Goal: Transaction & Acquisition: Purchase product/service

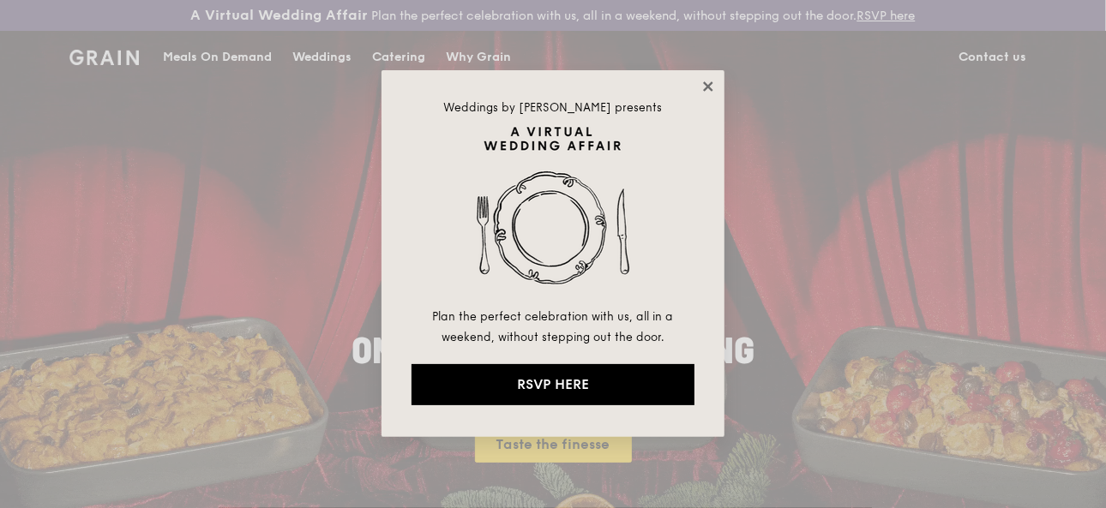
click at [711, 81] on icon at bounding box center [707, 86] width 15 height 15
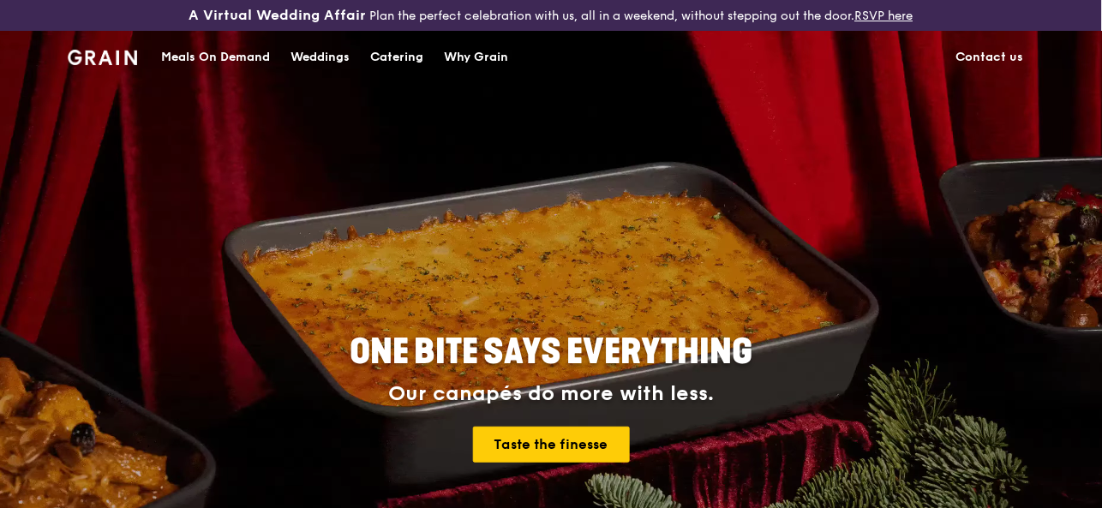
click at [207, 62] on div "Meals On Demand" at bounding box center [215, 57] width 109 height 51
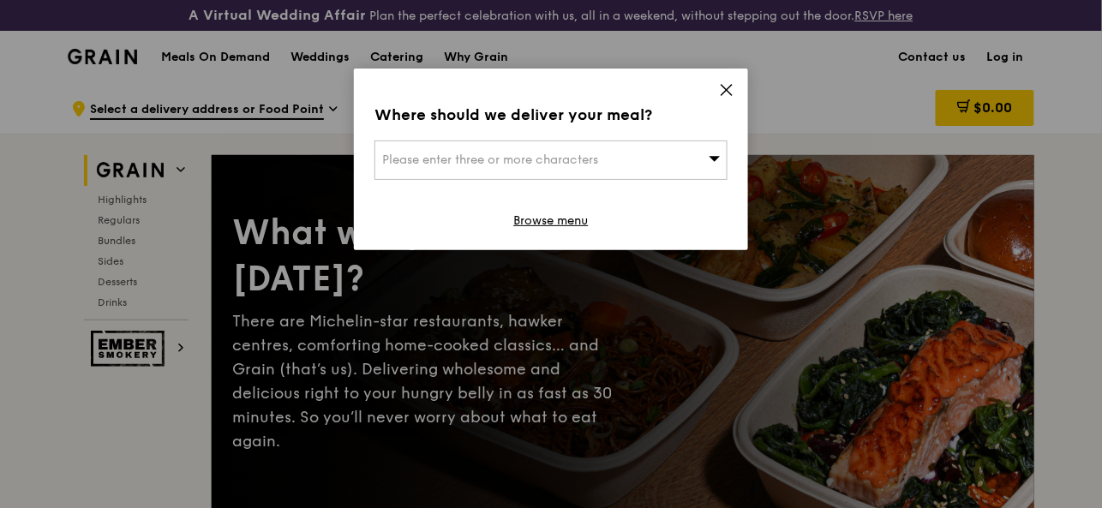
click at [716, 166] on span at bounding box center [715, 159] width 12 height 17
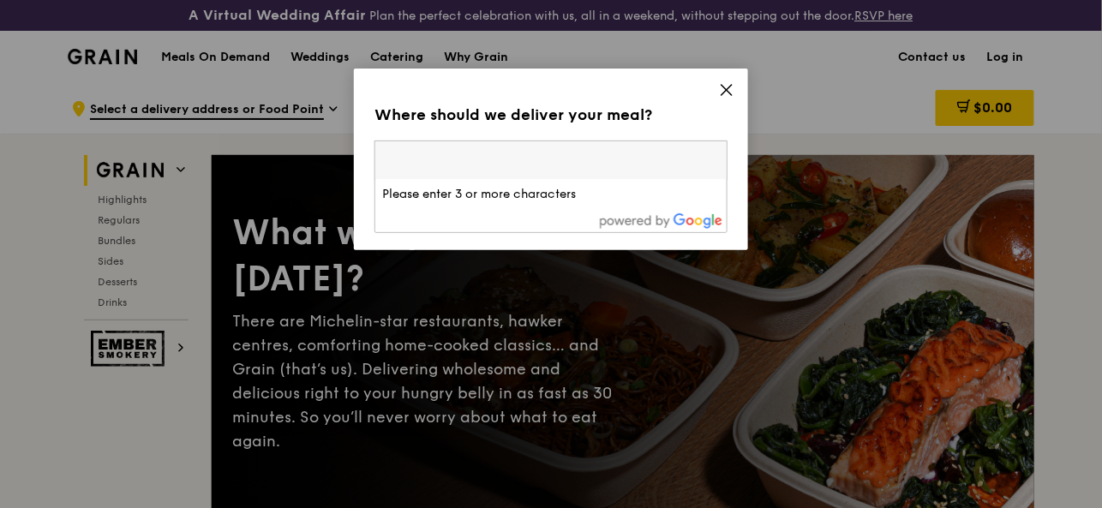
click at [716, 166] on input "search" at bounding box center [550, 160] width 351 height 38
drag, startPoint x: 726, startPoint y: 90, endPoint x: 742, endPoint y: 87, distance: 16.6
click at [726, 89] on icon at bounding box center [727, 90] width 10 height 10
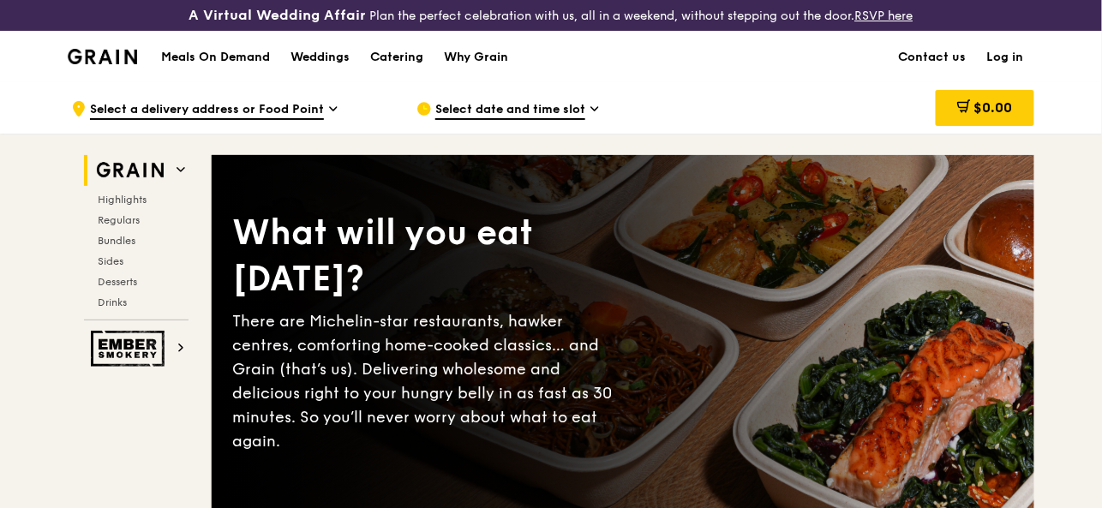
click at [1009, 57] on link "Log in" at bounding box center [1005, 57] width 57 height 51
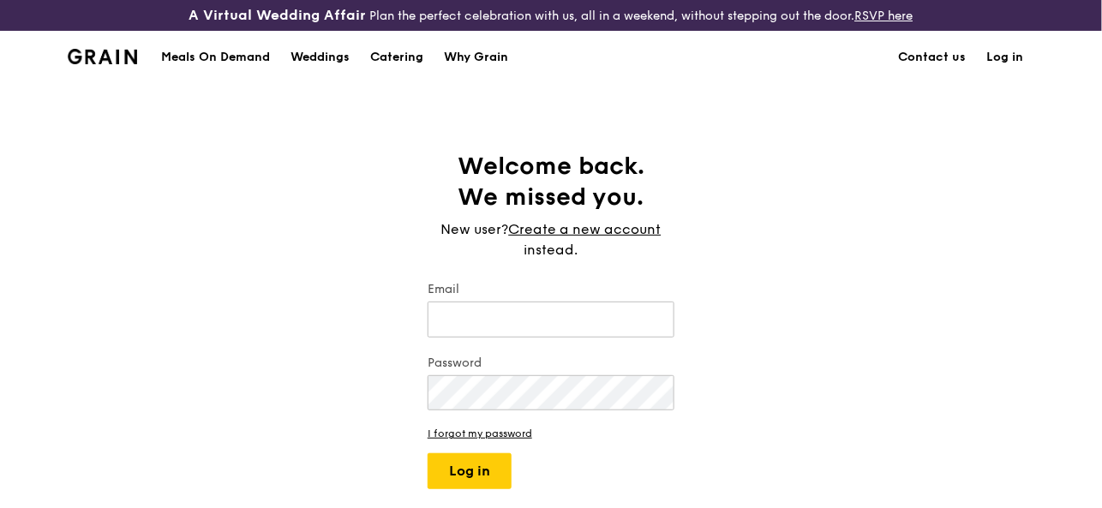
type input "[EMAIL_ADDRESS][DOMAIN_NAME]"
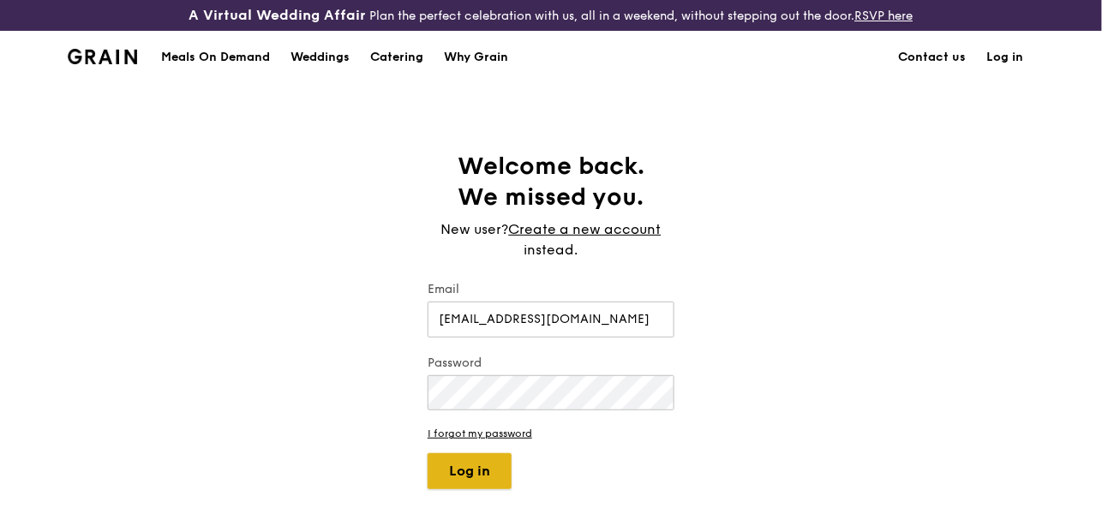
click at [482, 465] on button "Log in" at bounding box center [470, 471] width 84 height 36
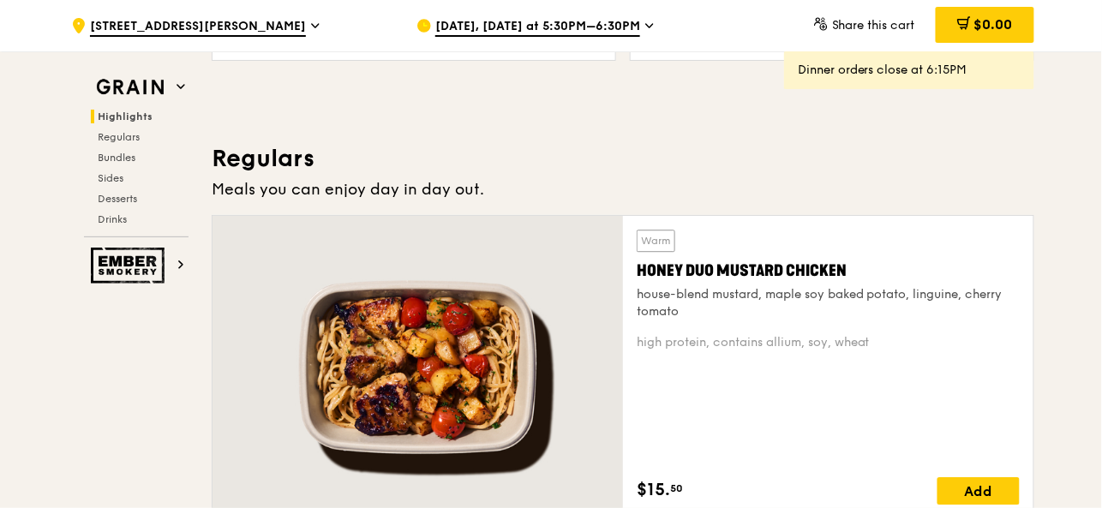
scroll to position [1102, 0]
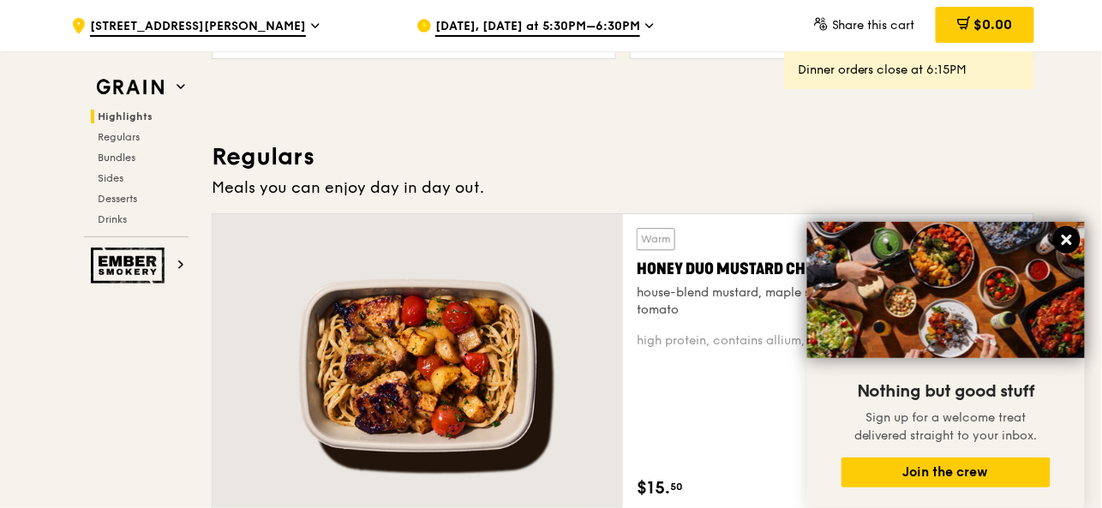
click at [1066, 241] on icon at bounding box center [1067, 240] width 10 height 10
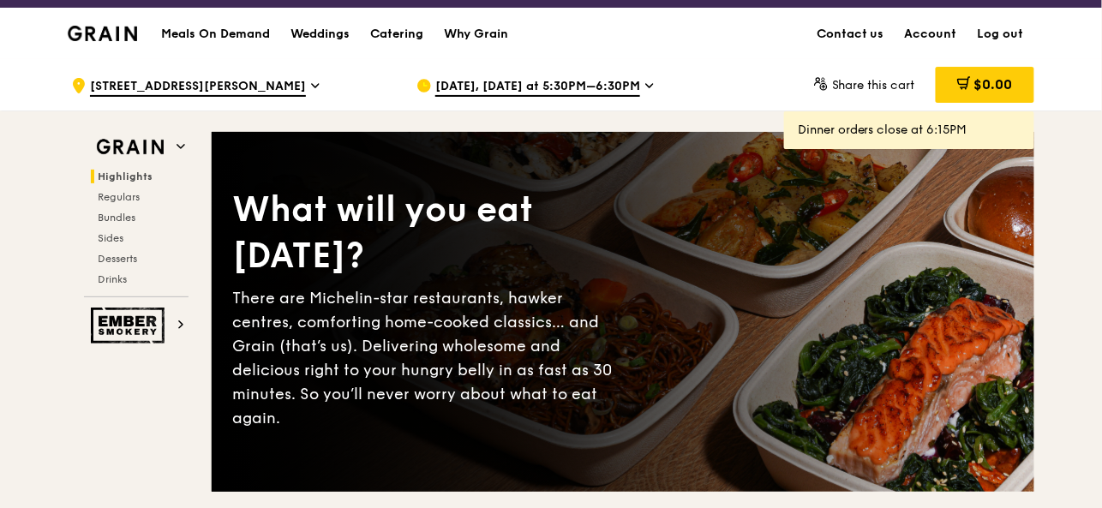
scroll to position [0, 0]
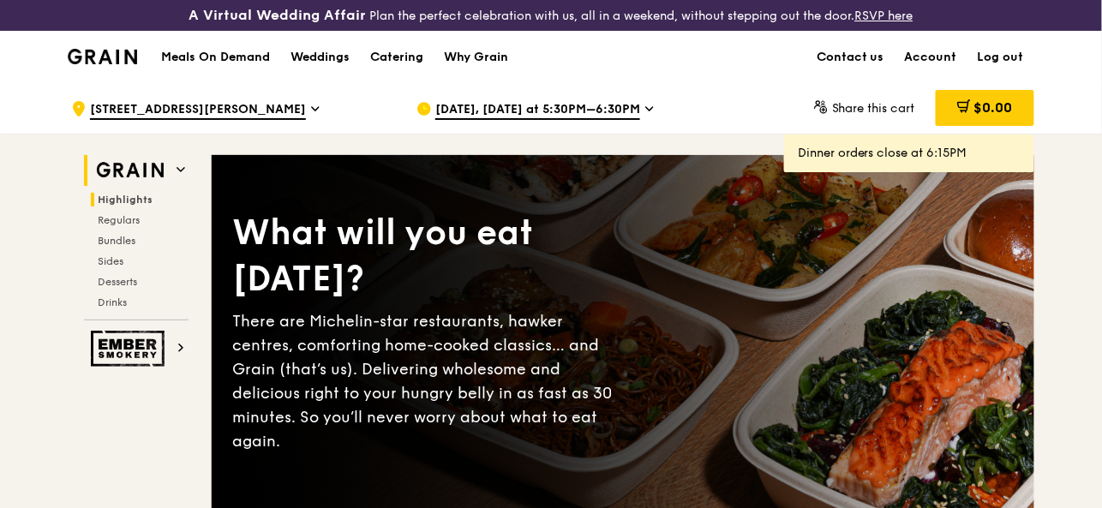
click at [181, 167] on icon at bounding box center [181, 169] width 9 height 9
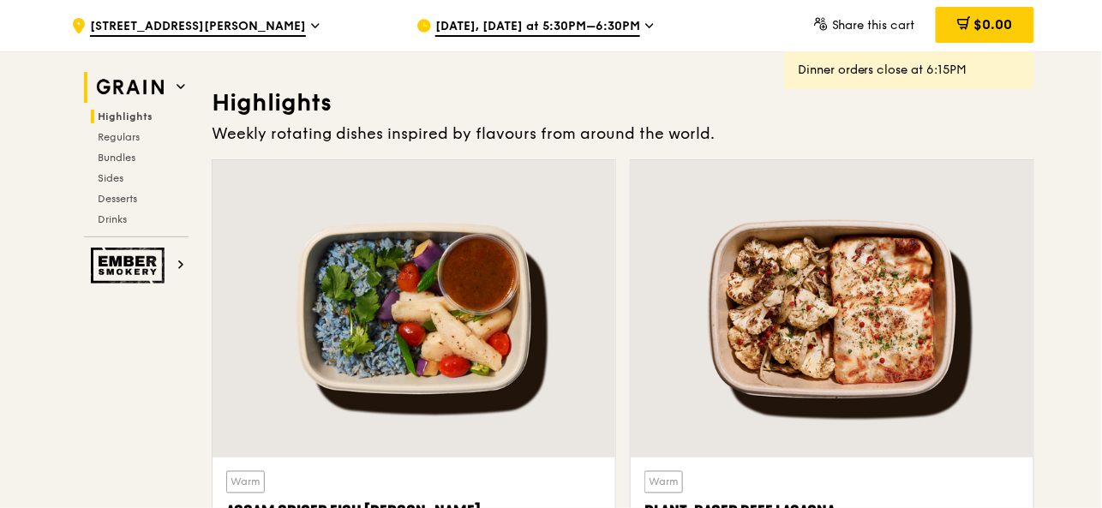
scroll to position [513, 0]
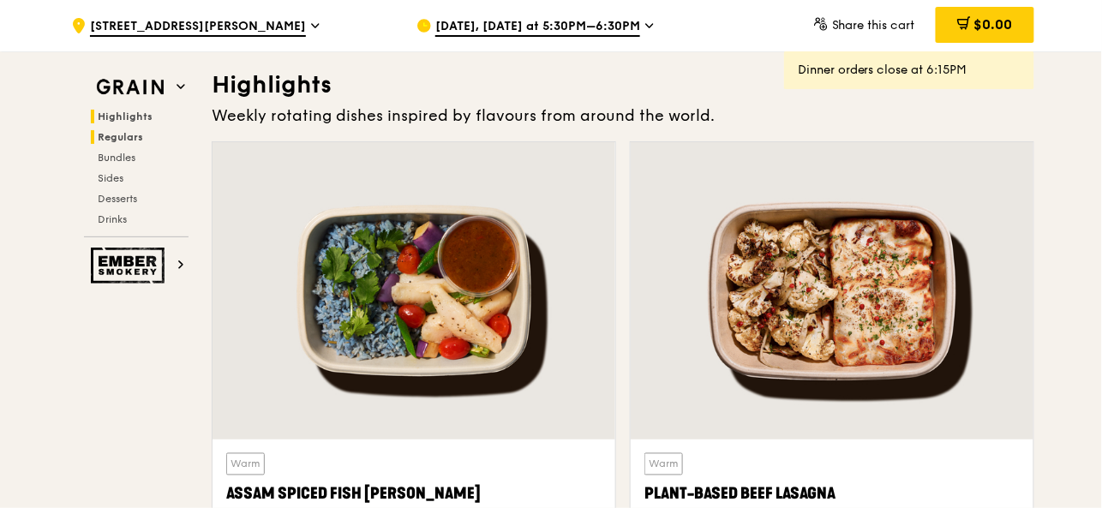
click at [134, 140] on span "Regulars" at bounding box center [120, 137] width 45 height 12
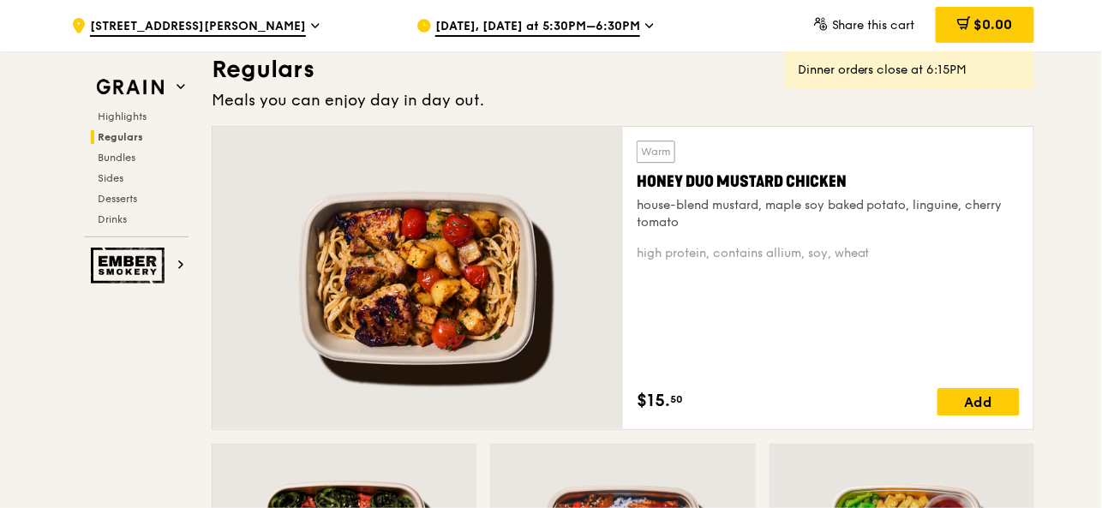
scroll to position [1198, 0]
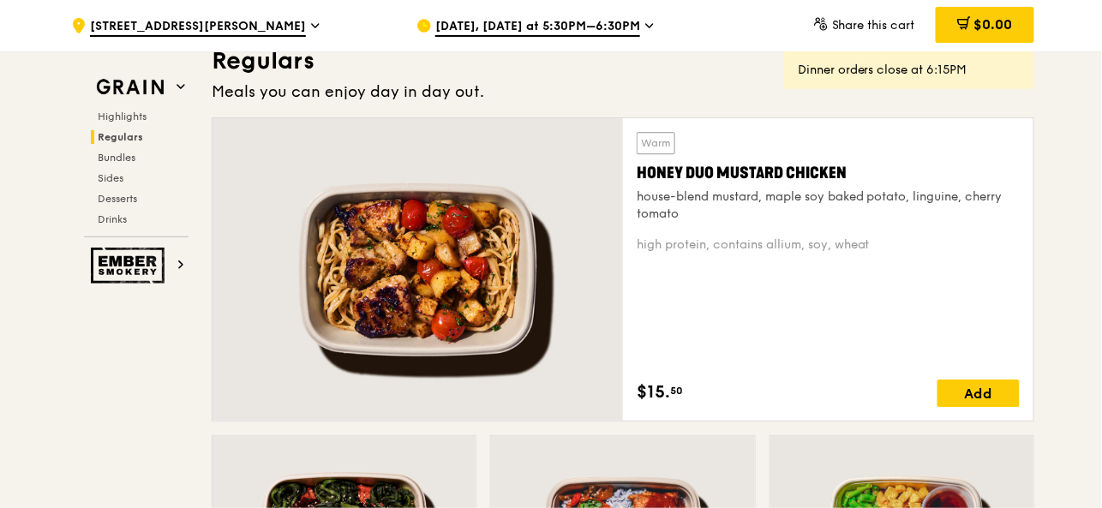
click at [645, 21] on icon at bounding box center [649, 25] width 9 height 15
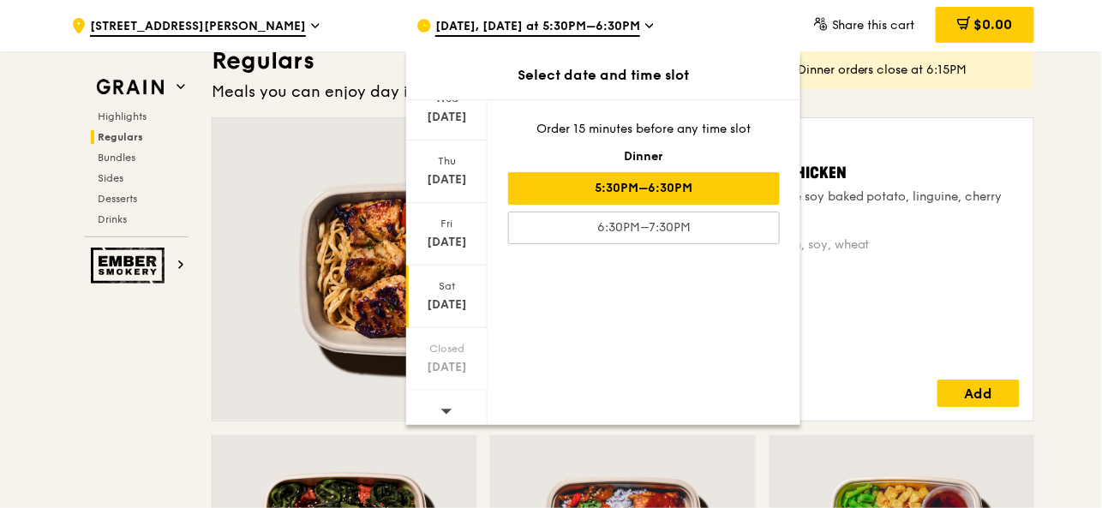
scroll to position [189, 0]
click at [451, 307] on div "[DATE]" at bounding box center [447, 307] width 76 height 17
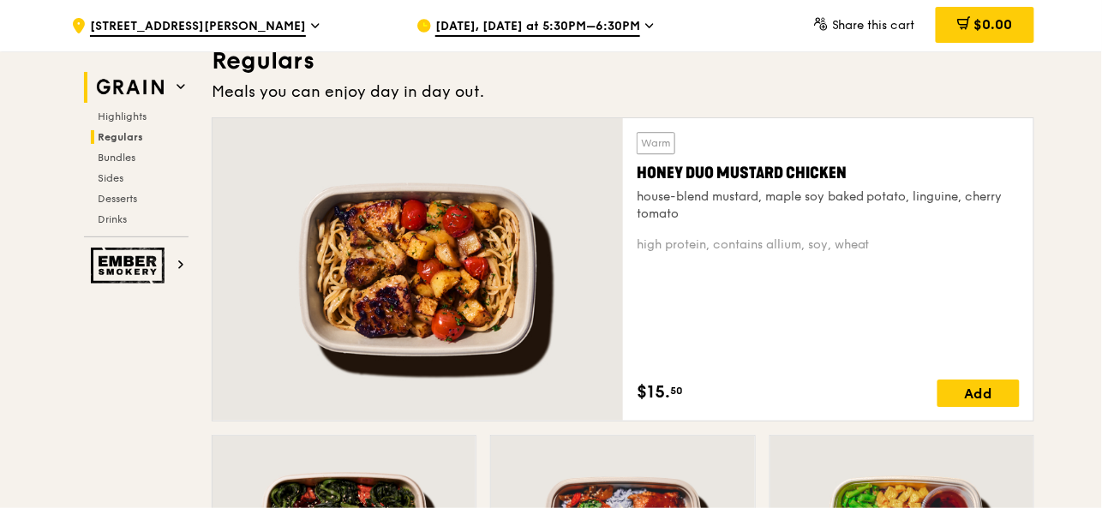
click at [126, 85] on img at bounding box center [130, 87] width 79 height 31
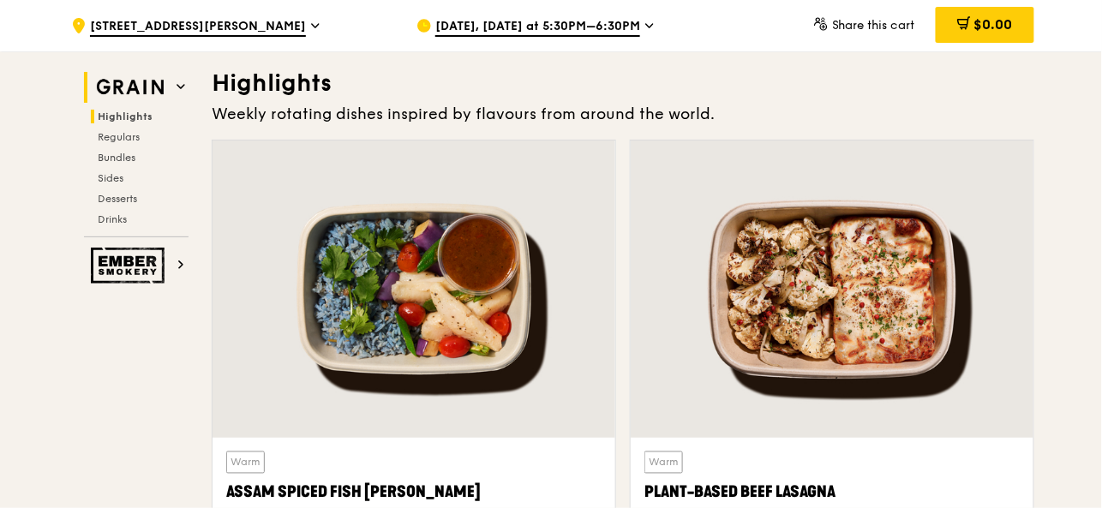
scroll to position [513, 0]
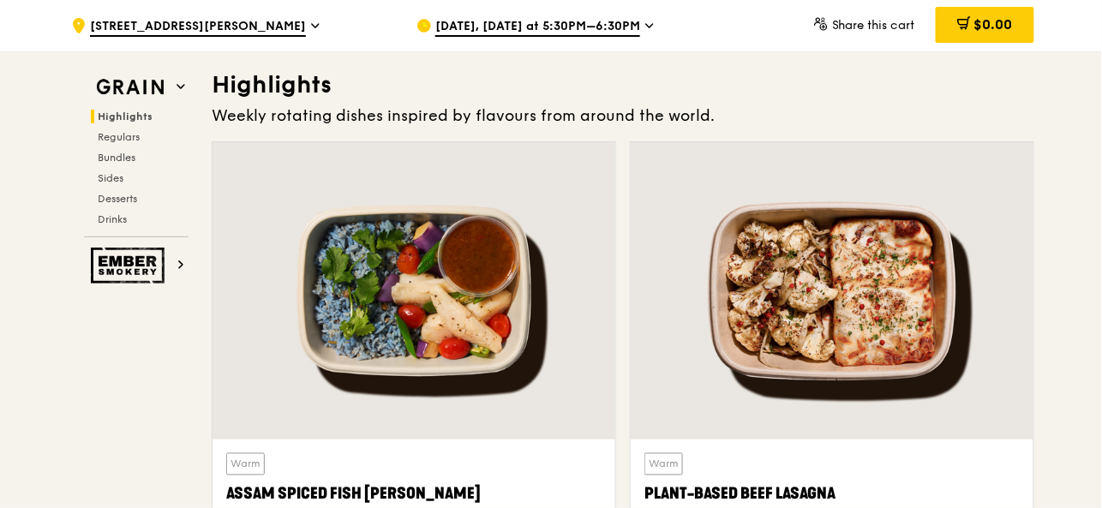
click at [311, 29] on icon at bounding box center [315, 25] width 9 height 15
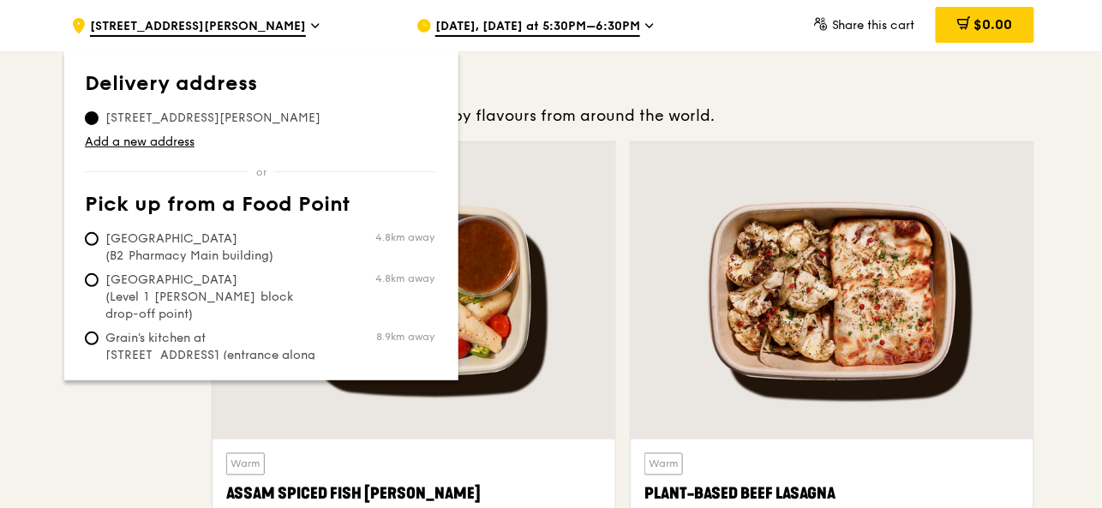
click at [311, 29] on icon at bounding box center [315, 25] width 9 height 15
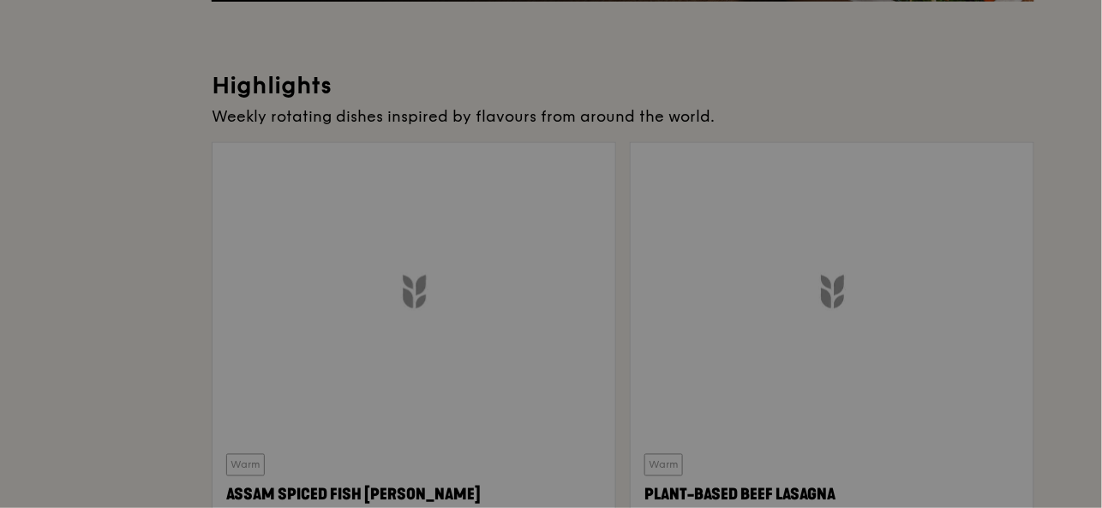
scroll to position [0, 0]
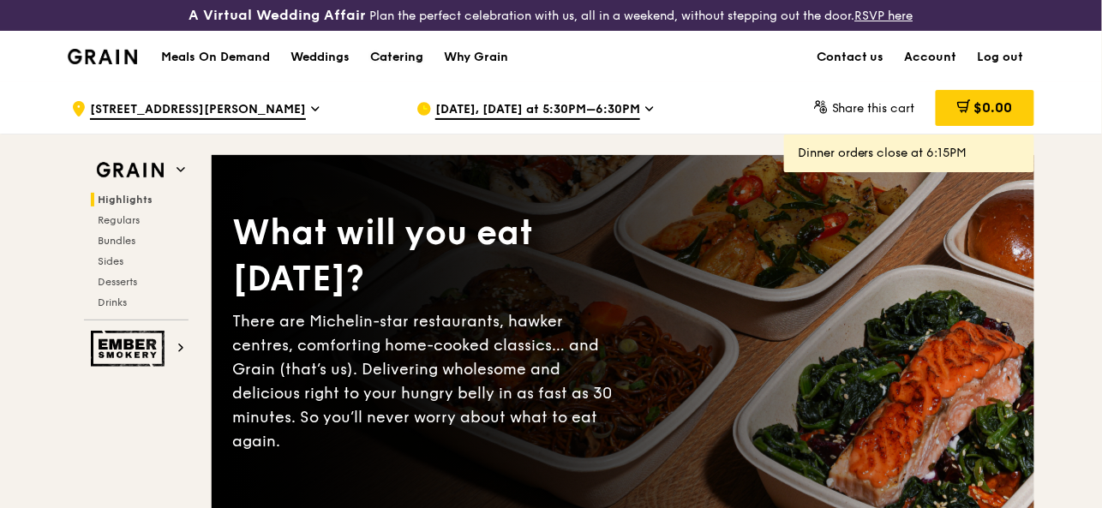
click at [388, 59] on div "Catering" at bounding box center [396, 57] width 53 height 51
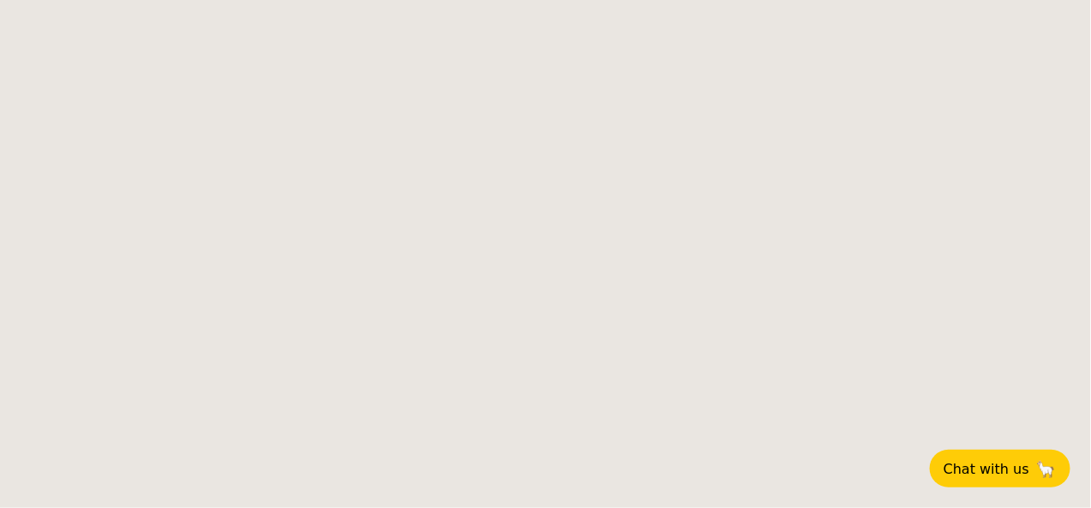
select select
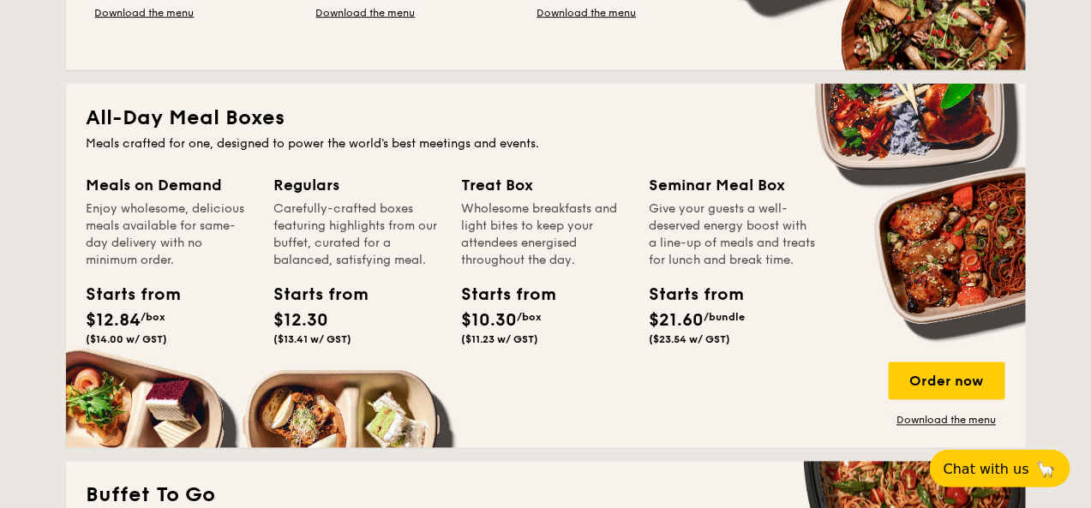
scroll to position [741, 0]
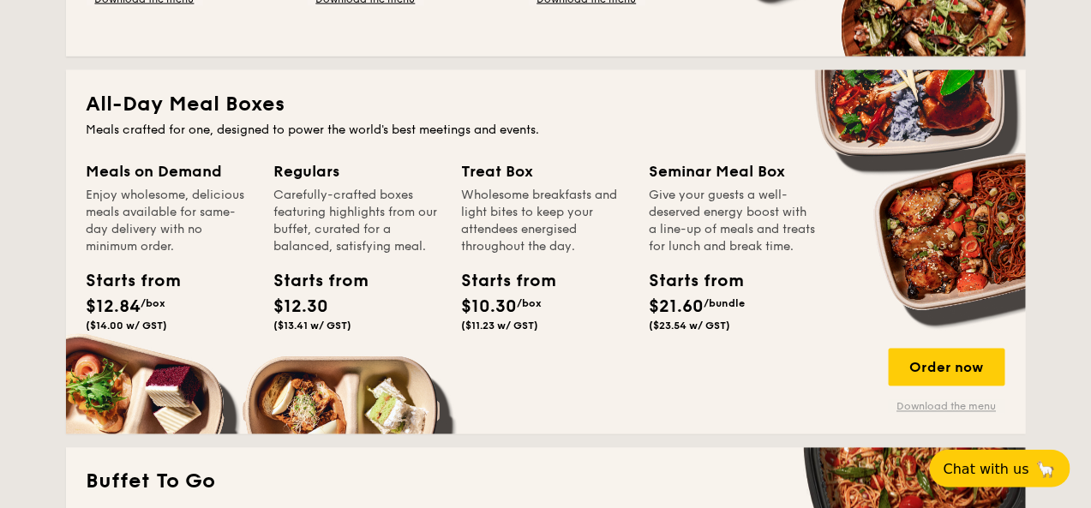
click at [950, 414] on link "Download the menu" at bounding box center [947, 407] width 117 height 14
click at [943, 387] on div "Order now" at bounding box center [947, 368] width 117 height 38
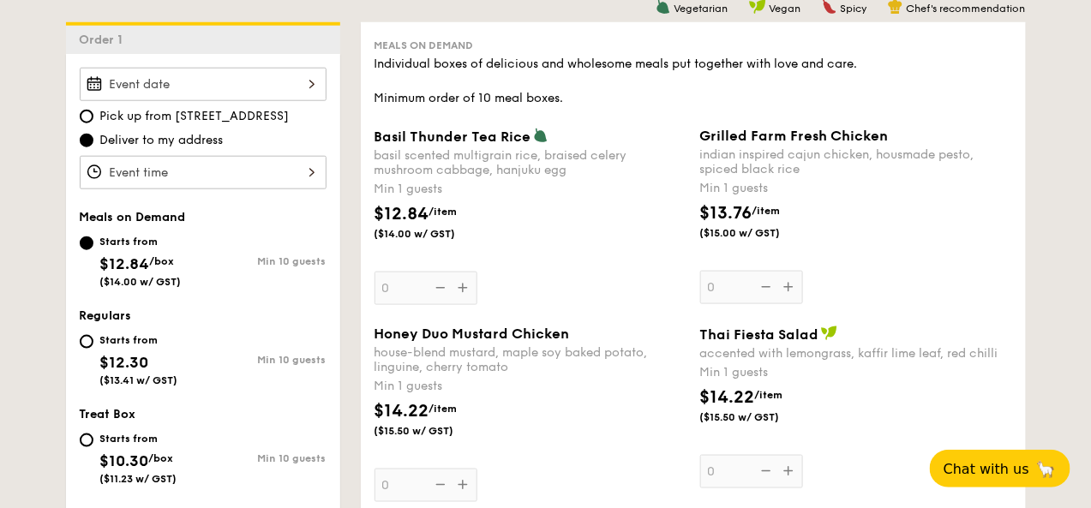
scroll to position [509, 0]
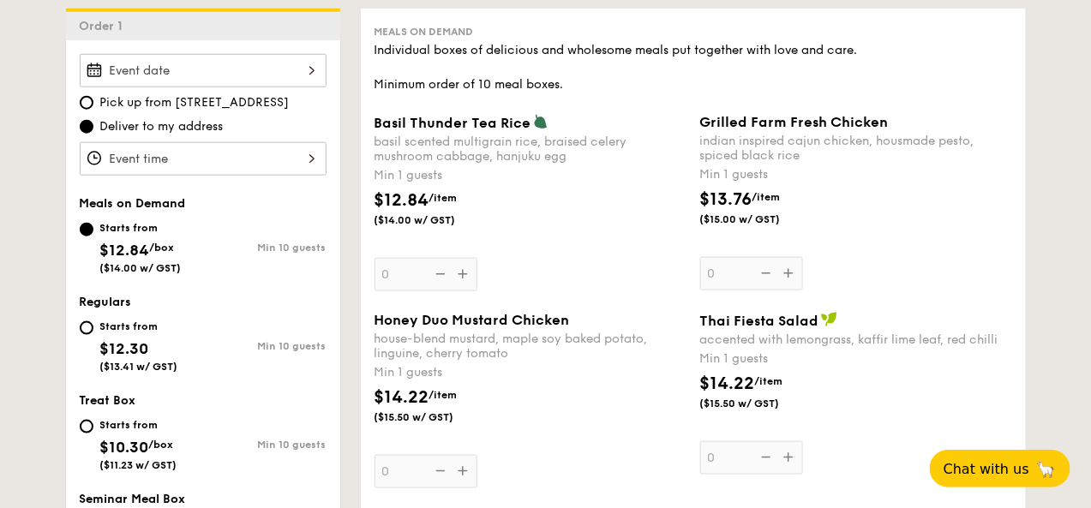
click at [794, 289] on div "Grilled Farm Fresh Chicken indian inspired cajun chicken, housmade pesto, spice…" at bounding box center [856, 202] width 312 height 177
click at [794, 289] on input "0" at bounding box center [751, 273] width 103 height 33
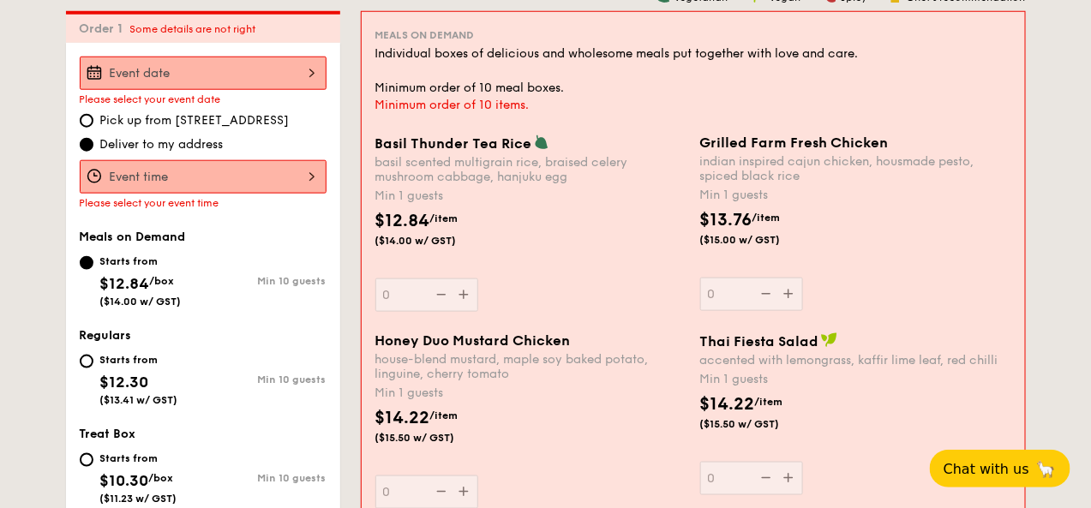
scroll to position [506, 0]
click at [747, 312] on div "Grilled Farm Fresh Chicken indian inspired cajun chicken, housmade pesto, spice…" at bounding box center [855, 223] width 311 height 177
click at [747, 312] on input "0" at bounding box center [751, 295] width 103 height 33
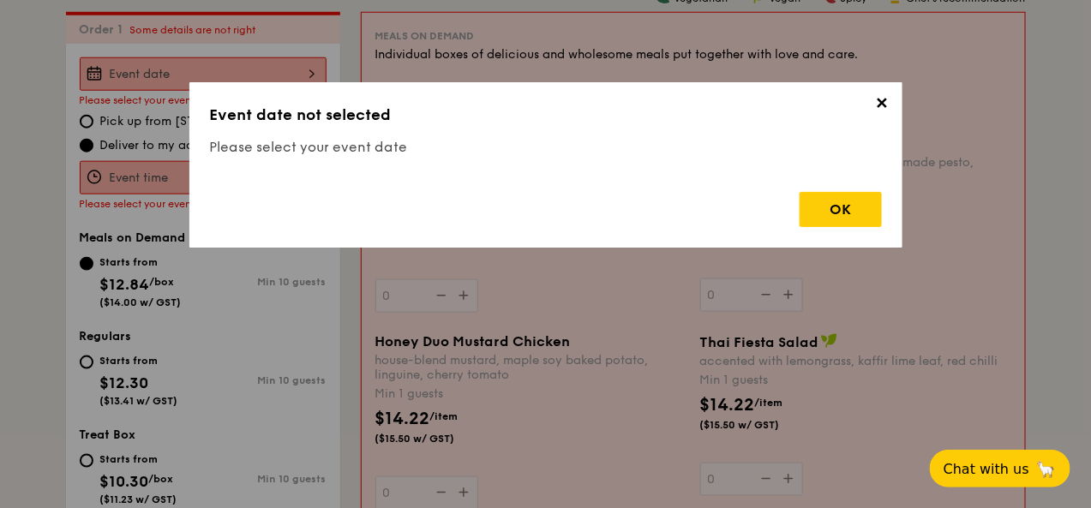
click at [846, 206] on div "OK" at bounding box center [841, 209] width 82 height 35
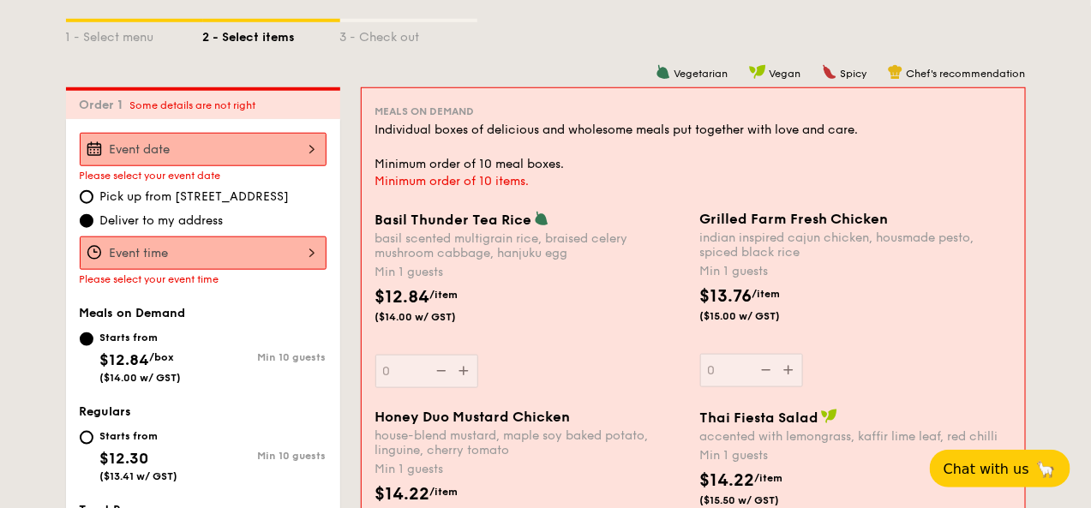
scroll to position [434, 0]
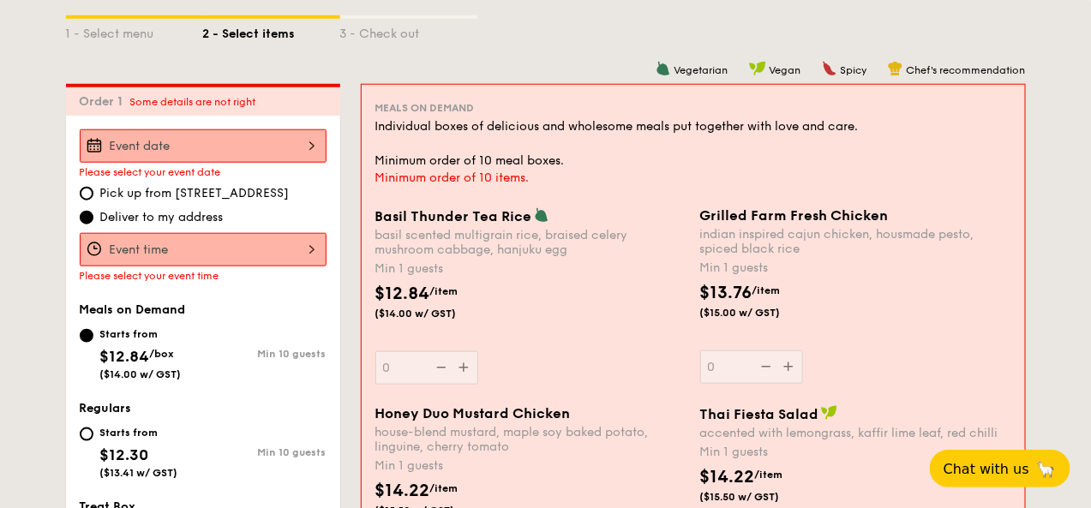
click at [164, 161] on div at bounding box center [203, 145] width 247 height 33
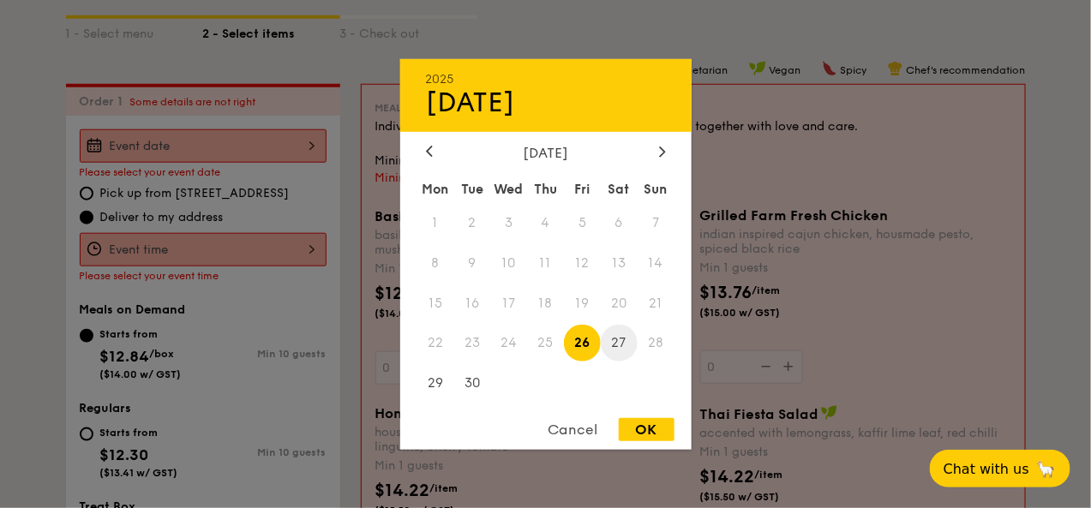
click at [615, 345] on span "27" at bounding box center [619, 343] width 37 height 37
click at [637, 435] on div "OK" at bounding box center [647, 429] width 56 height 23
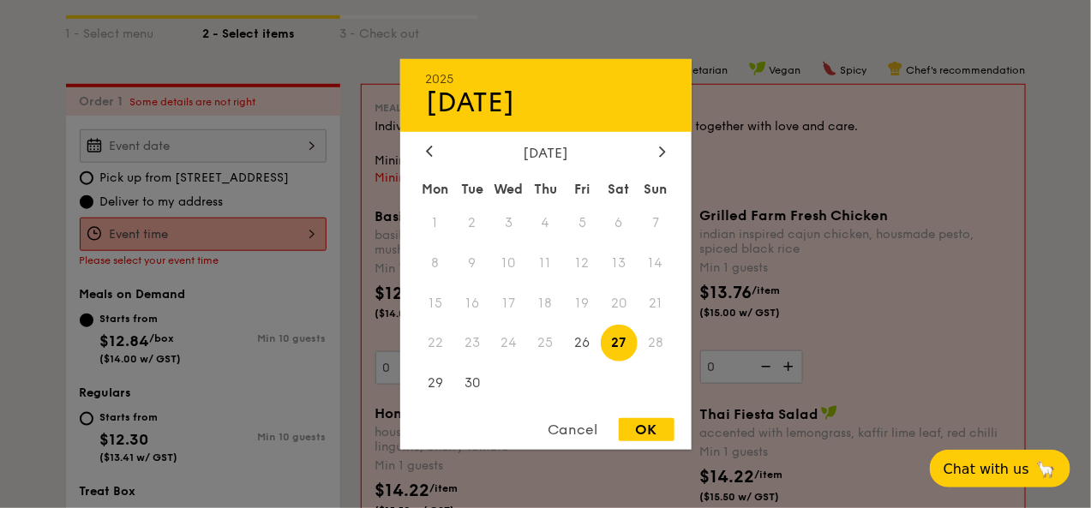
type input "[DATE]"
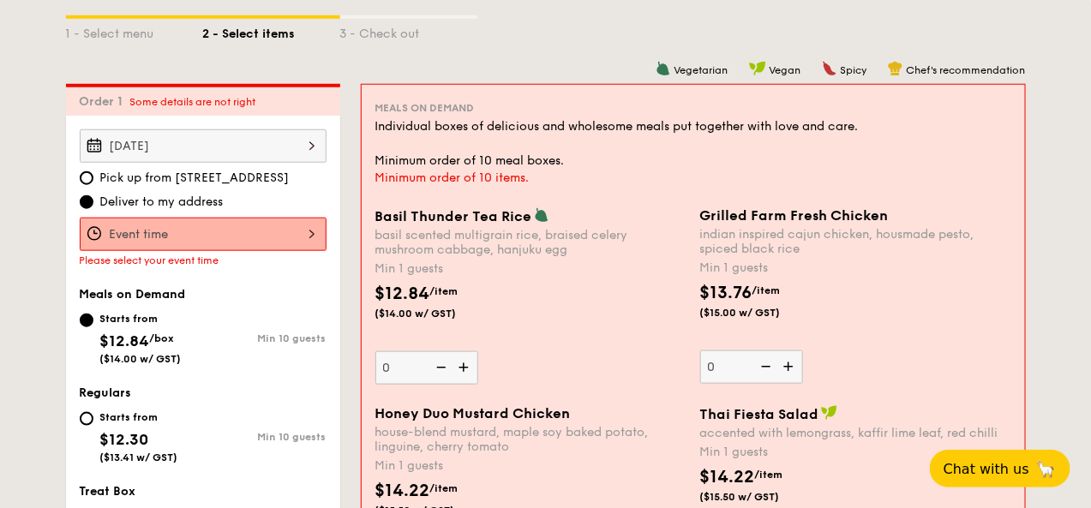
click at [169, 251] on div "12 1 2 3 4 5 6 7 8 9 10 11 00 15 30 45 am pm Cancel OK" at bounding box center [203, 234] width 247 height 33
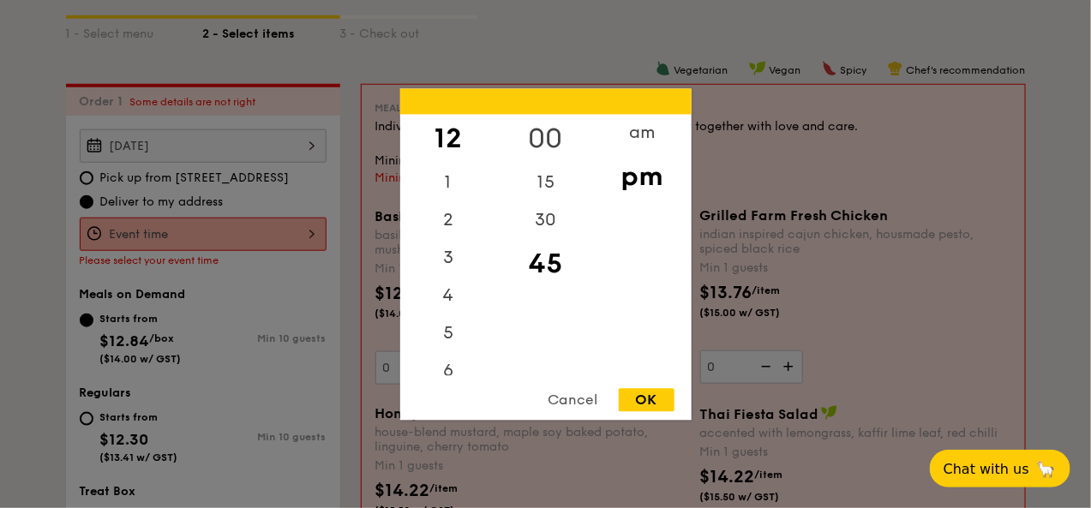
click at [554, 134] on div "00" at bounding box center [545, 139] width 97 height 50
click at [644, 403] on div "OK" at bounding box center [647, 399] width 56 height 23
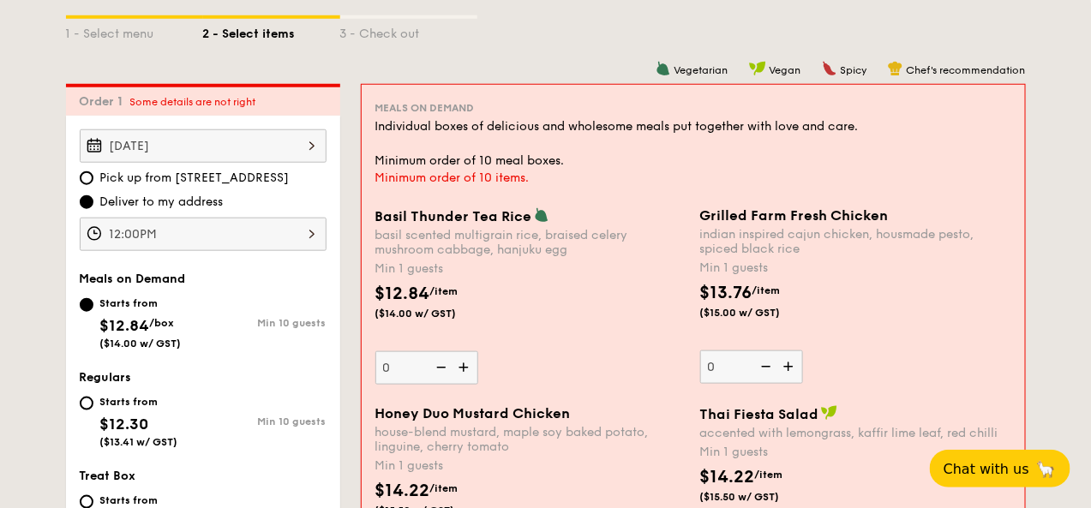
click at [177, 249] on div "12:00PM" at bounding box center [203, 234] width 247 height 33
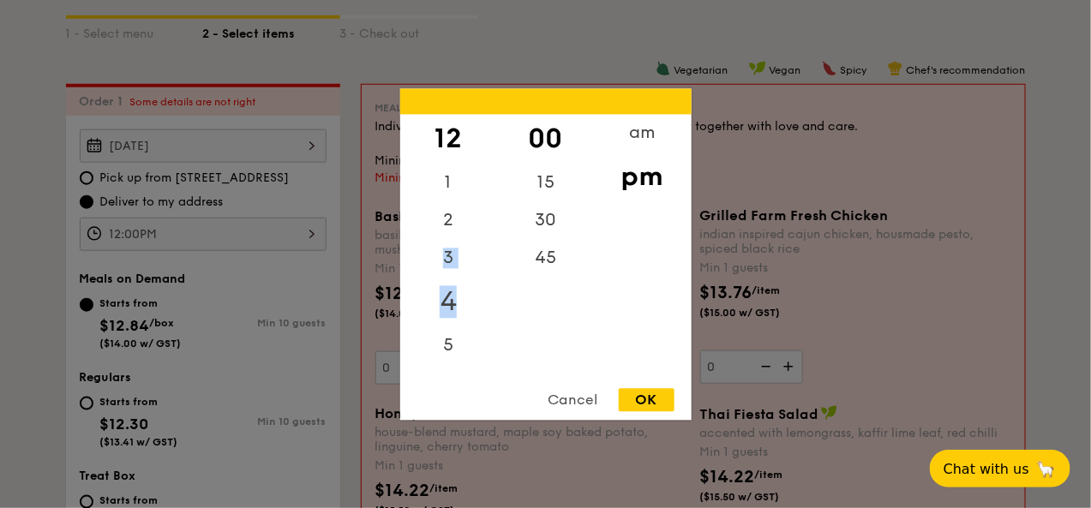
drag, startPoint x: 473, startPoint y: 225, endPoint x: 480, endPoint y: 299, distance: 74.9
click at [480, 299] on div "12 1 2 3 4 5 6 7 8 9 10 11" at bounding box center [448, 244] width 97 height 261
click at [548, 266] on div "45" at bounding box center [545, 264] width 97 height 50
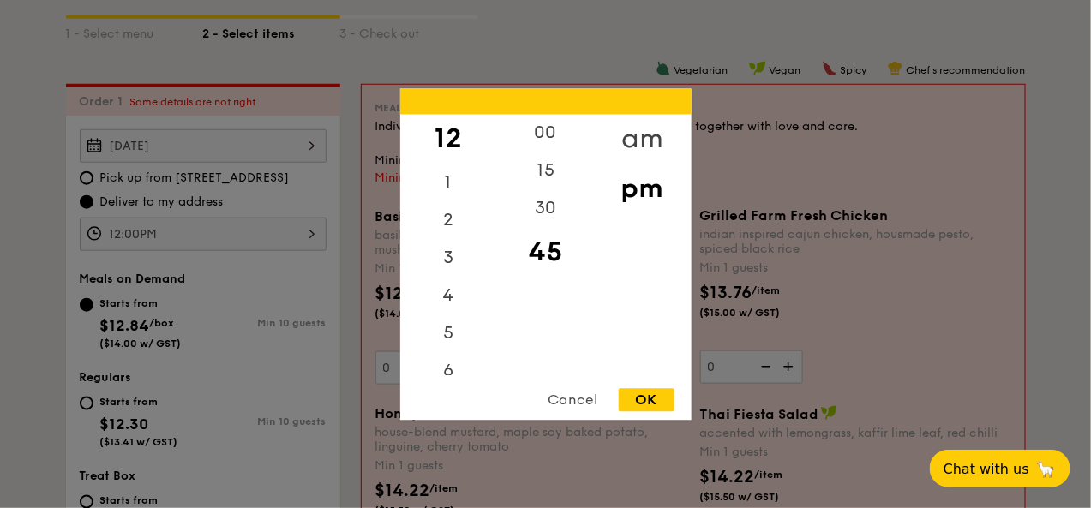
click at [655, 138] on div "am" at bounding box center [642, 139] width 97 height 50
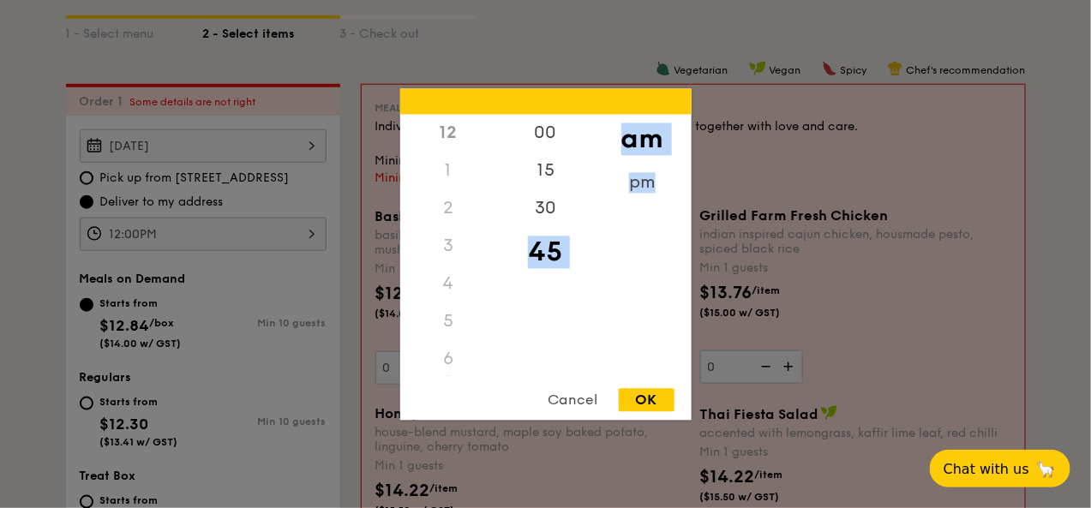
scroll to position [57, 0]
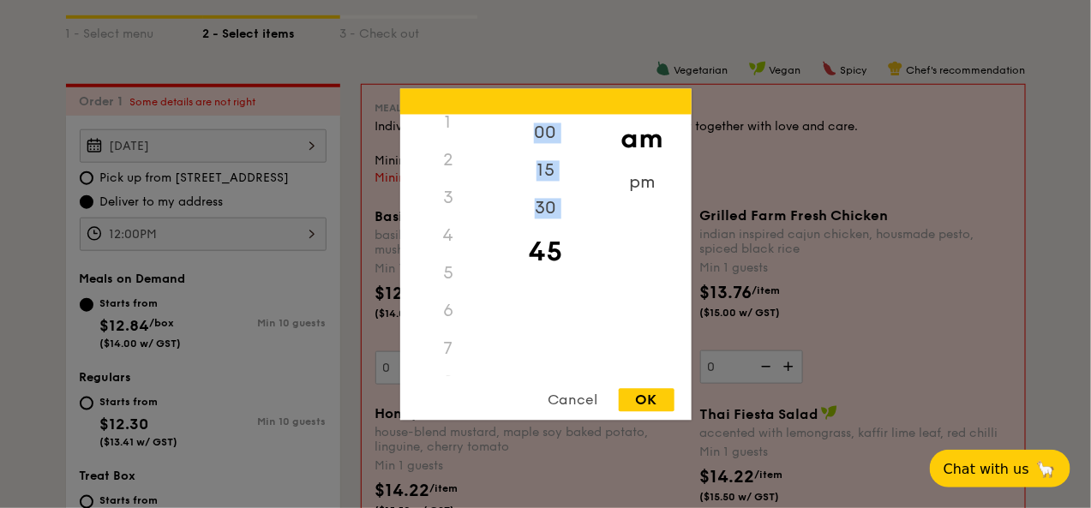
drag, startPoint x: 497, startPoint y: 252, endPoint x: 495, endPoint y: 366, distance: 114.0
click at [489, 375] on div "12 1 2 3 4 5 6 7 8 9 10 11 00 15 30 45 am pm" at bounding box center [545, 244] width 291 height 261
click at [453, 361] on div "11" at bounding box center [448, 361] width 97 height 50
click at [549, 256] on div "45" at bounding box center [545, 252] width 97 height 50
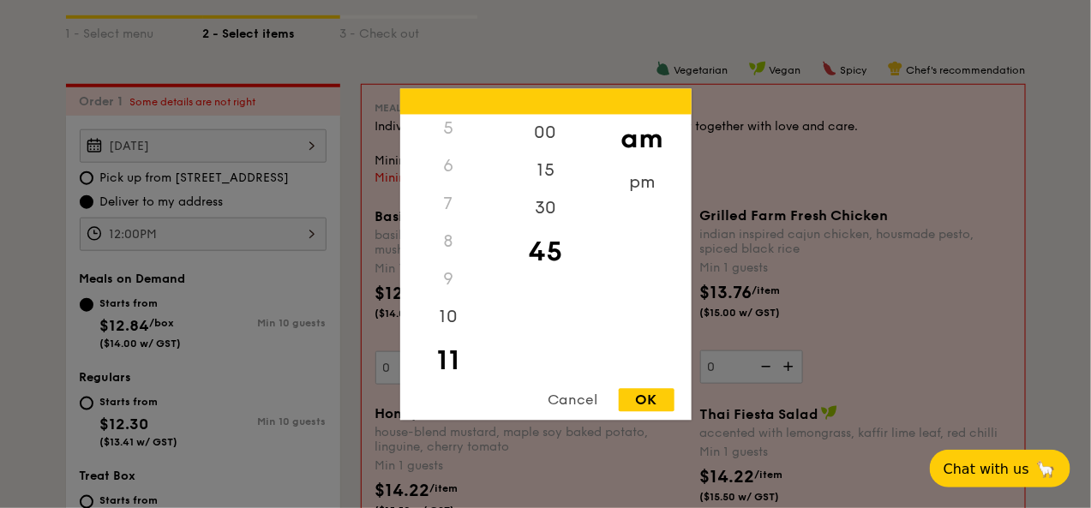
click at [652, 405] on div "OK" at bounding box center [647, 399] width 56 height 23
type input "11:45AM"
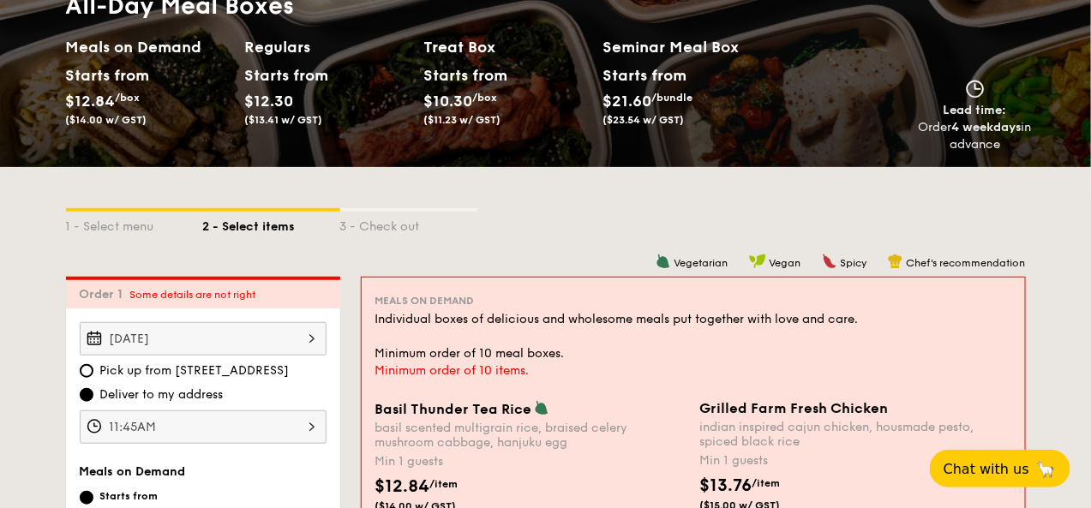
scroll to position [249, 0]
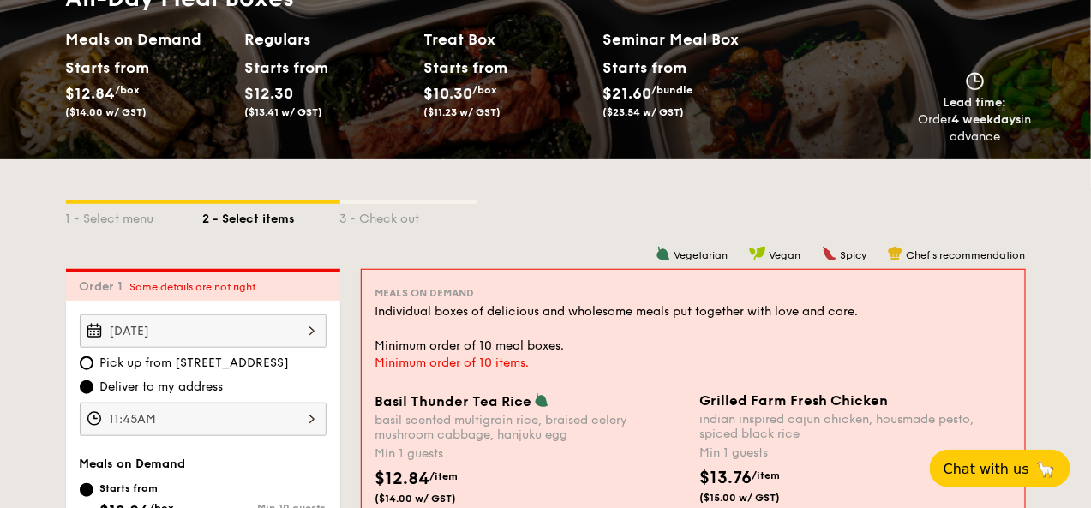
click at [289, 103] on span "$12.30" at bounding box center [269, 93] width 49 height 19
click at [265, 103] on span "$12.30" at bounding box center [269, 93] width 49 height 19
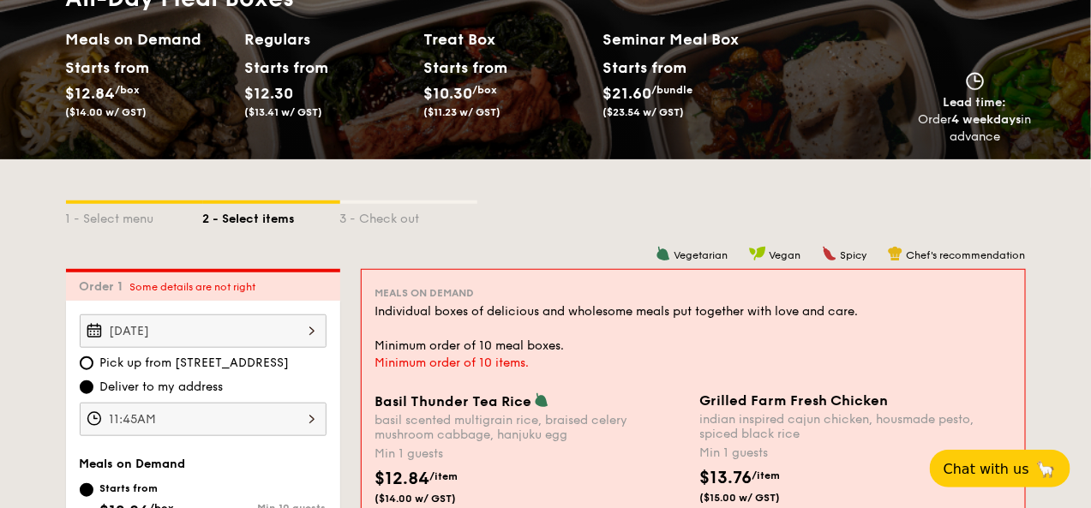
select select
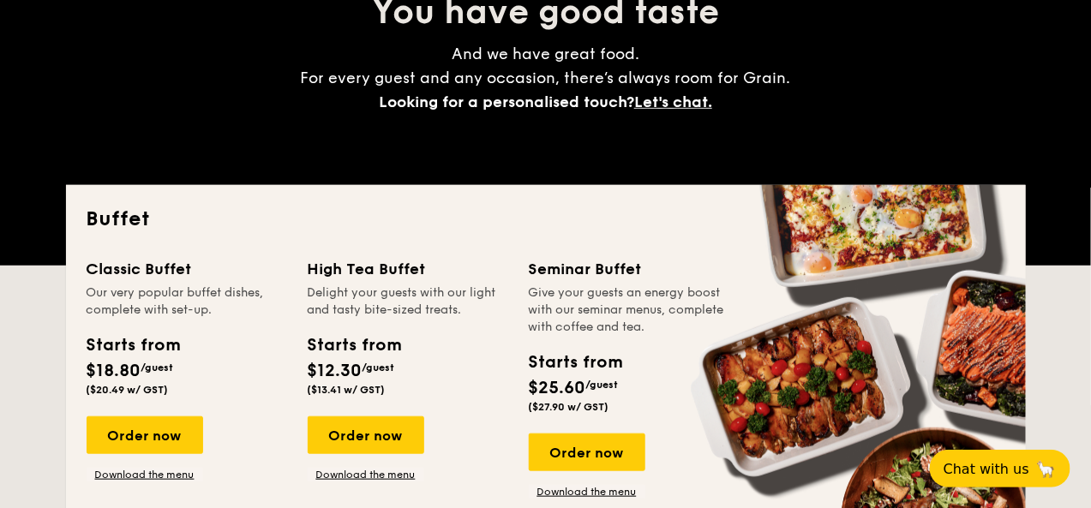
scroll to position [2285, 0]
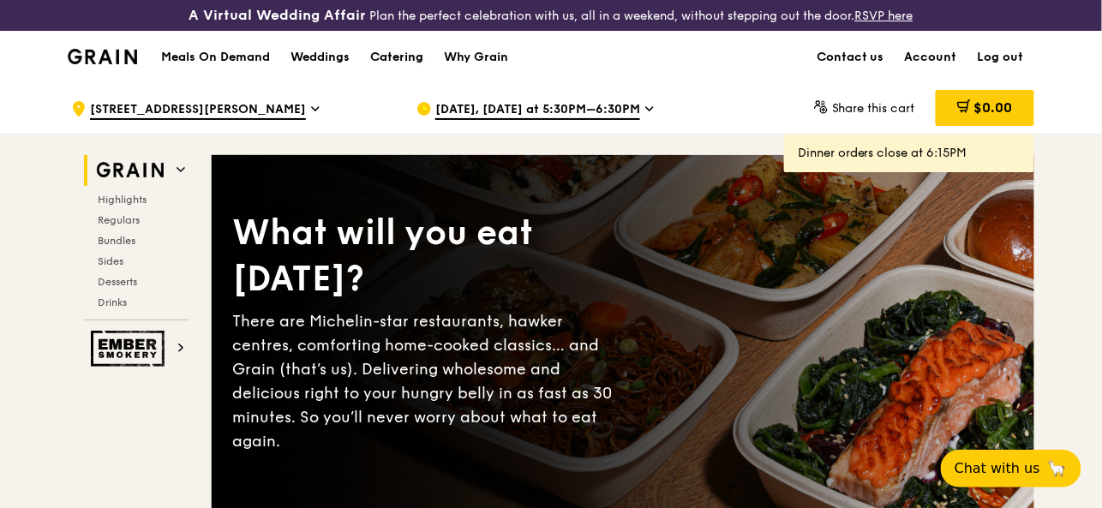
click at [393, 54] on div "Catering" at bounding box center [396, 57] width 53 height 51
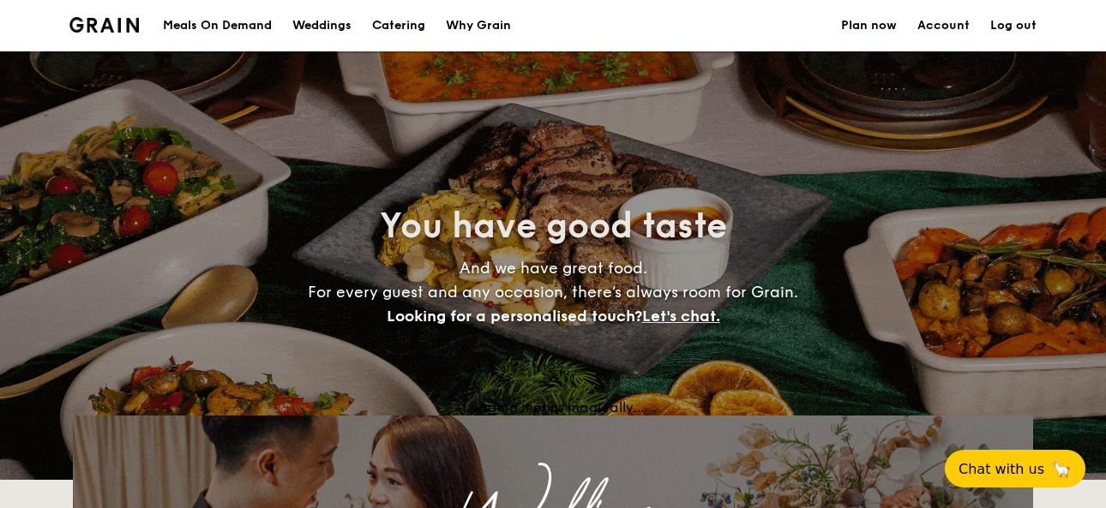
select select
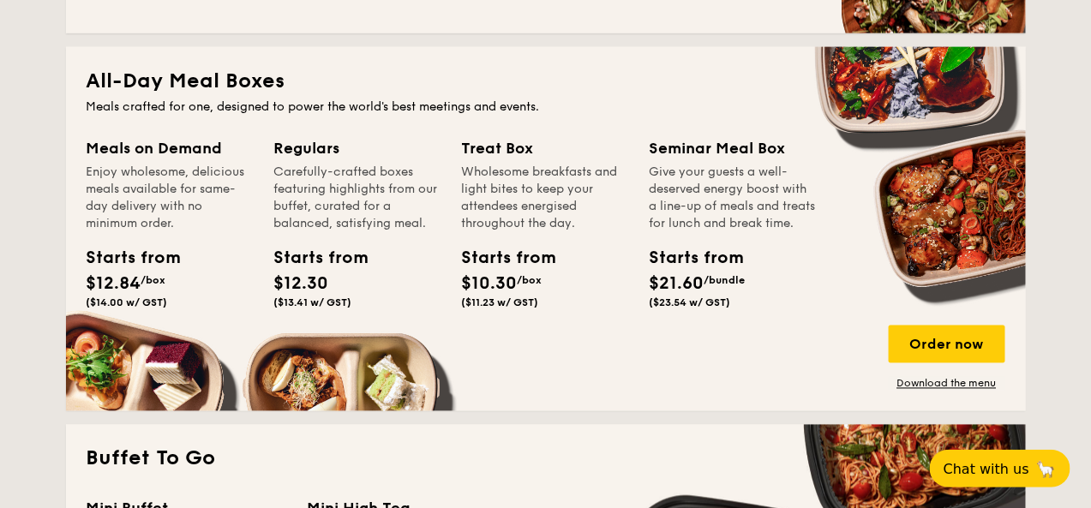
scroll to position [744, 0]
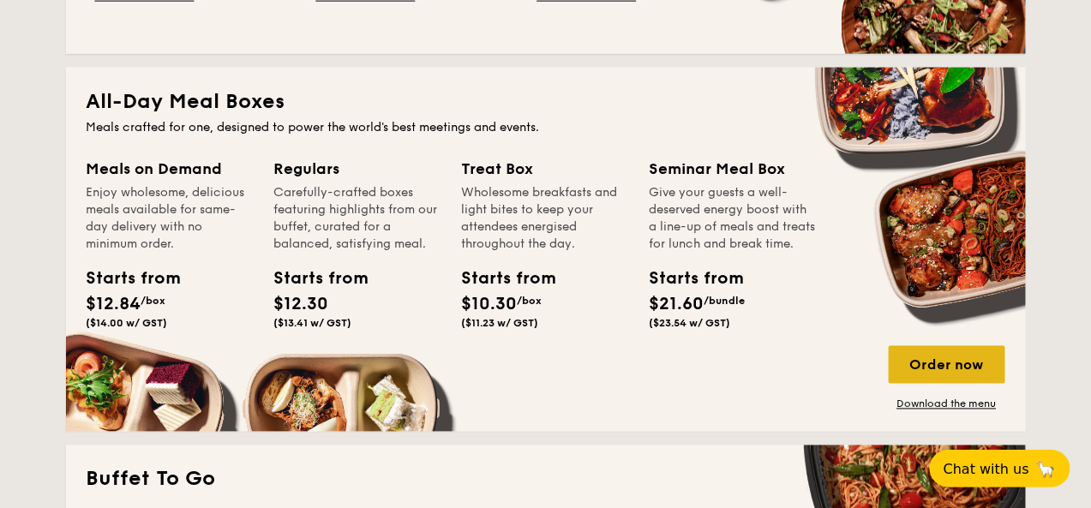
click at [939, 380] on div "Order now" at bounding box center [947, 365] width 117 height 38
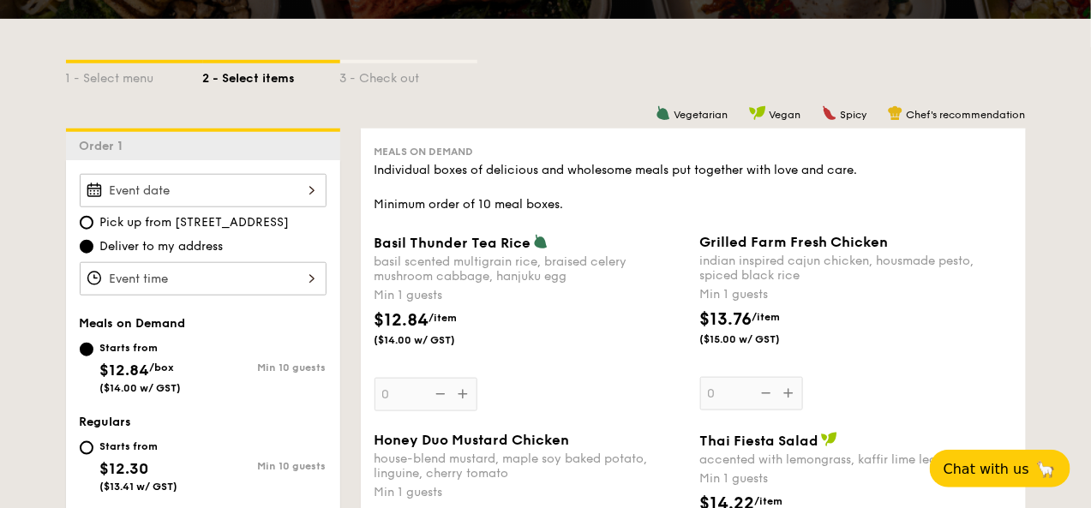
scroll to position [392, 0]
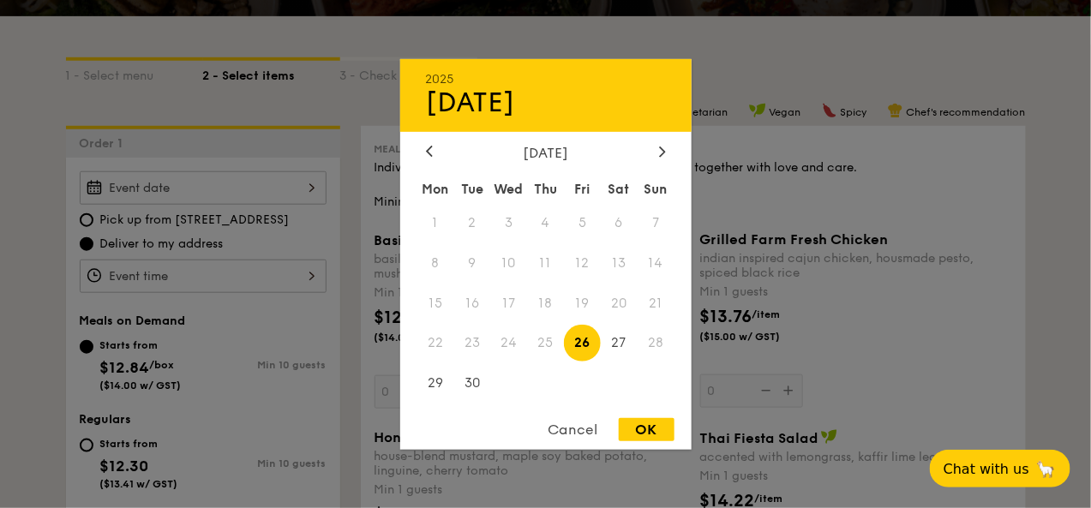
click at [198, 203] on div "2025 Sep [DATE] Tue Wed Thu Fri Sat Sun 1 2 3 4 5 6 7 8 9 10 11 12 13 14 15 16 …" at bounding box center [203, 187] width 247 height 33
click at [613, 341] on span "27" at bounding box center [619, 343] width 37 height 37
click at [161, 289] on div at bounding box center [545, 254] width 1091 height 508
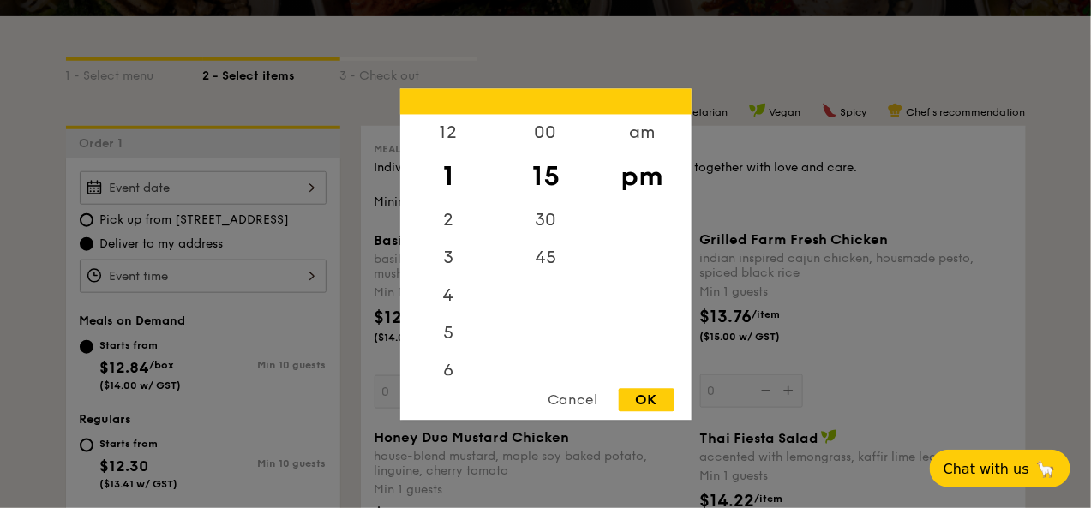
click at [213, 293] on div "12 1 2 3 4 5 6 7 8 9 10 11 00 15 30 45 am pm Cancel OK" at bounding box center [203, 276] width 247 height 33
click at [542, 271] on div "45" at bounding box center [545, 264] width 97 height 50
click at [645, 140] on div "am" at bounding box center [642, 139] width 97 height 50
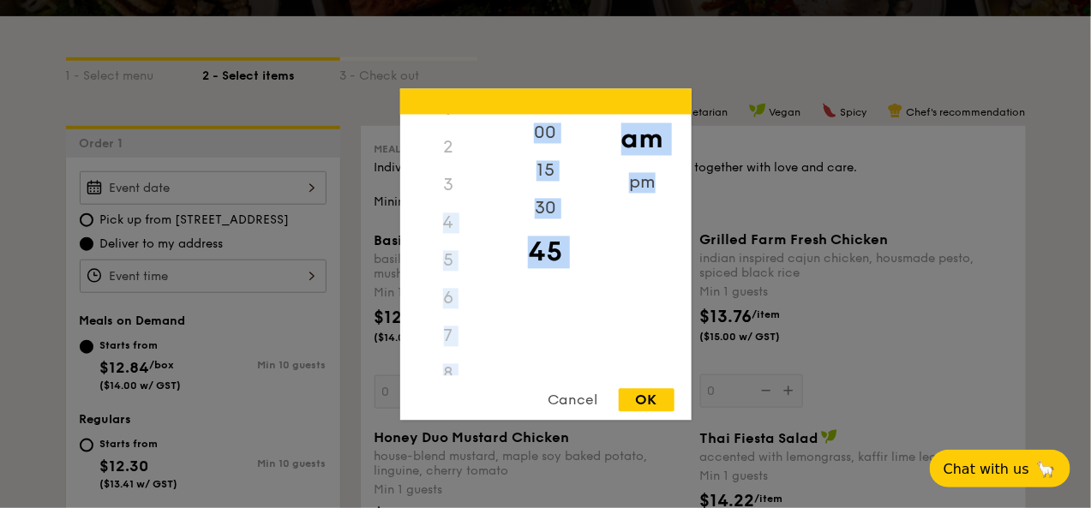
scroll to position [193, 0]
drag, startPoint x: 495, startPoint y: 256, endPoint x: 488, endPoint y: 391, distance: 134.8
click at [488, 391] on div "12 1 2 3 4 5 6 7 8 9 10 11 00 15 30 45 am pm Cancel OK" at bounding box center [545, 254] width 291 height 332
click at [453, 356] on div "11" at bounding box center [448, 361] width 97 height 50
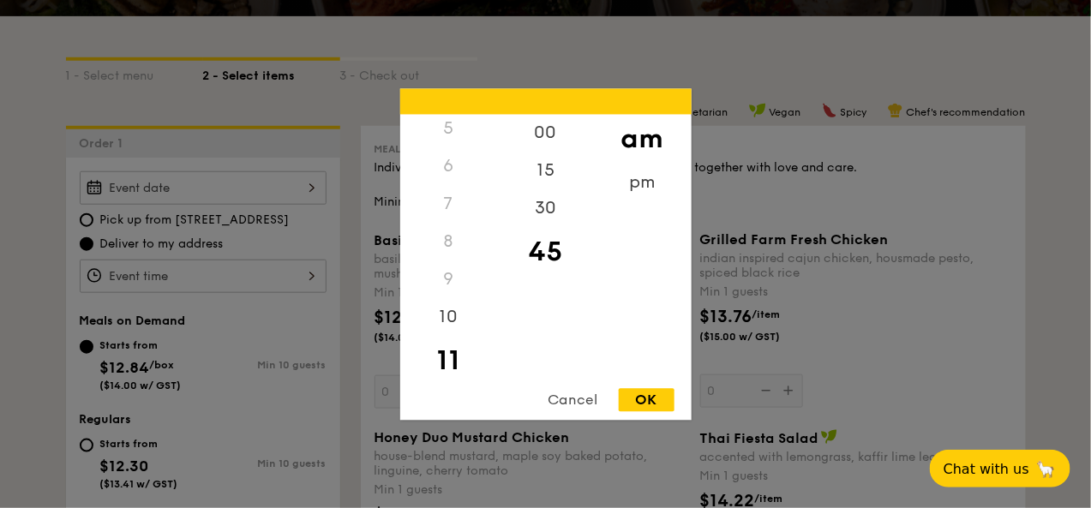
click at [653, 399] on div "OK" at bounding box center [647, 399] width 56 height 23
type input "11:45AM"
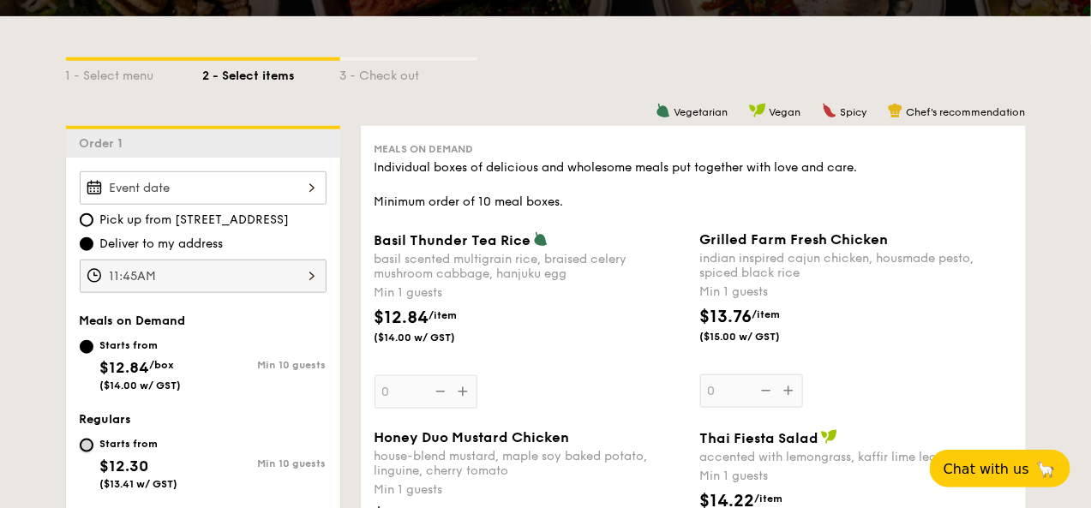
click at [86, 453] on input "Starts from $12.30 ($13.41 w/ GST) Min 10 guests" at bounding box center [87, 446] width 14 height 14
radio input "true"
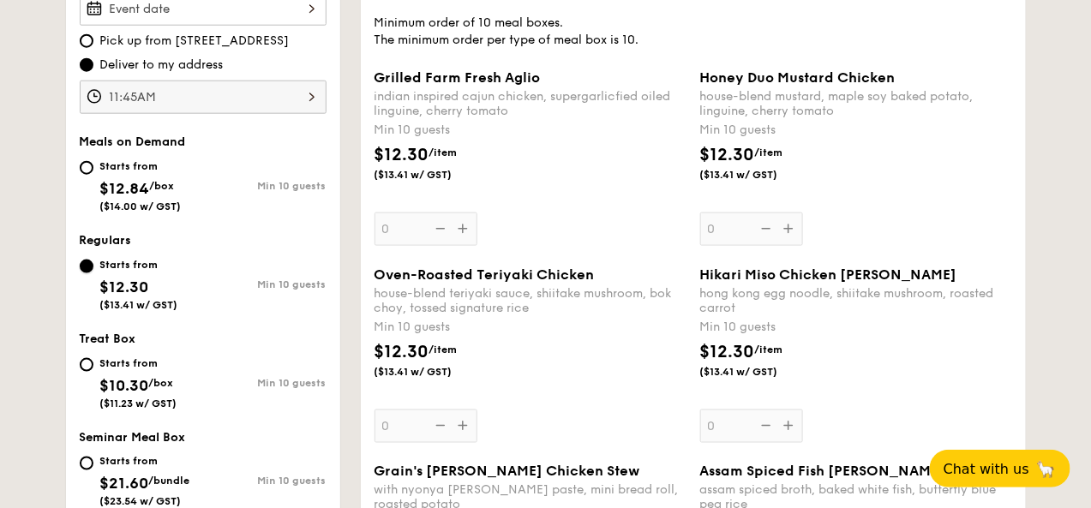
scroll to position [574, 0]
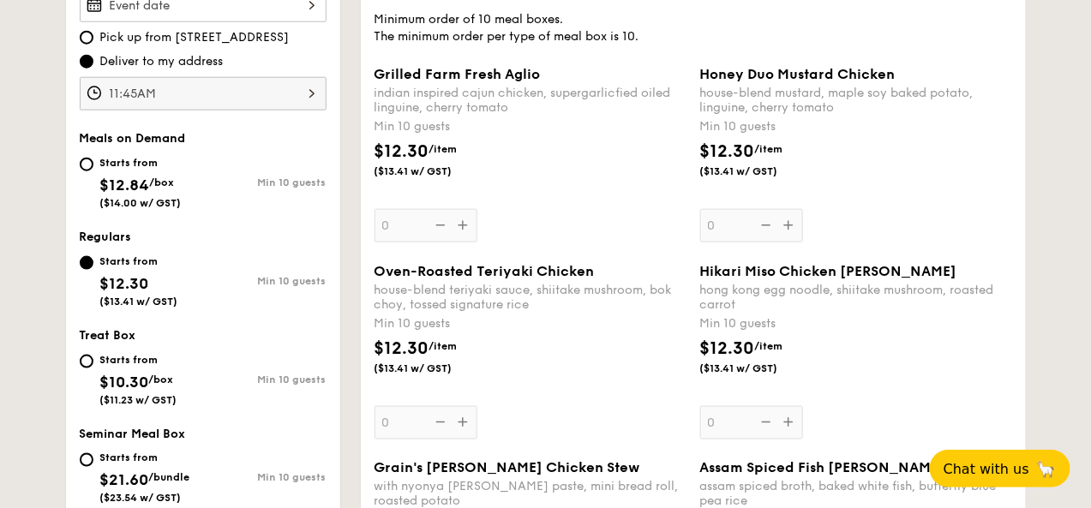
click at [415, 243] on div "Grilled Farm Fresh Aglio indian inspired cajun chicken, supergarlicfied oiled l…" at bounding box center [531, 154] width 312 height 177
click at [415, 243] on input "0" at bounding box center [426, 225] width 103 height 33
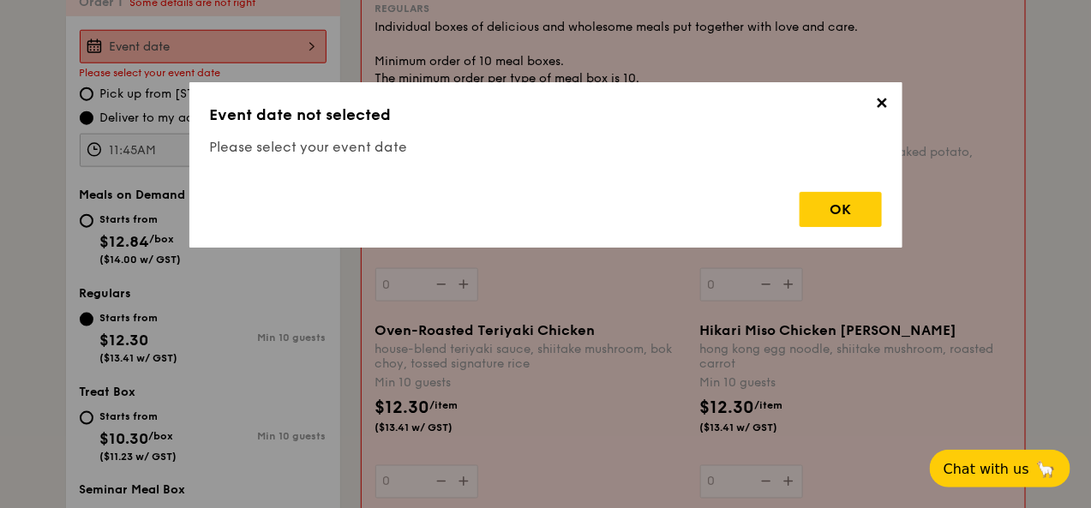
scroll to position [506, 0]
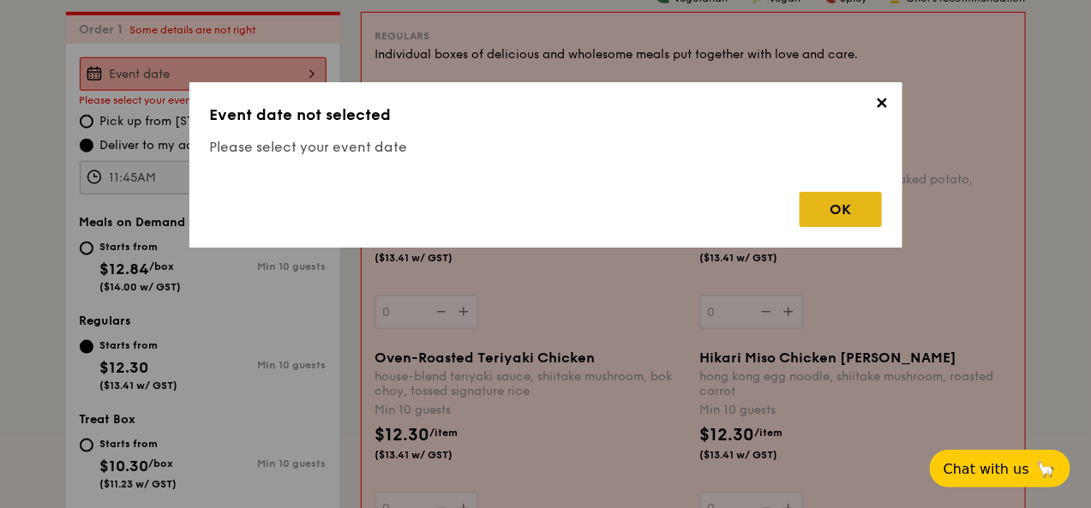
click at [835, 213] on div "OK" at bounding box center [841, 209] width 82 height 35
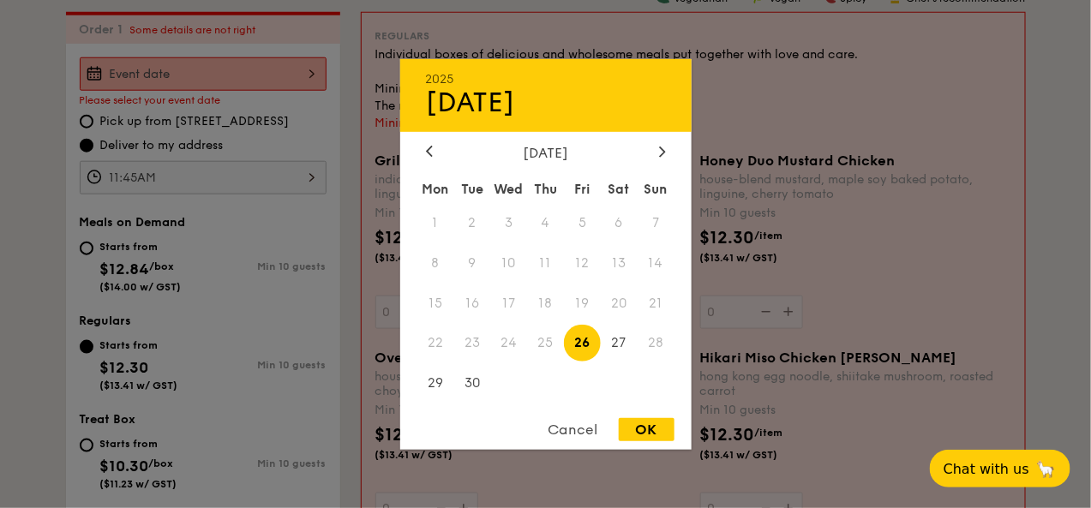
click at [309, 87] on div "2025 Sep [DATE] Tue Wed Thu Fri Sat Sun 1 2 3 4 5 6 7 8 9 10 11 12 13 14 15 16 …" at bounding box center [203, 73] width 247 height 33
click at [620, 346] on span "27" at bounding box center [619, 343] width 37 height 37
click at [645, 430] on div "OK" at bounding box center [647, 429] width 56 height 23
type input "[DATE]"
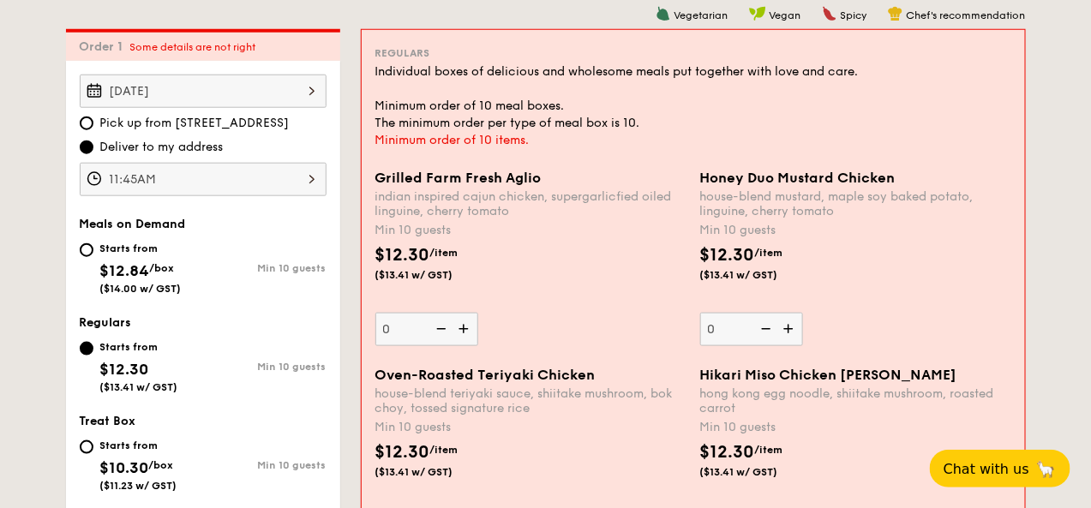
scroll to position [549, 0]
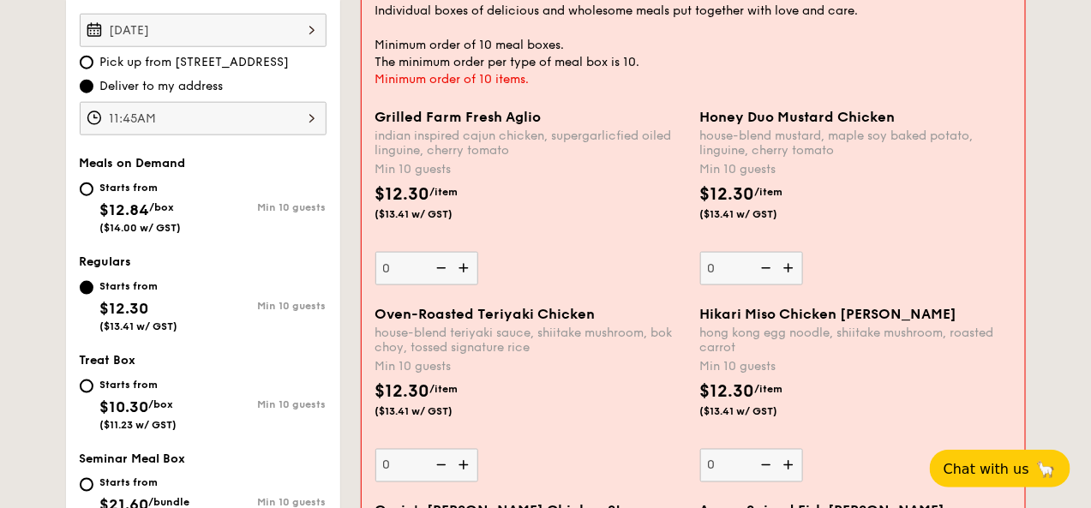
click at [467, 285] on img at bounding box center [466, 268] width 26 height 33
click at [467, 285] on input "0" at bounding box center [426, 268] width 103 height 33
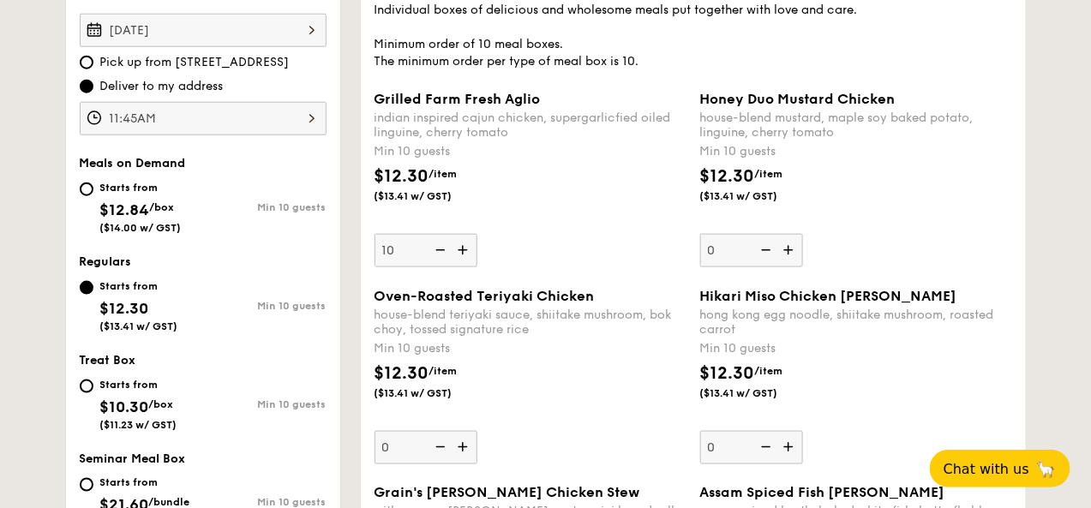
click at [467, 288] on div "Grilled Farm Fresh Aglio indian inspired cajun chicken, supergarlicfied oiled l…" at bounding box center [693, 189] width 651 height 197
click at [461, 267] on img at bounding box center [465, 250] width 26 height 33
click at [461, 267] on input "10" at bounding box center [426, 250] width 103 height 33
click at [461, 267] on img at bounding box center [465, 250] width 26 height 33
click at [461, 267] on input "11" at bounding box center [426, 250] width 103 height 33
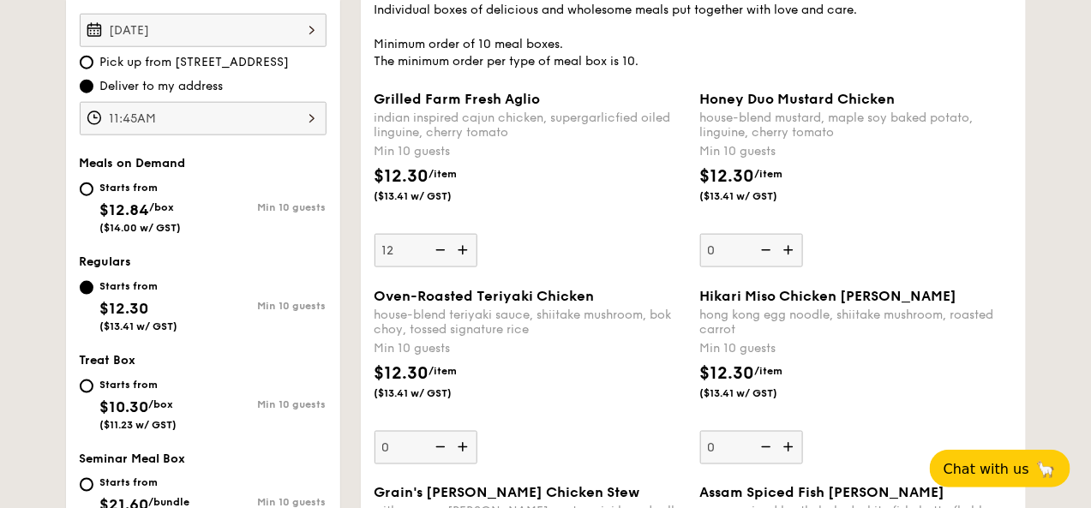
click at [461, 267] on img at bounding box center [465, 250] width 26 height 33
click at [461, 267] on input "12" at bounding box center [426, 250] width 103 height 33
click at [461, 267] on img at bounding box center [465, 250] width 26 height 33
click at [461, 267] on input "13" at bounding box center [426, 250] width 103 height 33
type input "22"
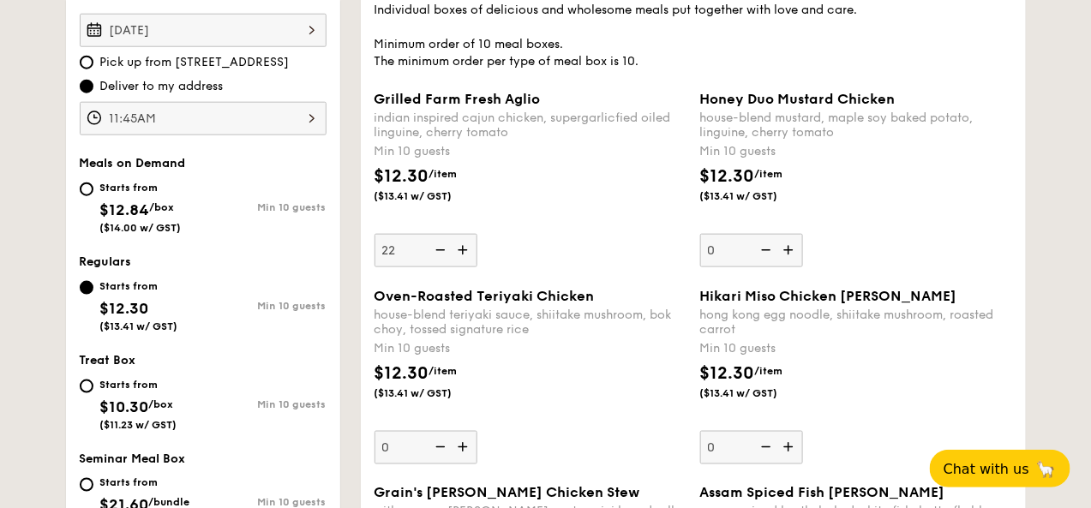
click at [555, 224] on div "$12.30 /item ($13.41 w/ GST)" at bounding box center [531, 194] width 326 height 60
click at [477, 234] on input "22" at bounding box center [426, 250] width 103 height 33
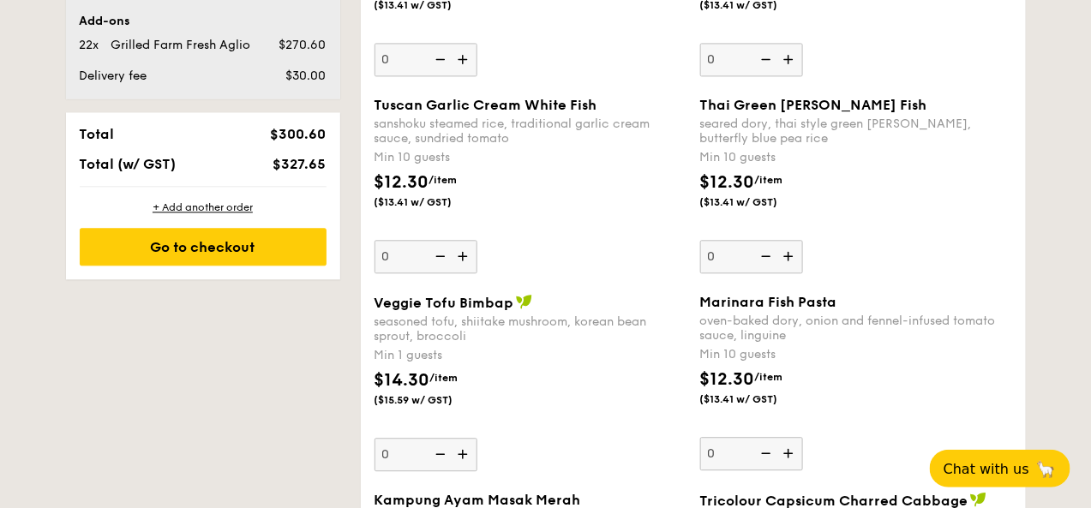
scroll to position [1145, 0]
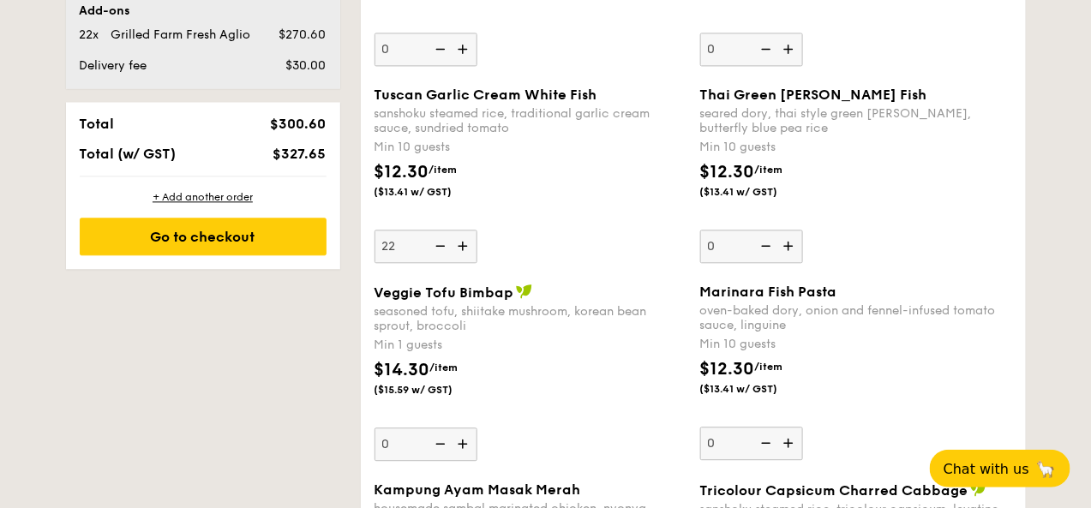
type input "22"
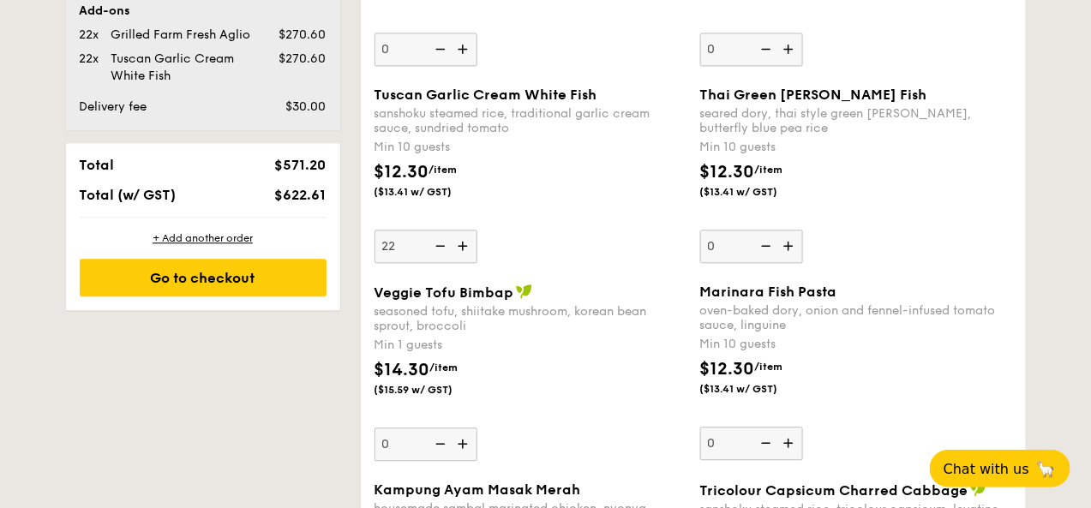
click at [588, 253] on div "Tuscan Garlic Cream White Fish sanshoku steamed rice, traditional garlic cream …" at bounding box center [531, 175] width 312 height 177
click at [477, 253] on input "22" at bounding box center [426, 246] width 103 height 33
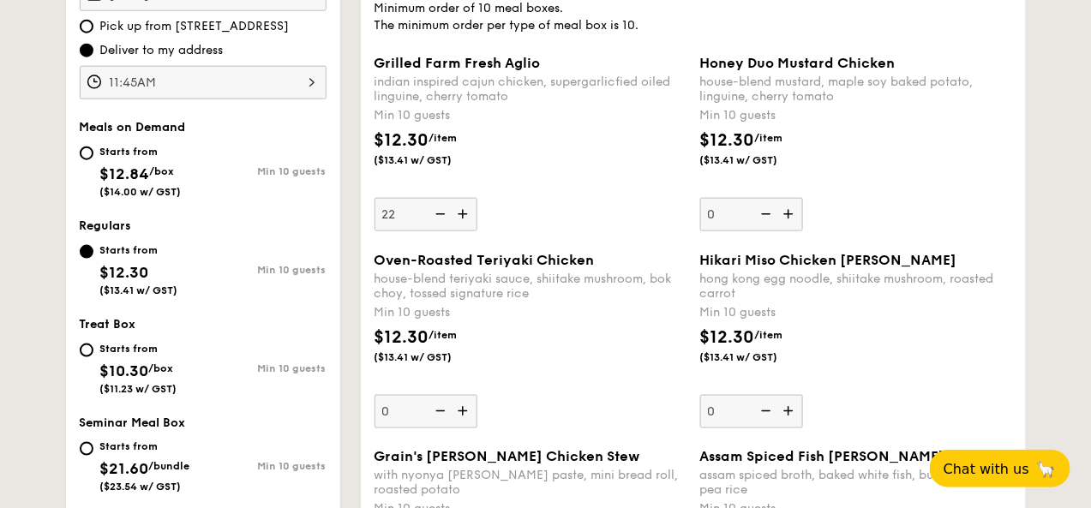
scroll to position [603, 0]
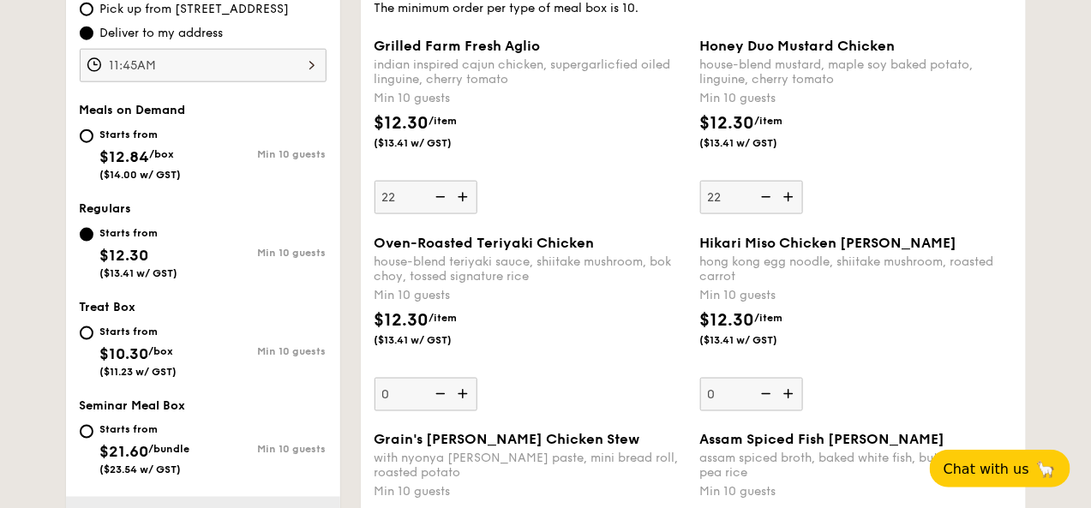
type input "22"
click at [932, 198] on div "Honey Duo Mustard Chicken house-blend mustard, maple soy baked potato, linguine…" at bounding box center [856, 126] width 312 height 177
click at [803, 198] on input "22" at bounding box center [751, 197] width 103 height 33
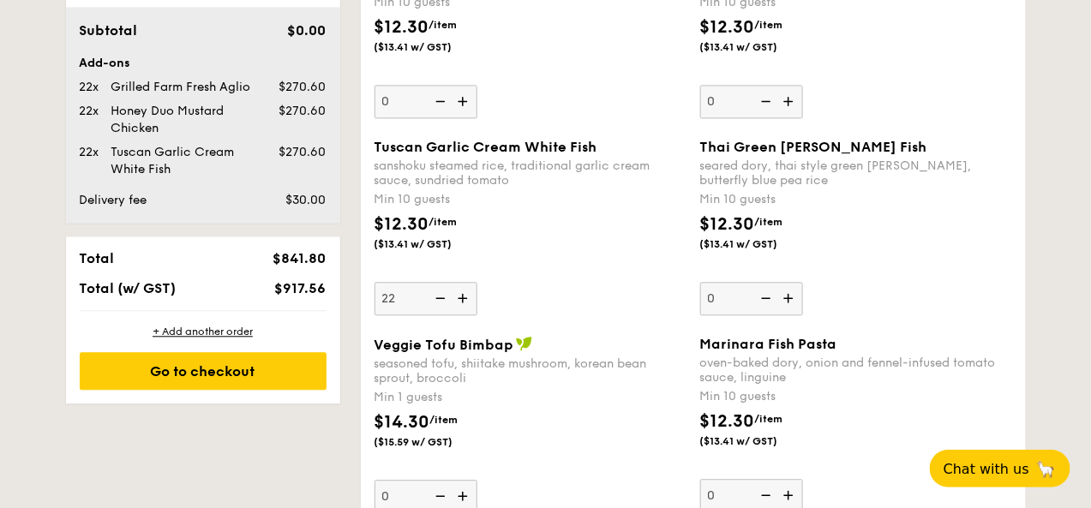
scroll to position [1120, 0]
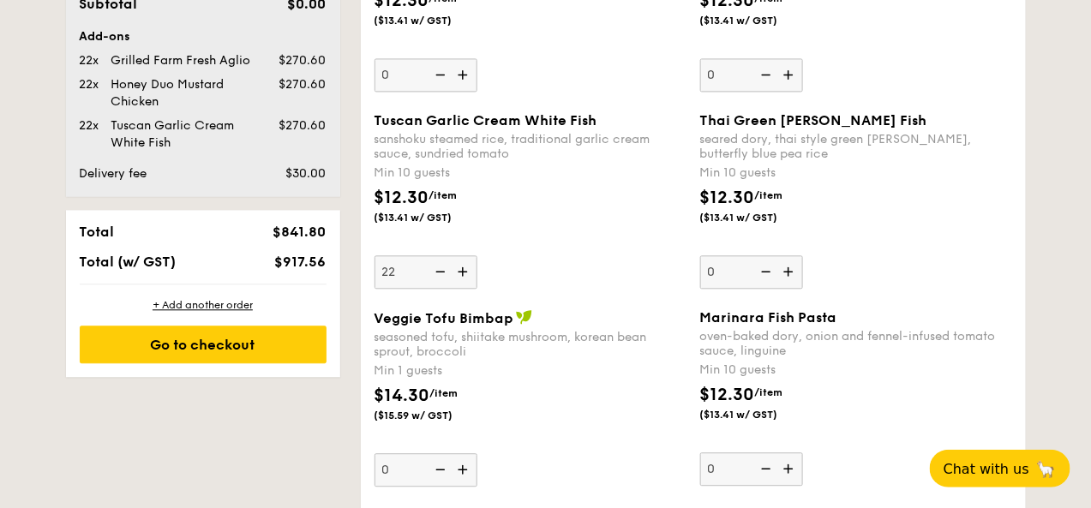
click at [792, 288] on img at bounding box center [790, 271] width 26 height 33
click at [792, 289] on input "0" at bounding box center [751, 271] width 103 height 33
type input "10"
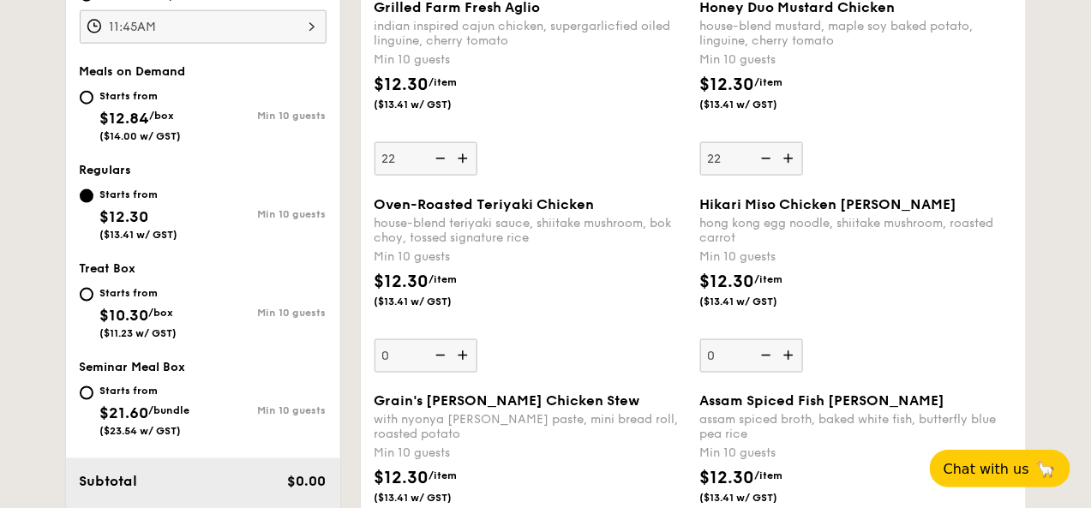
scroll to position [651, 0]
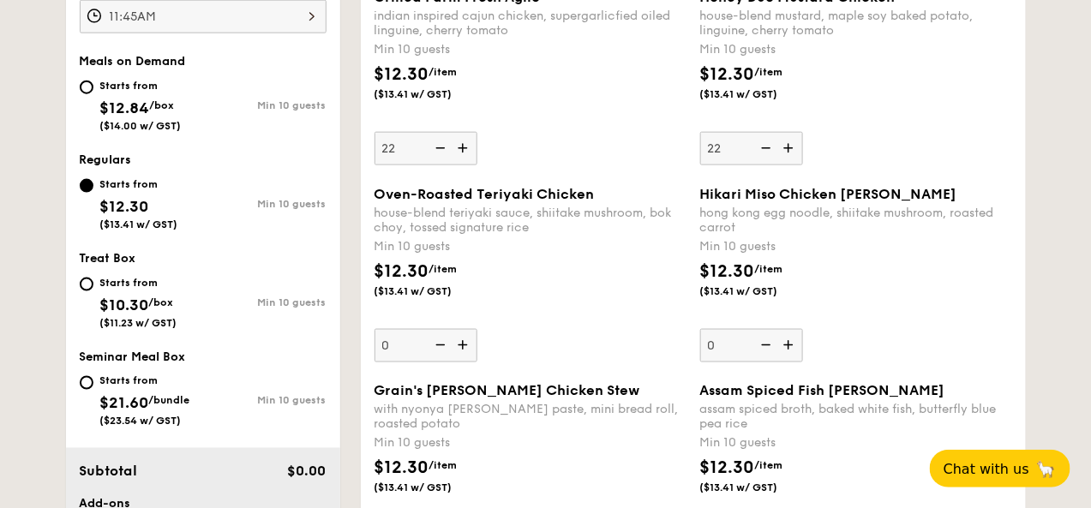
click at [441, 165] on img at bounding box center [439, 148] width 26 height 33
click at [441, 165] on input "22" at bounding box center [426, 148] width 103 height 33
click at [447, 165] on img at bounding box center [439, 148] width 26 height 33
click at [447, 165] on input "21" at bounding box center [426, 148] width 103 height 33
type input "20"
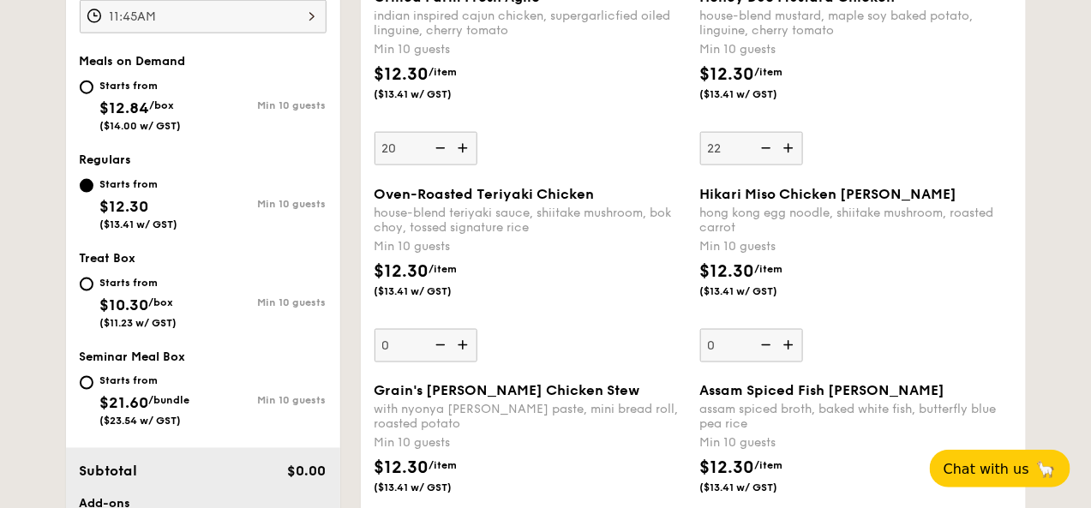
click at [765, 162] on img at bounding box center [765, 148] width 26 height 33
click at [765, 162] on input "22" at bounding box center [751, 148] width 103 height 33
click at [765, 162] on img at bounding box center [765, 148] width 26 height 33
click at [765, 162] on input "21" at bounding box center [751, 148] width 103 height 33
type input "20"
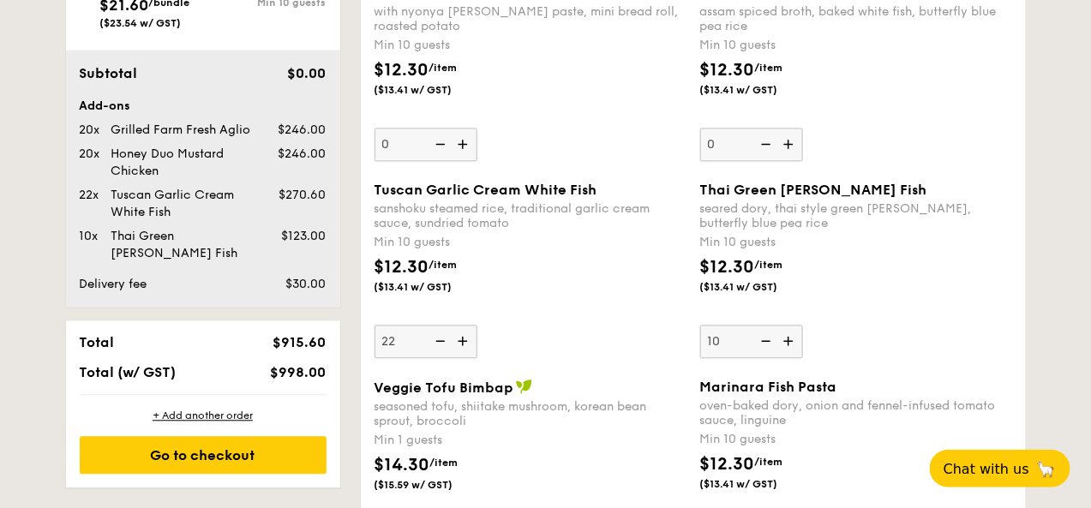
scroll to position [1064, 0]
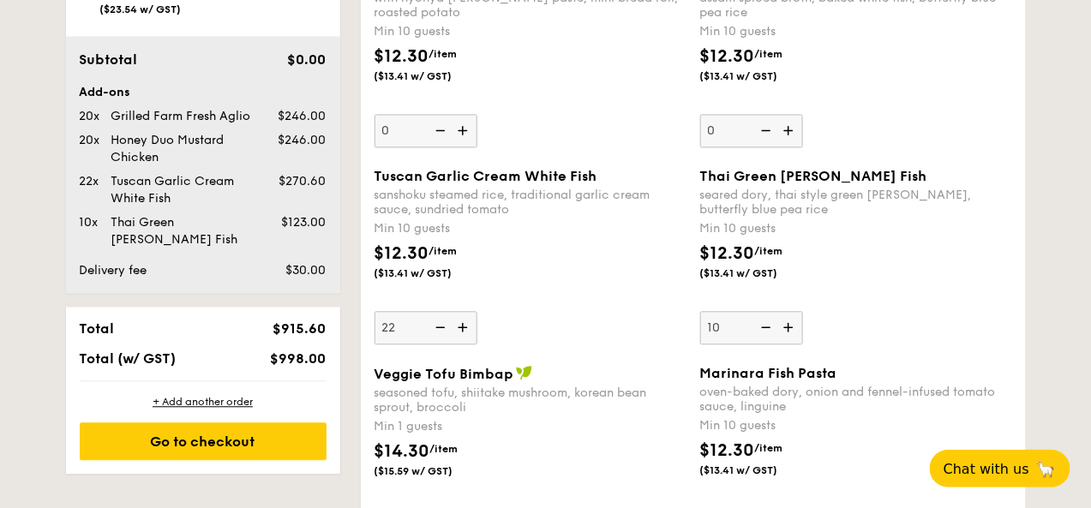
click at [439, 344] on img at bounding box center [439, 327] width 26 height 33
click at [439, 345] on input "22" at bounding box center [426, 327] width 103 height 33
click at [440, 344] on img at bounding box center [439, 327] width 26 height 33
click at [440, 345] on input "21" at bounding box center [426, 327] width 103 height 33
type input "20"
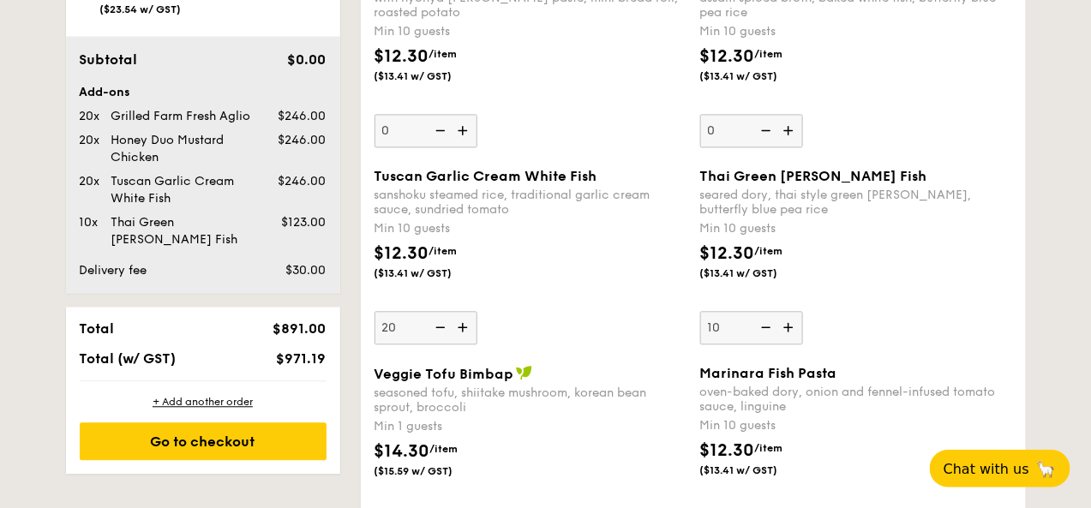
click at [772, 341] on img at bounding box center [765, 327] width 26 height 33
click at [772, 341] on input "10" at bounding box center [751, 327] width 103 height 33
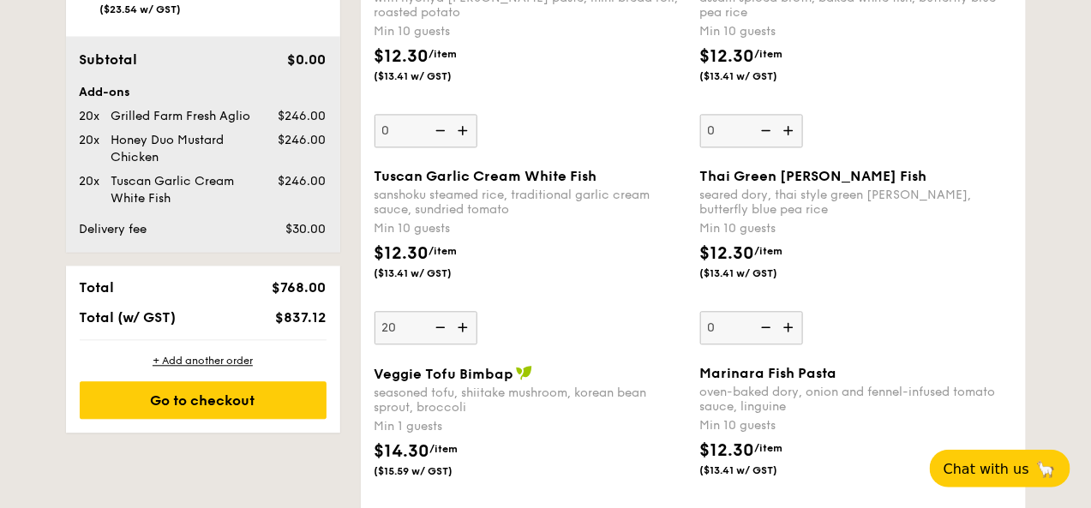
click at [772, 341] on img at bounding box center [765, 327] width 26 height 33
click at [772, 341] on input "0" at bounding box center [751, 327] width 103 height 33
click at [789, 339] on img at bounding box center [790, 327] width 26 height 33
click at [789, 339] on input "0" at bounding box center [751, 327] width 103 height 33
type input "10"
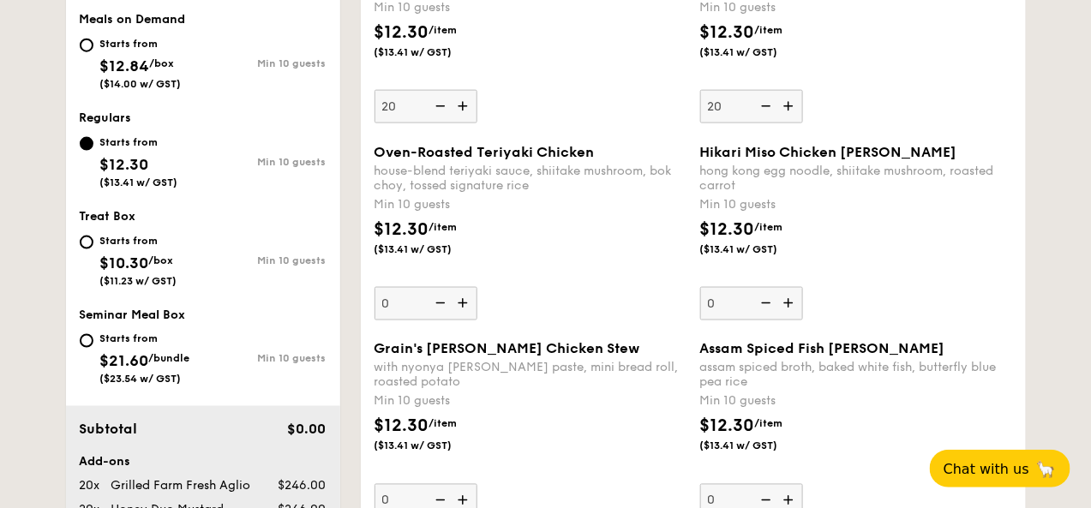
scroll to position [639, 0]
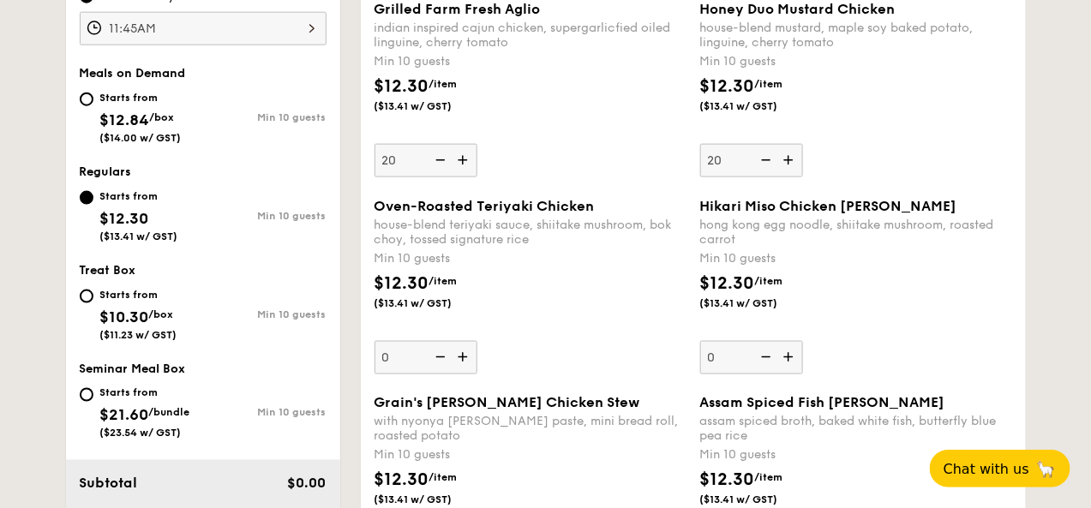
click at [758, 177] on img at bounding box center [765, 160] width 26 height 33
click at [758, 177] on input "20" at bounding box center [751, 160] width 103 height 33
click at [763, 173] on img at bounding box center [765, 160] width 26 height 33
click at [763, 173] on input "19" at bounding box center [751, 160] width 103 height 33
type input "18"
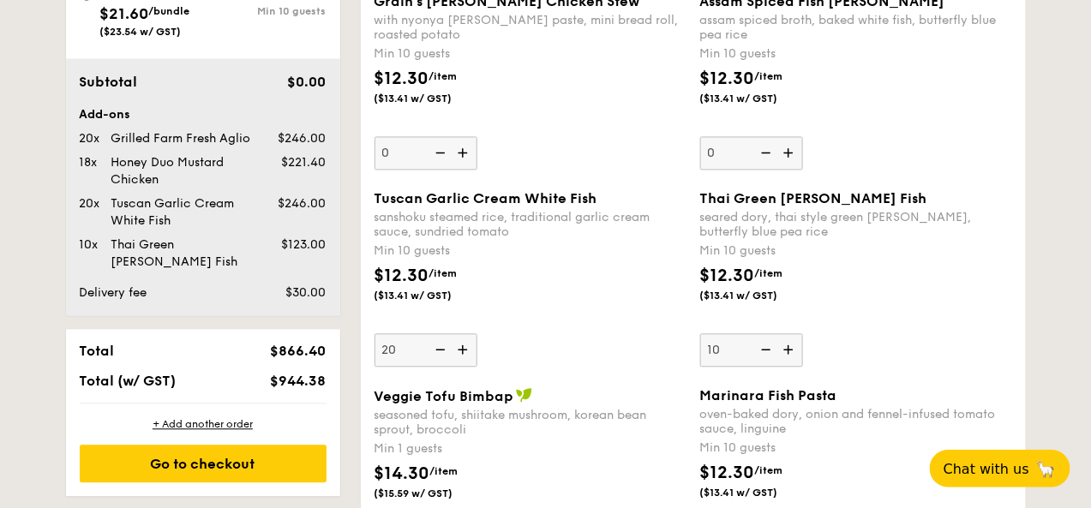
scroll to position [560, 0]
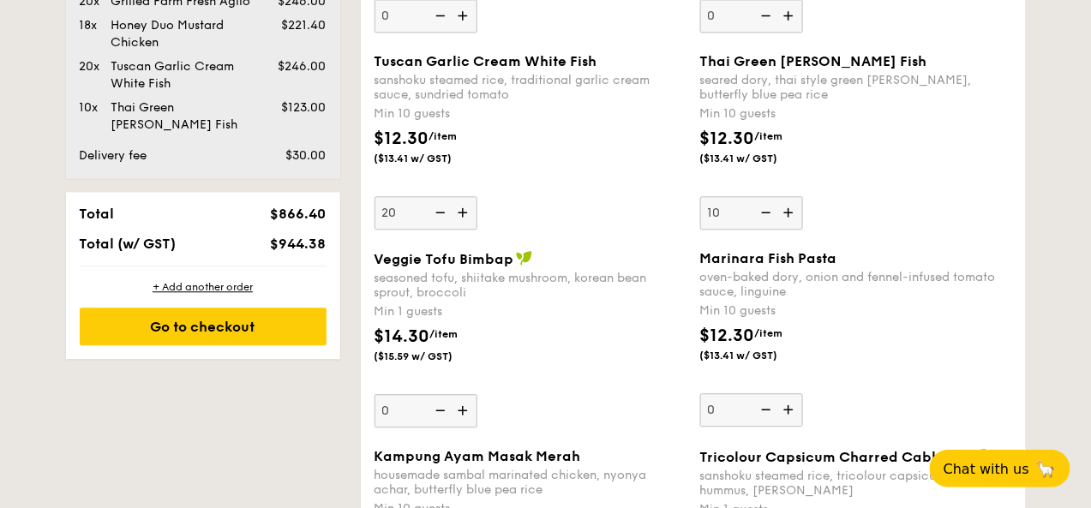
scroll to position [1182, 0]
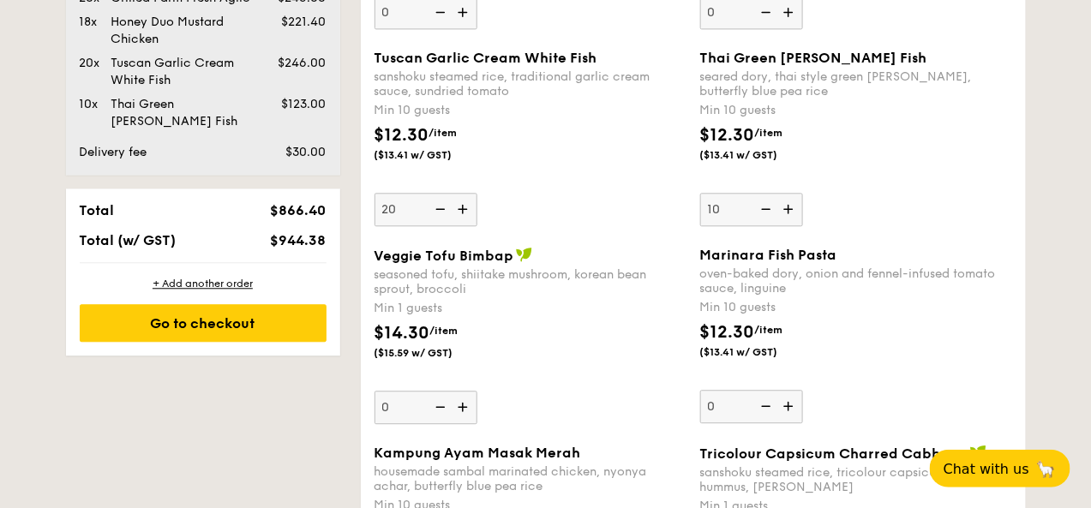
click at [787, 418] on img at bounding box center [790, 406] width 26 height 33
click at [787, 418] on input "0" at bounding box center [751, 406] width 103 height 33
type input "10"
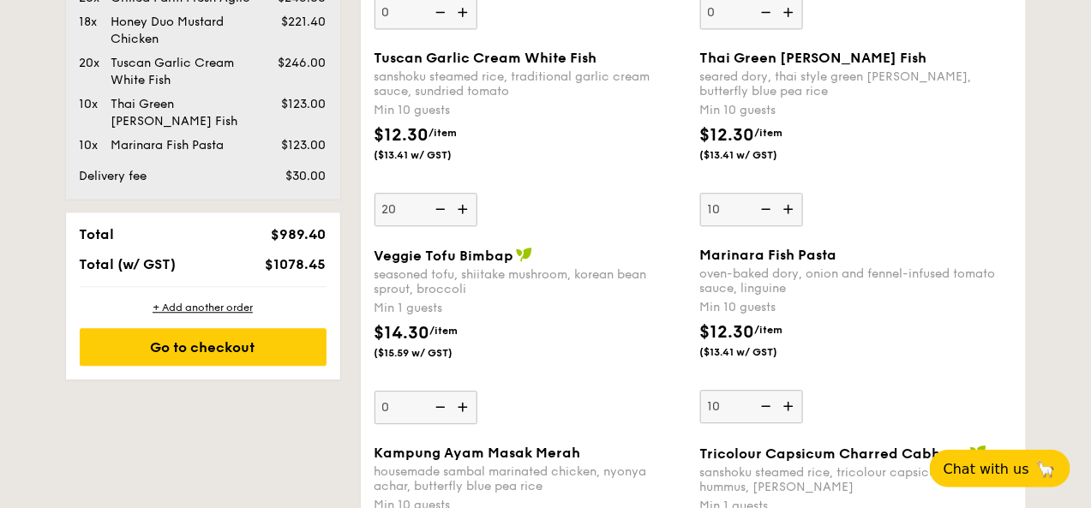
click at [766, 223] on img at bounding box center [765, 209] width 26 height 33
click at [766, 223] on input "10" at bounding box center [751, 209] width 103 height 33
type input "0"
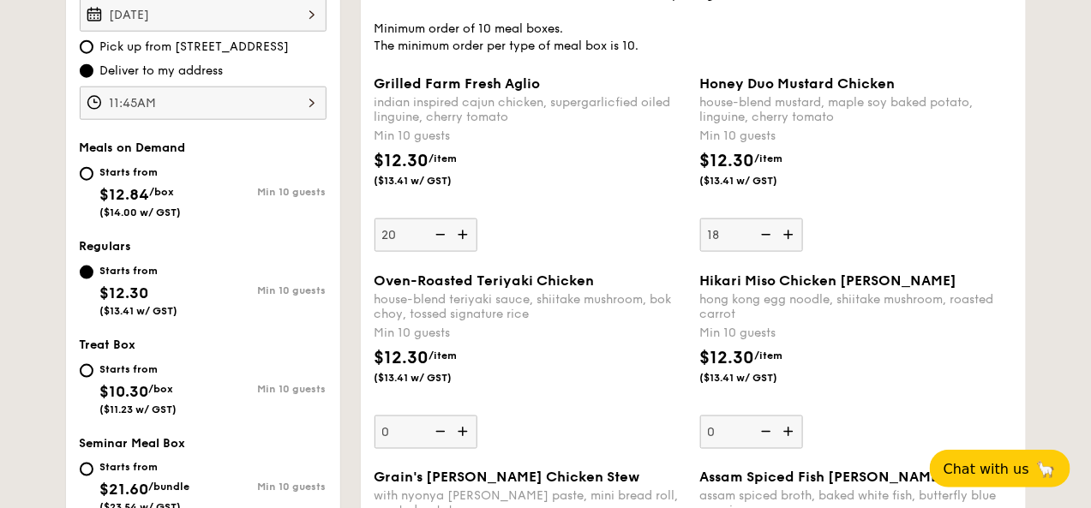
scroll to position [579, 0]
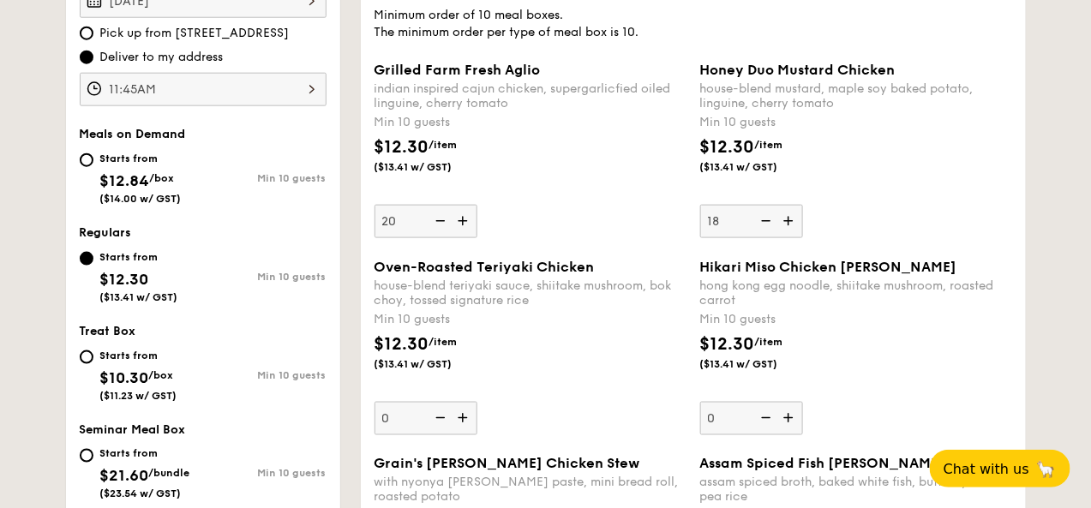
click at [468, 429] on img at bounding box center [465, 418] width 26 height 33
click at [468, 429] on input "0" at bounding box center [426, 418] width 103 height 33
click at [465, 433] on img at bounding box center [465, 418] width 26 height 33
click at [465, 433] on input "10" at bounding box center [426, 418] width 103 height 33
click at [465, 433] on img at bounding box center [465, 418] width 26 height 33
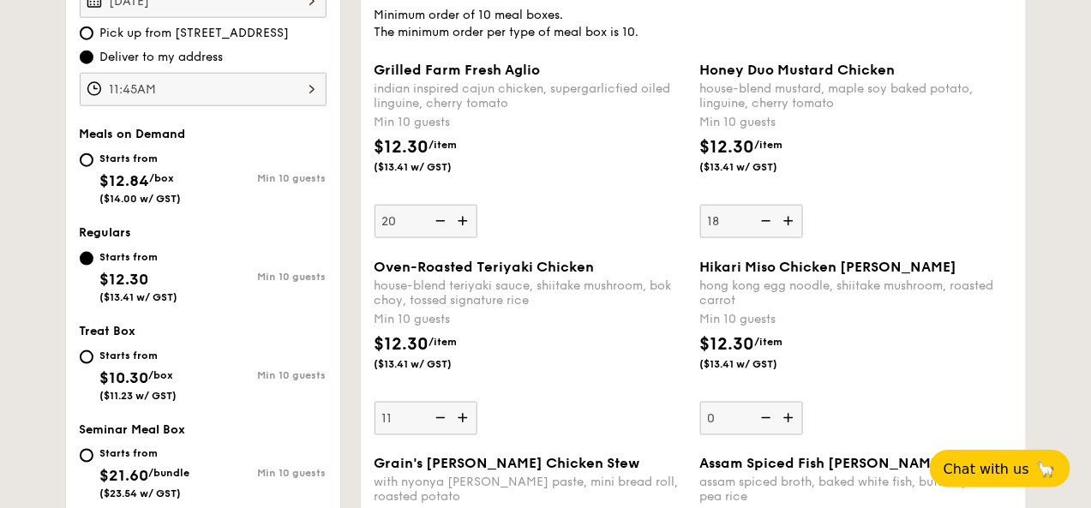
click at [465, 433] on input "11" at bounding box center [426, 418] width 103 height 33
click at [465, 433] on img at bounding box center [465, 418] width 26 height 33
click at [465, 433] on input "12" at bounding box center [426, 418] width 103 height 33
click at [465, 433] on img at bounding box center [465, 418] width 26 height 33
click at [465, 433] on input "13" at bounding box center [426, 418] width 103 height 33
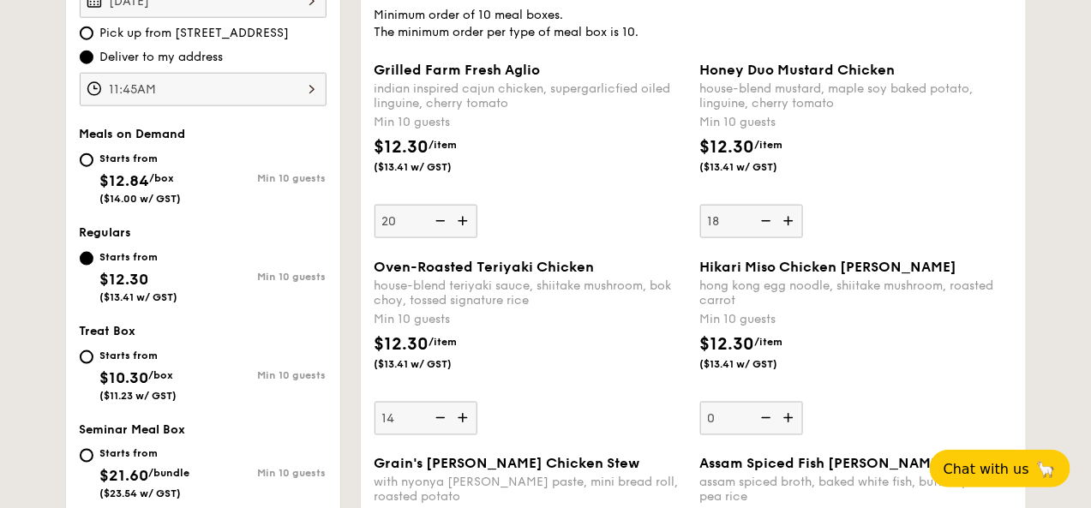
click at [465, 434] on img at bounding box center [465, 418] width 26 height 33
click at [465, 434] on input "14" at bounding box center [426, 418] width 103 height 33
click at [465, 435] on img at bounding box center [465, 418] width 26 height 33
click at [465, 435] on input "15" at bounding box center [426, 418] width 103 height 33
click at [465, 435] on img at bounding box center [465, 418] width 26 height 33
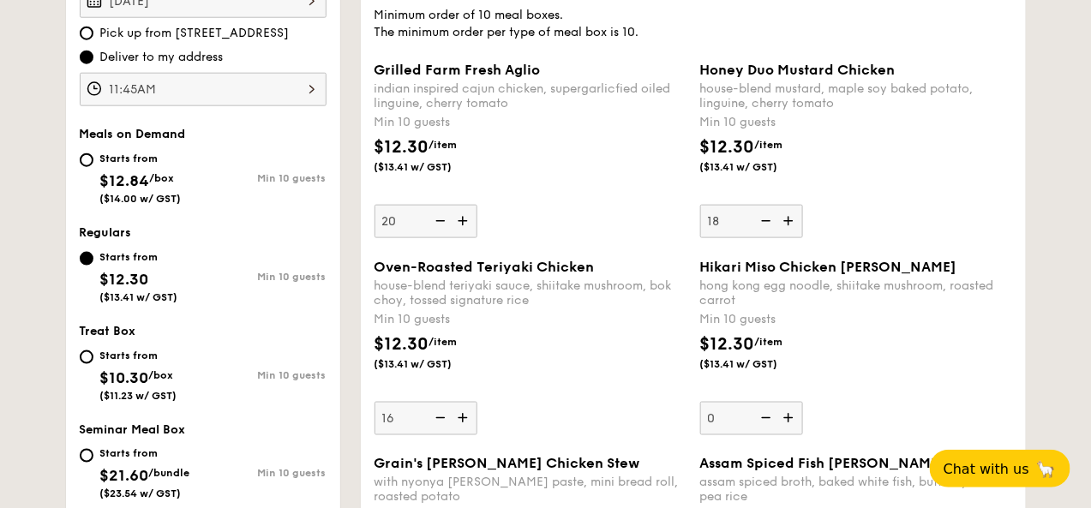
click at [465, 435] on input "16" at bounding box center [426, 418] width 103 height 33
click at [462, 435] on img at bounding box center [465, 418] width 26 height 33
click at [462, 435] on input "17" at bounding box center [426, 418] width 103 height 33
type input "18"
click at [769, 237] on img at bounding box center [765, 221] width 26 height 33
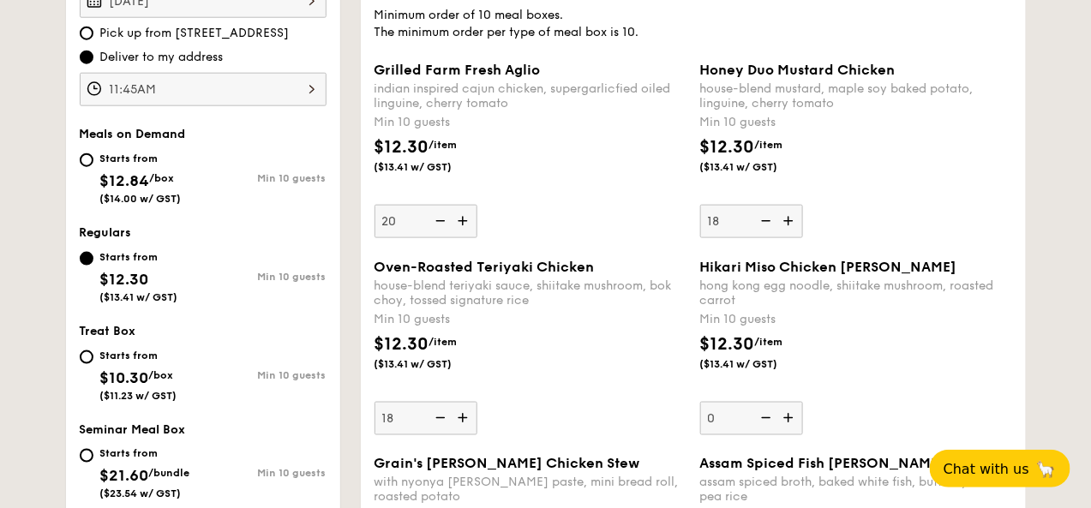
click at [769, 238] on input "18" at bounding box center [751, 221] width 103 height 33
click at [769, 237] on img at bounding box center [765, 221] width 26 height 33
click at [769, 238] on input "17" at bounding box center [751, 221] width 103 height 33
click at [769, 237] on img at bounding box center [765, 221] width 26 height 33
click at [769, 238] on input "16" at bounding box center [751, 221] width 103 height 33
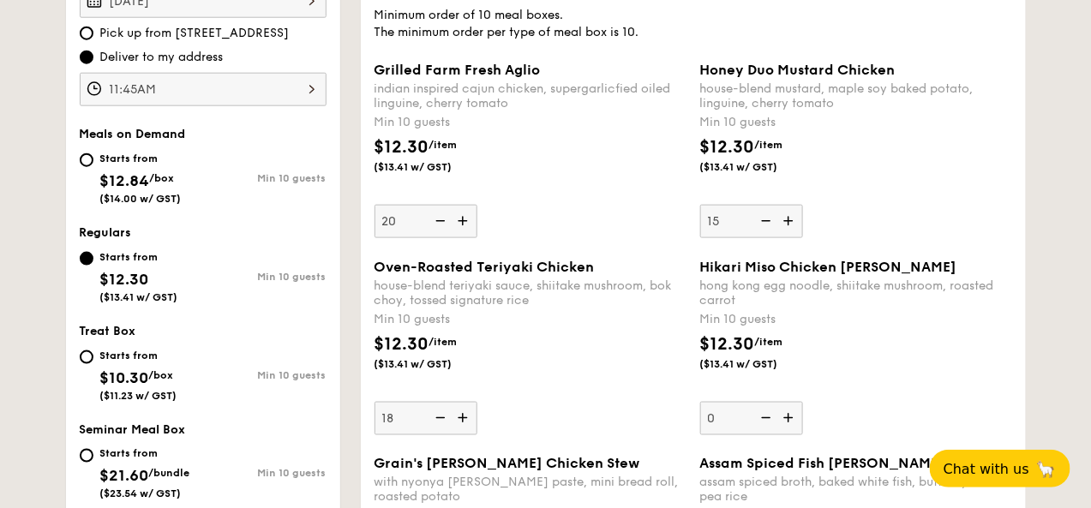
click at [769, 237] on img at bounding box center [765, 221] width 26 height 33
click at [769, 238] on input "15" at bounding box center [751, 221] width 103 height 33
click at [769, 237] on img at bounding box center [765, 221] width 26 height 33
click at [769, 238] on input "14" at bounding box center [751, 221] width 103 height 33
click at [769, 237] on img at bounding box center [765, 221] width 26 height 33
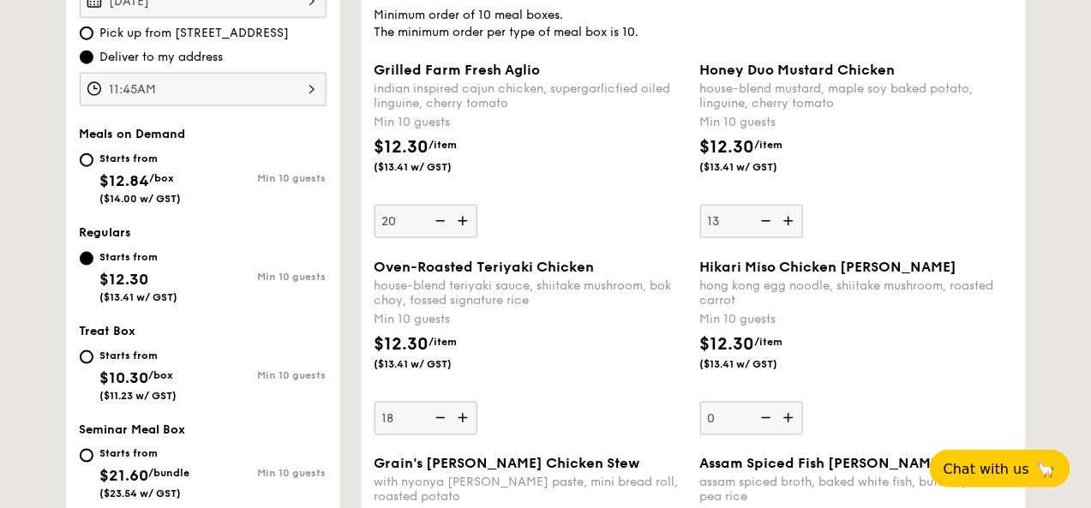
click at [769, 238] on input "13" at bounding box center [751, 221] width 103 height 33
click at [769, 237] on img at bounding box center [765, 221] width 26 height 33
click at [769, 238] on input "12" at bounding box center [751, 221] width 103 height 33
click at [769, 237] on img at bounding box center [765, 221] width 26 height 33
click at [769, 238] on input "11" at bounding box center [751, 221] width 103 height 33
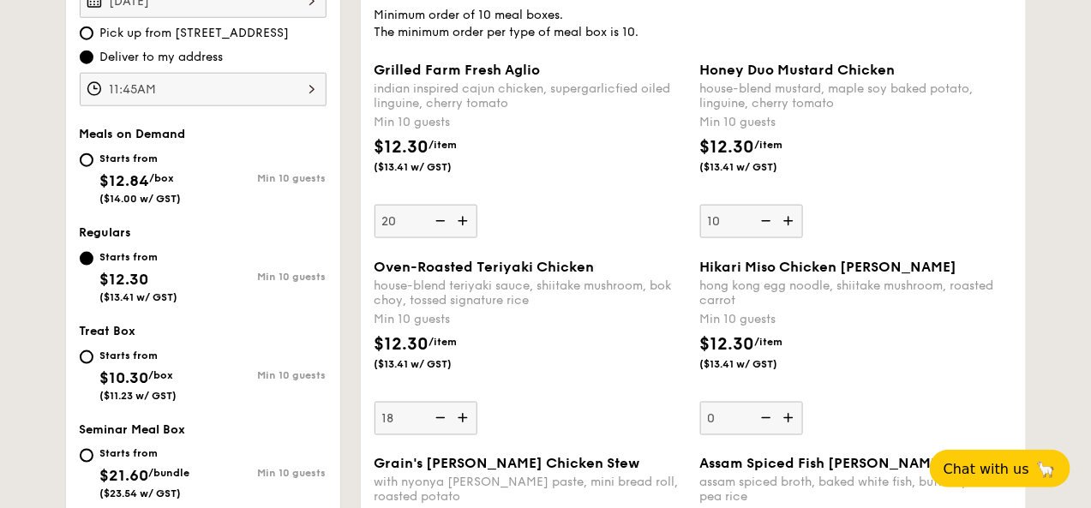
click at [769, 237] on img at bounding box center [765, 221] width 26 height 33
click at [769, 238] on input "10" at bounding box center [751, 221] width 103 height 33
type input "0"
click at [769, 237] on img at bounding box center [765, 221] width 26 height 33
click at [769, 238] on input "0" at bounding box center [751, 221] width 103 height 33
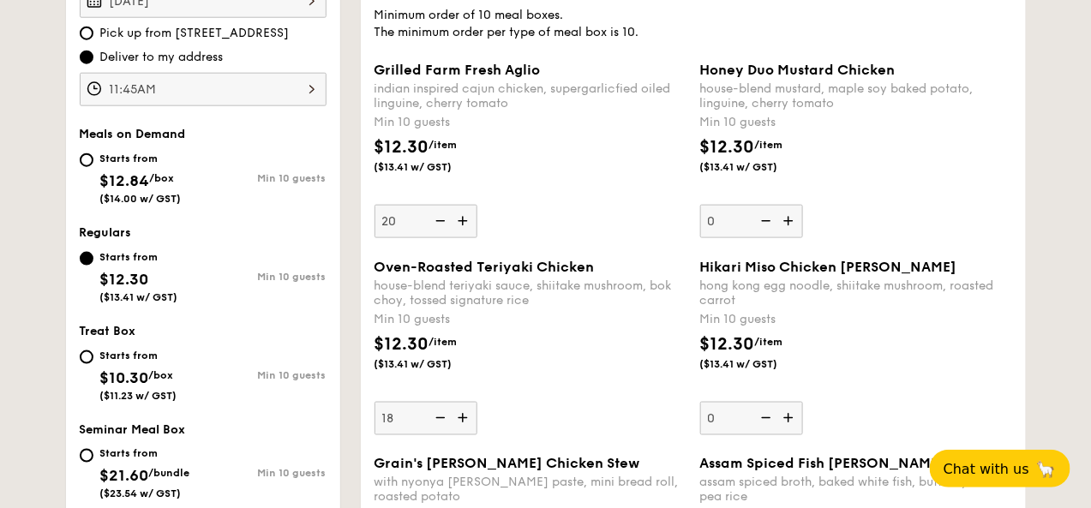
click at [914, 195] on div "$12.30 /item ($13.41 w/ GST)" at bounding box center [856, 165] width 326 height 60
click at [803, 205] on input "0" at bounding box center [751, 221] width 103 height 33
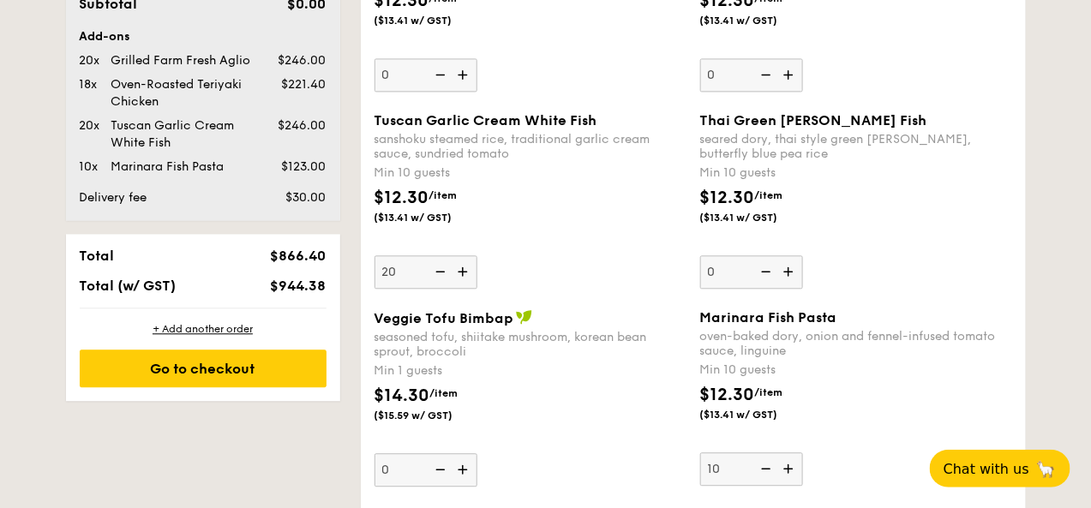
scroll to position [1140, 0]
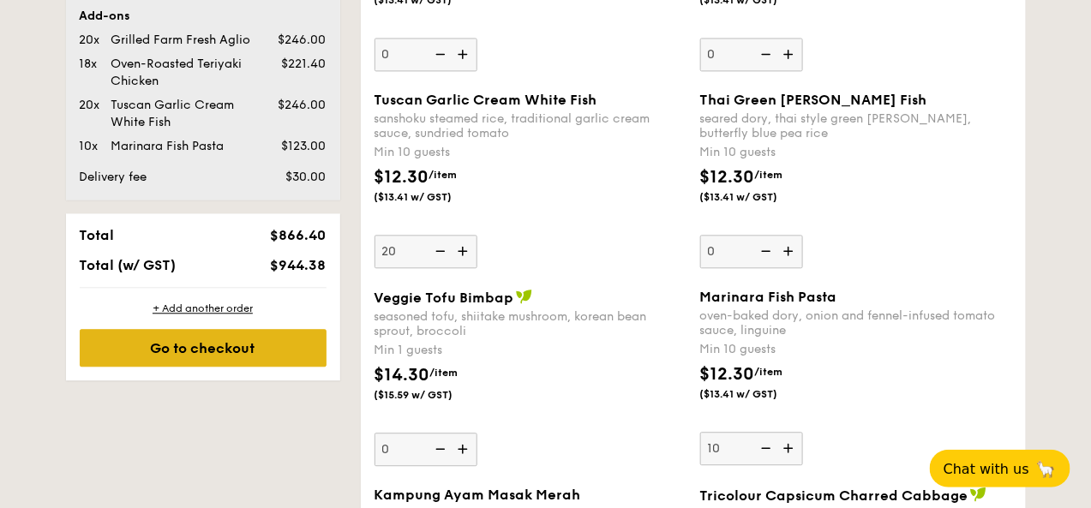
click at [273, 367] on div "Go to checkout" at bounding box center [203, 348] width 247 height 38
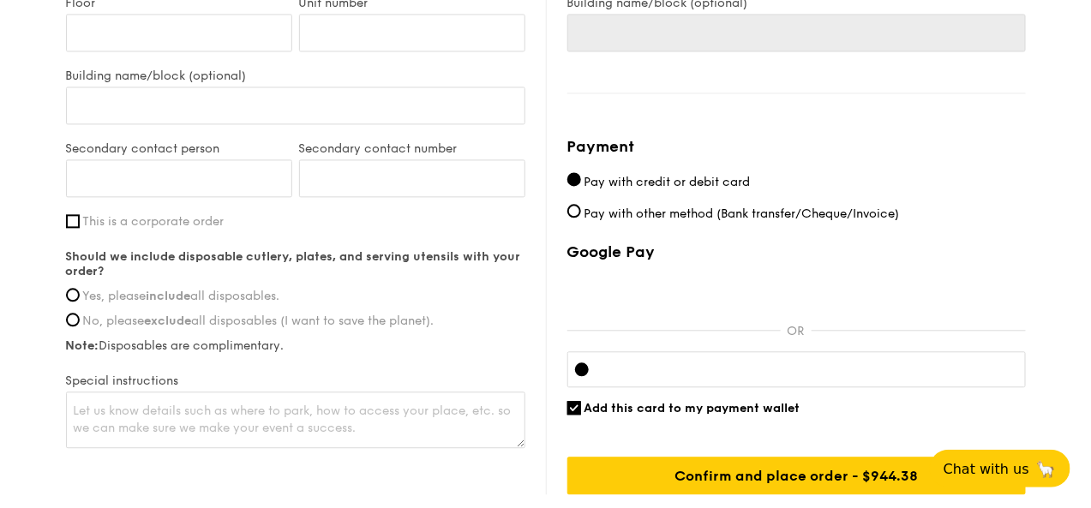
scroll to position [1090, 0]
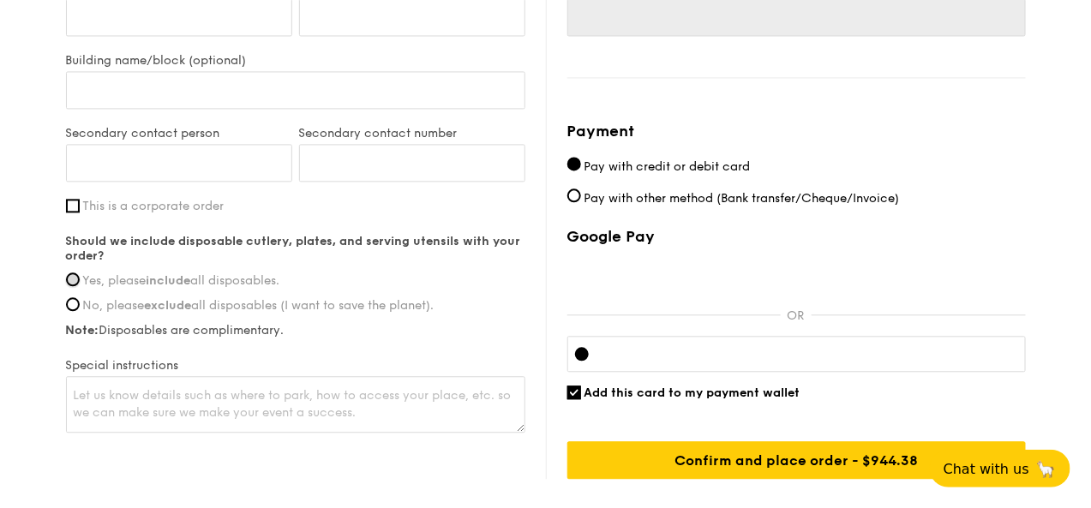
click at [72, 286] on input "Yes, please include all disposables." at bounding box center [73, 280] width 14 height 14
radio input "true"
click at [67, 210] on input "This is a corporate order" at bounding box center [73, 206] width 14 height 14
checkbox input "true"
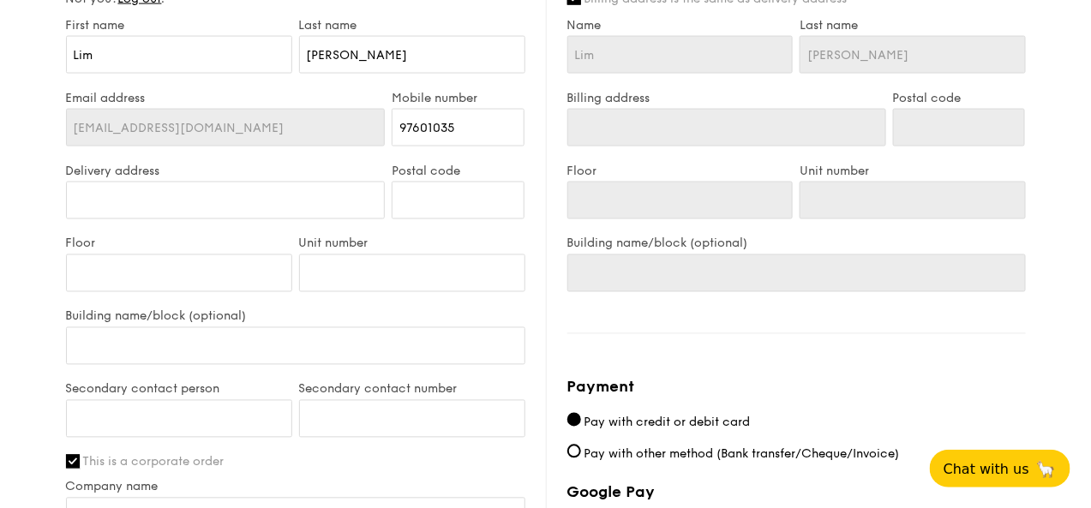
scroll to position [766, 0]
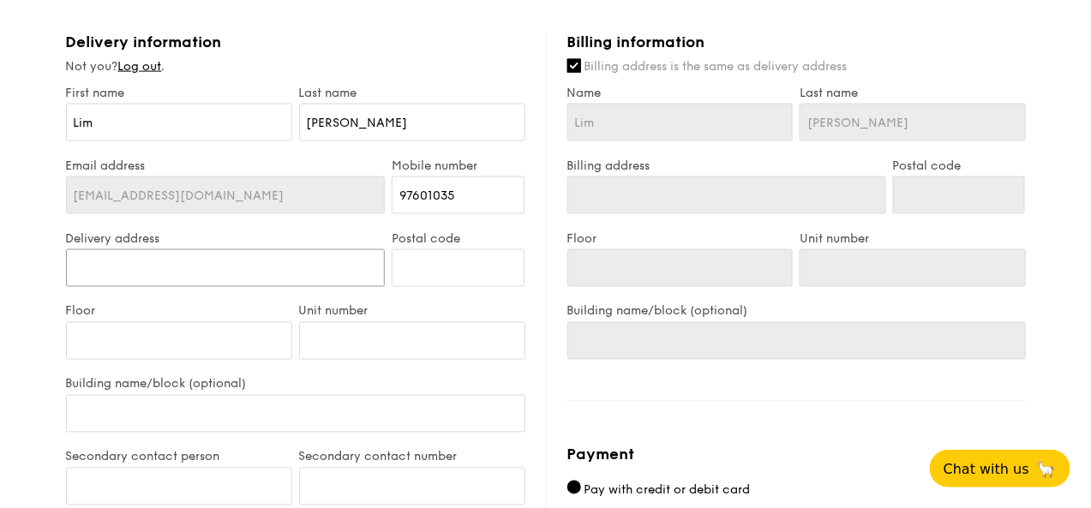
click at [166, 273] on input "Delivery address" at bounding box center [226, 268] width 320 height 38
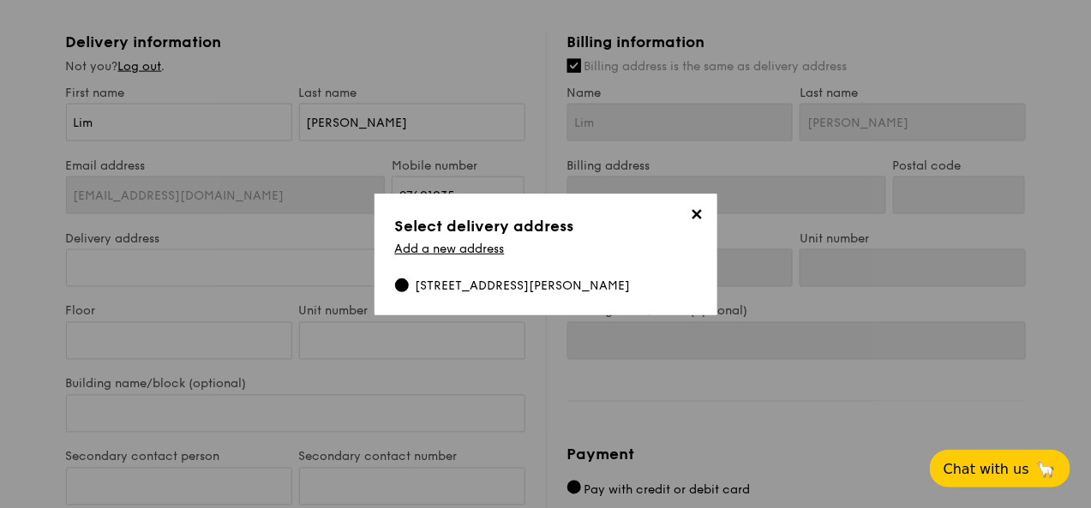
click at [518, 285] on div "[STREET_ADDRESS][PERSON_NAME]" at bounding box center [523, 286] width 215 height 17
click at [409, 285] on input "[STREET_ADDRESS][PERSON_NAME]" at bounding box center [402, 286] width 14 height 14
type input "[STREET_ADDRESS][PERSON_NAME]"
type input "149301"
type input "[STREET_ADDRESS][PERSON_NAME]"
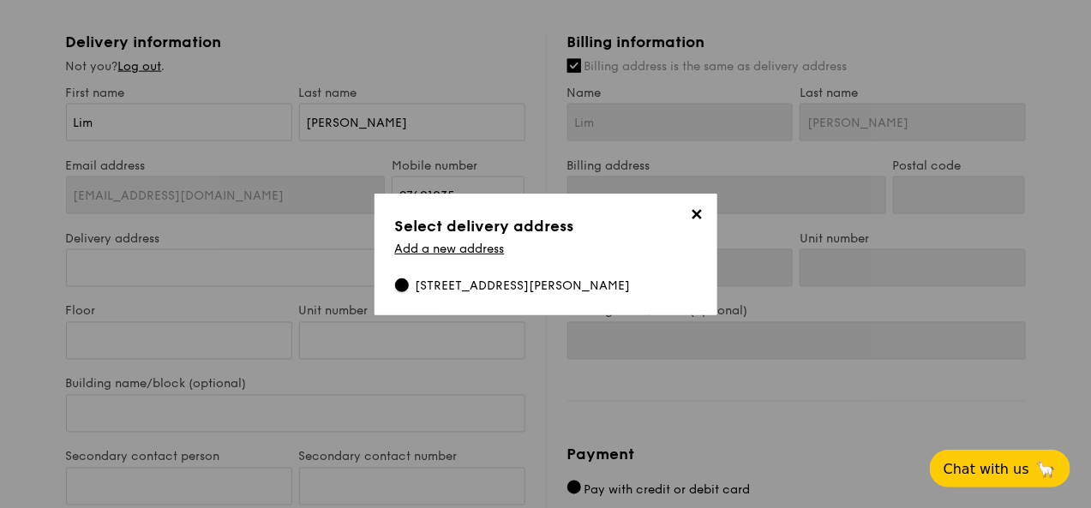
type input "149301"
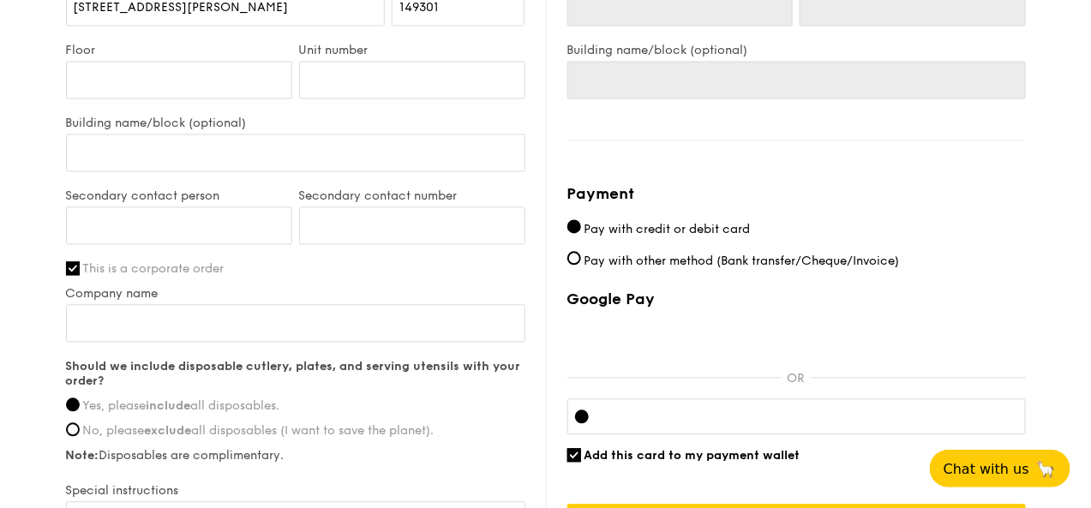
scroll to position [1036, 0]
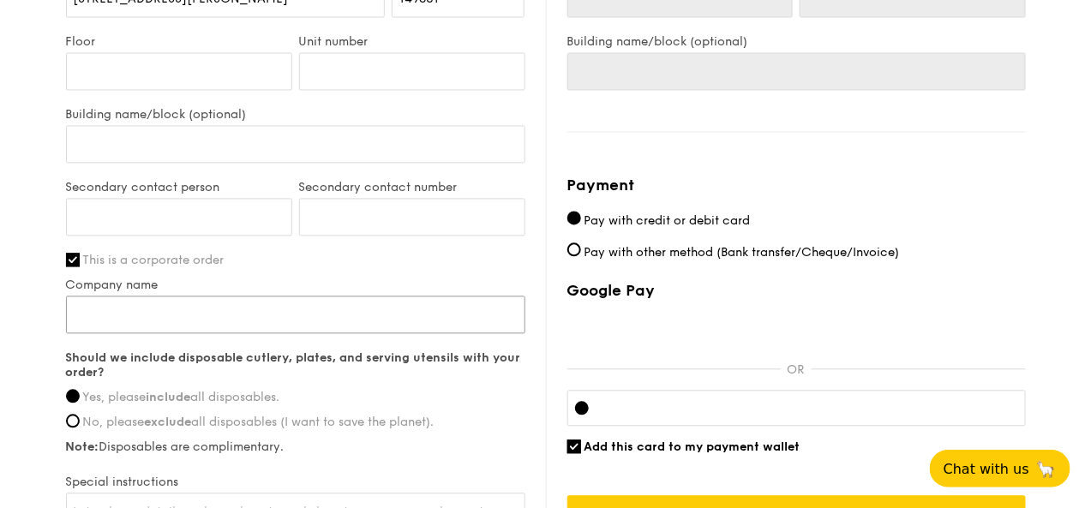
click at [105, 329] on input "Company name" at bounding box center [295, 315] width 459 height 38
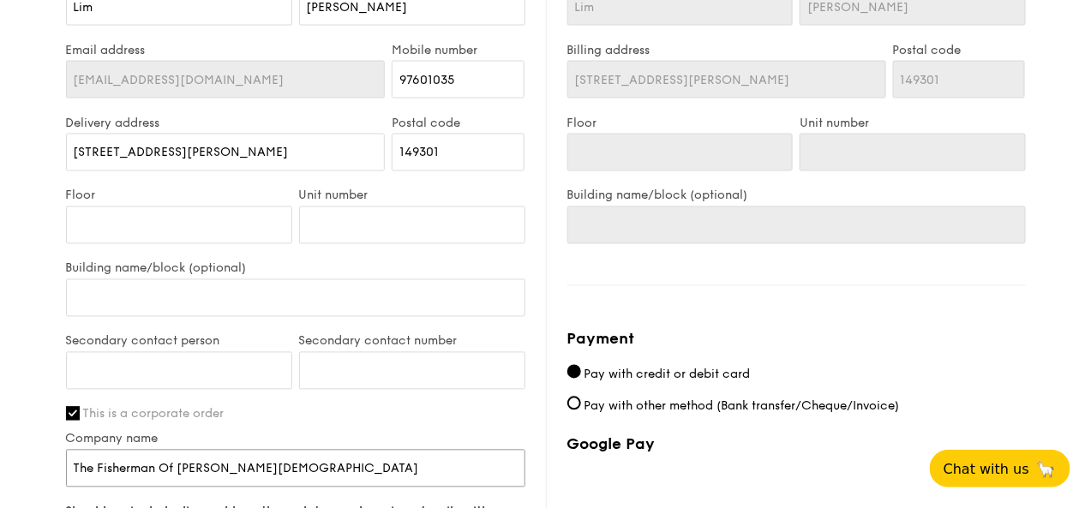
scroll to position [881, 0]
type input "The Fisherman Of [PERSON_NAME][DEMOGRAPHIC_DATA]"
click at [173, 375] on input "Secondary contact person" at bounding box center [179, 372] width 226 height 38
type input "[PERSON_NAME]"
click at [347, 391] on input "Secondary contact number" at bounding box center [412, 372] width 226 height 38
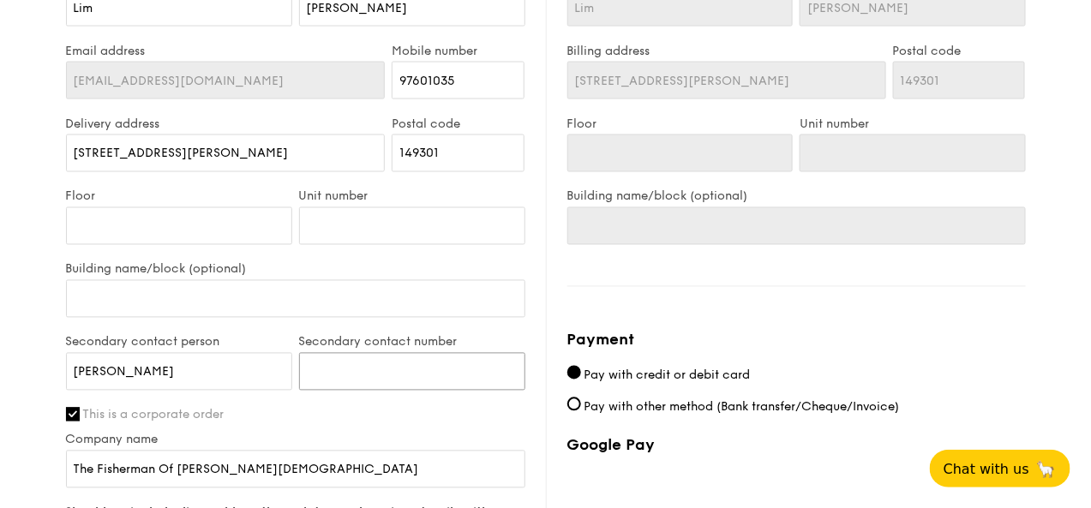
click at [328, 391] on input "Secondary contact number" at bounding box center [412, 372] width 226 height 38
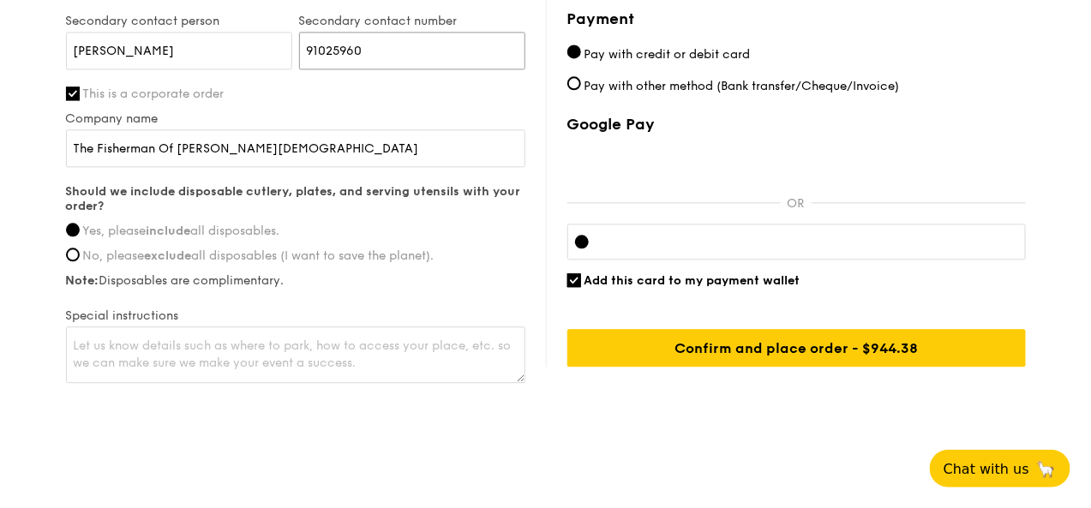
scroll to position [1204, 0]
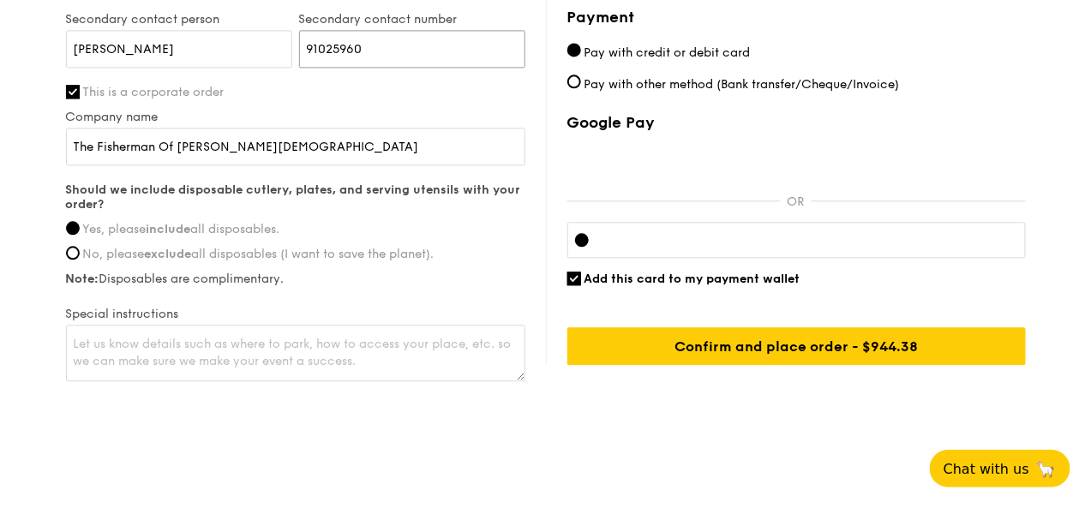
type input "91025960"
click at [157, 354] on textarea at bounding box center [295, 353] width 459 height 57
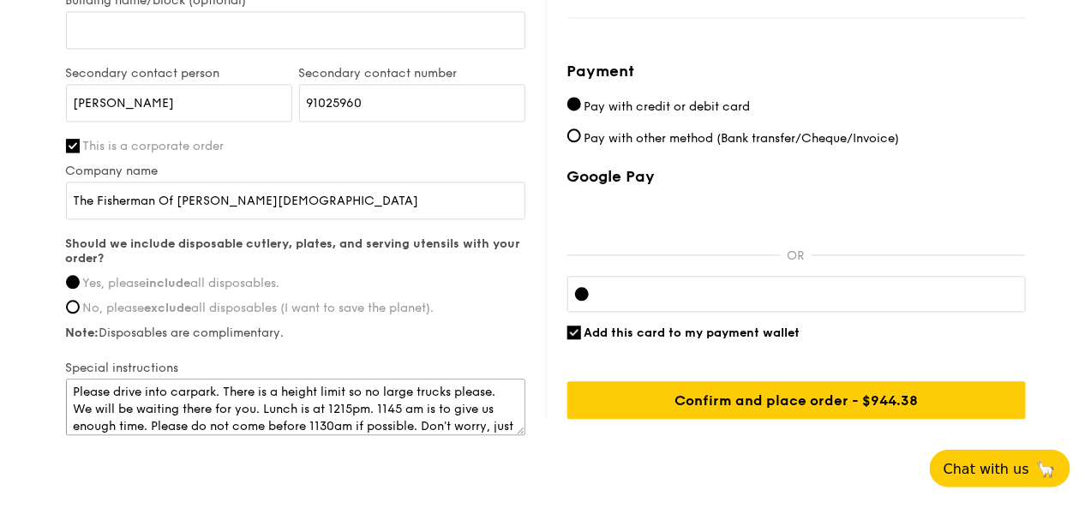
scroll to position [0, 0]
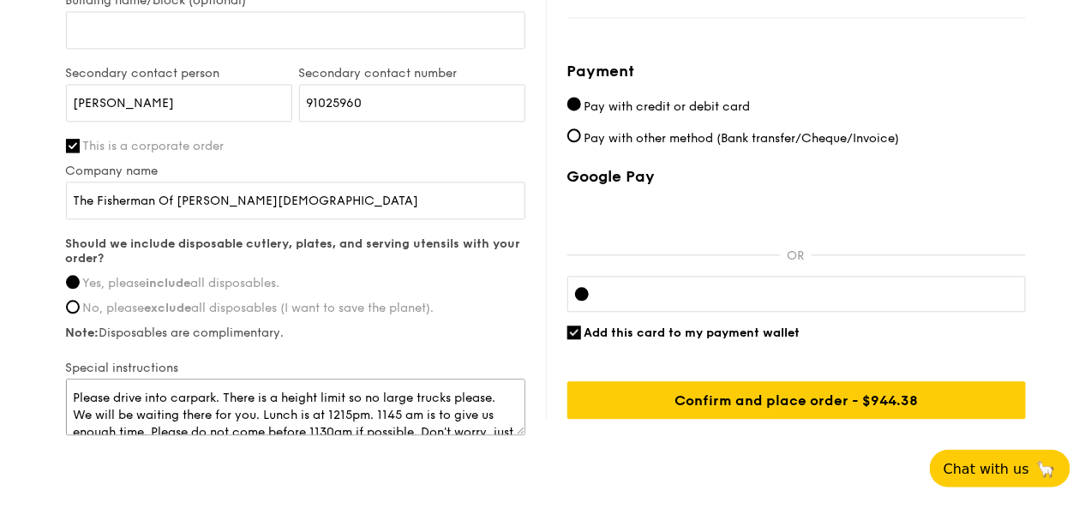
click at [259, 428] on textarea "Please drive into carpark. There is a height limit so no large trucks please. W…" at bounding box center [295, 407] width 459 height 57
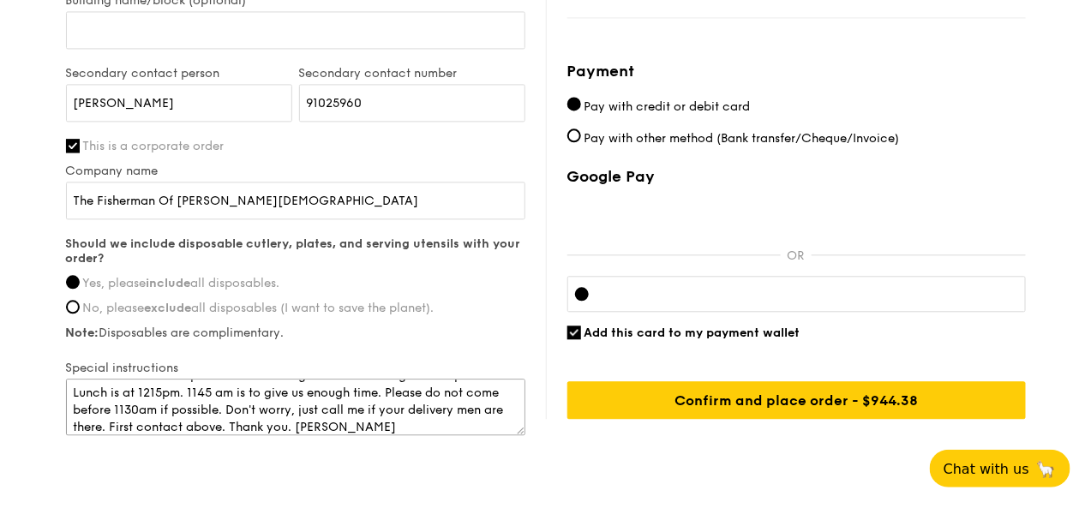
scroll to position [1150, 0]
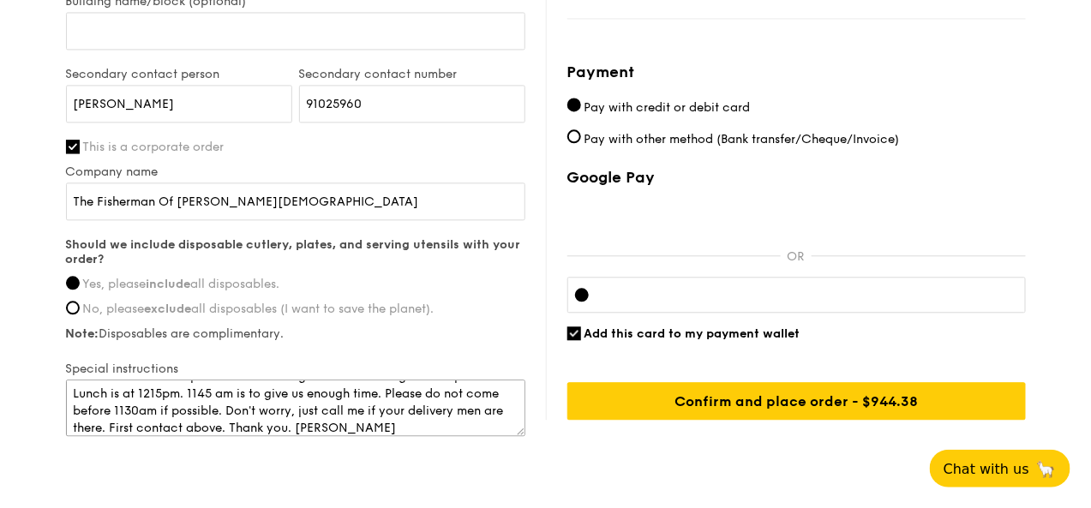
type textarea "Please drive into carpark. There is a height limit so no large trucks please. L…"
click at [573, 340] on input "Add this card to my payment wallet" at bounding box center [574, 334] width 14 height 14
checkbox input "false"
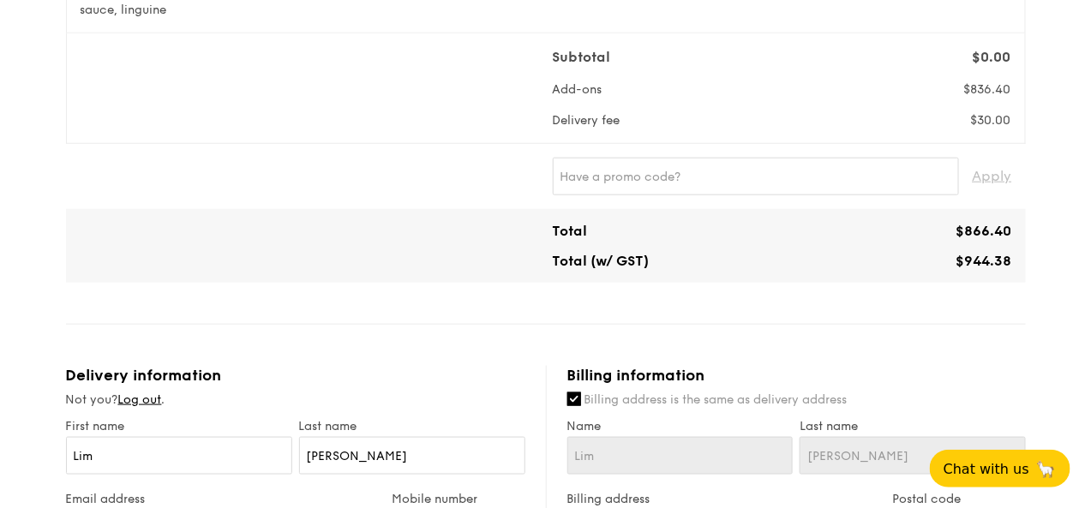
scroll to position [432, 0]
click at [646, 188] on input "text" at bounding box center [756, 178] width 406 height 38
paste input "WELCOMEFEAST"
type input "WELCOMEFEAST"
click at [1006, 191] on span "Apply" at bounding box center [992, 178] width 39 height 38
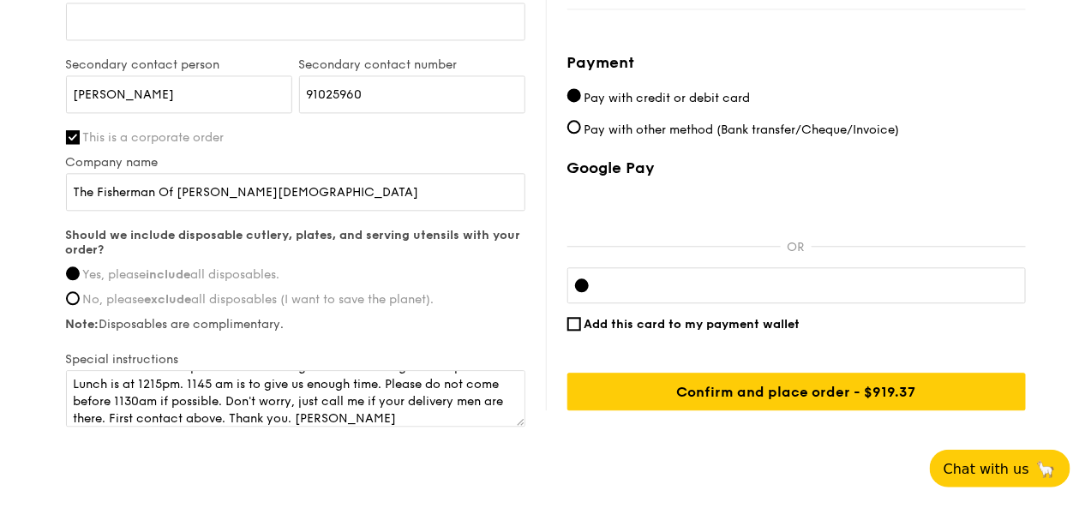
scroll to position [1164, 0]
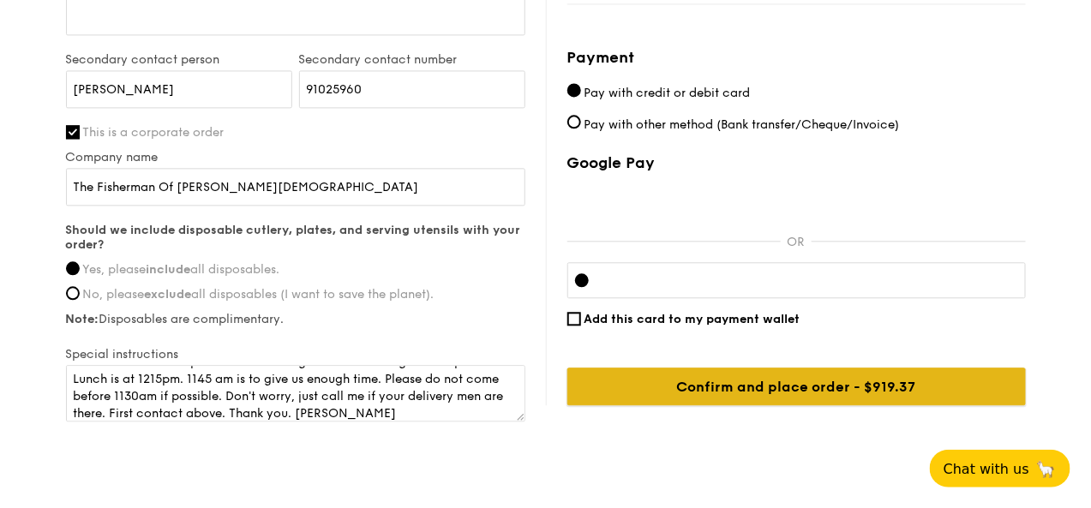
click at [825, 400] on input "Confirm and place order - $944.38" at bounding box center [796, 387] width 459 height 38
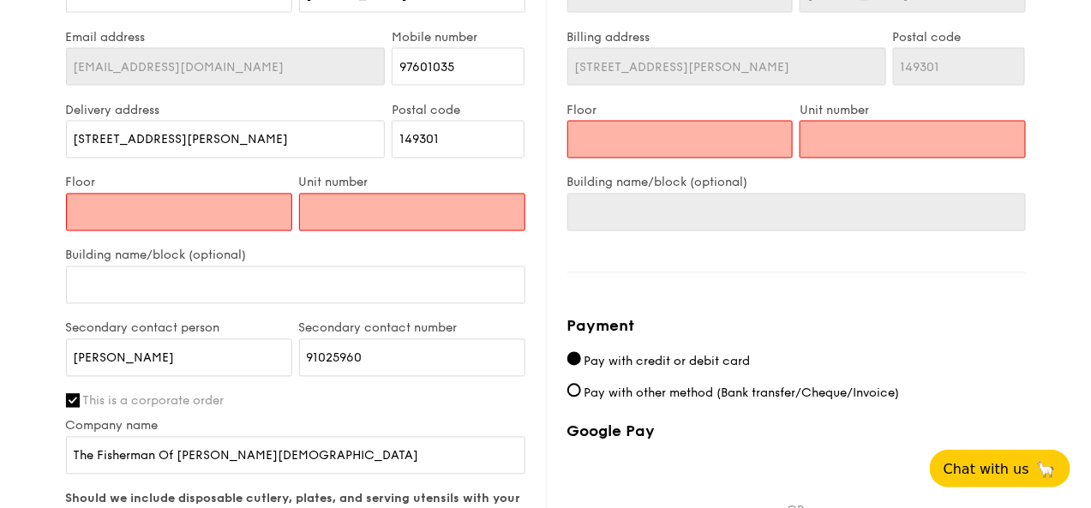
scroll to position [891, 0]
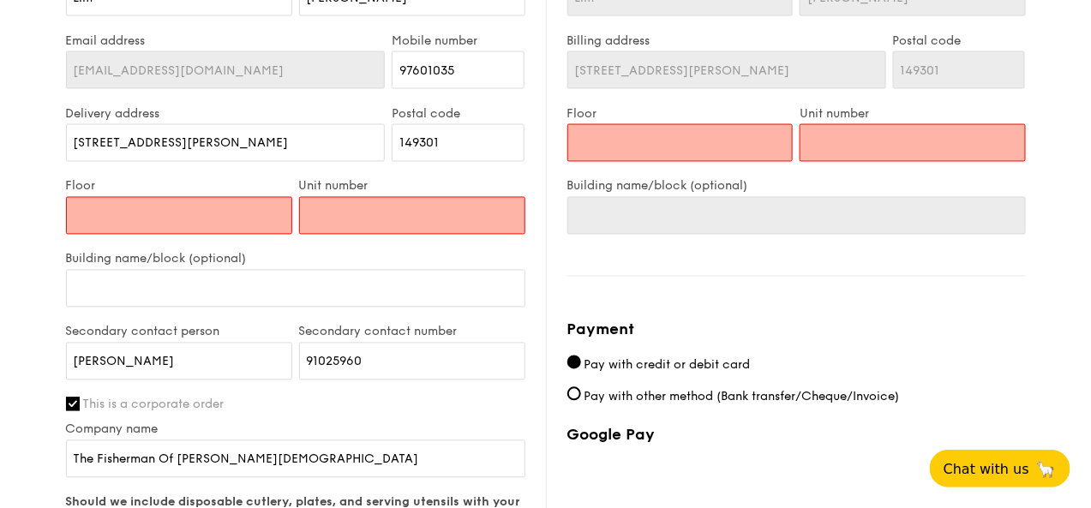
type input "g"
type input "gr"
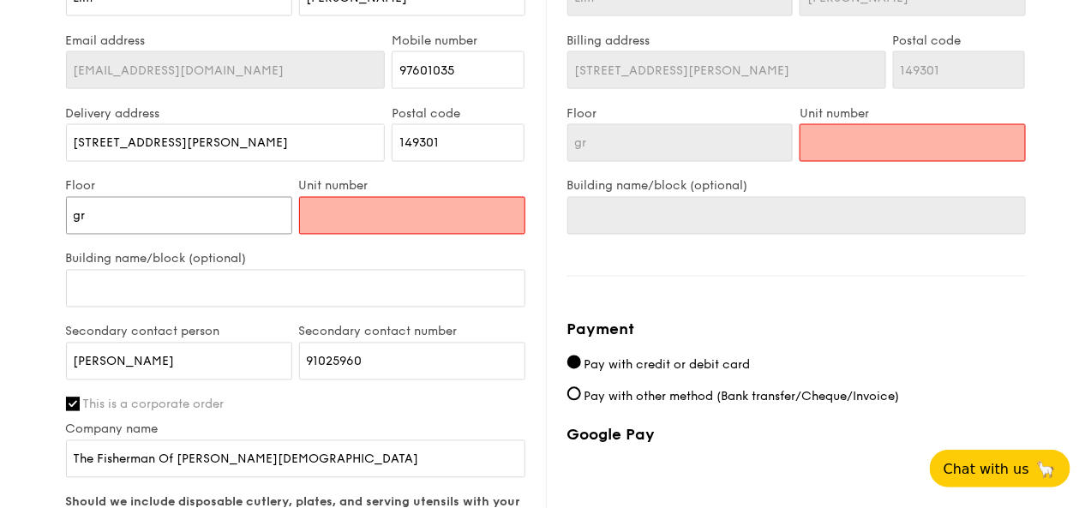
type input "gro"
type input "grou"
type input "groun"
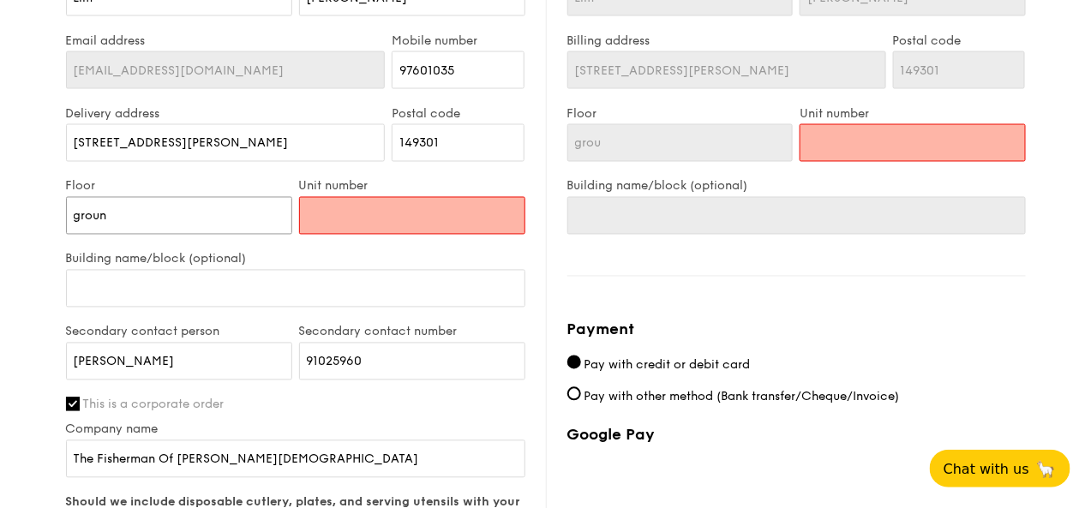
type input "groun"
type input "ground"
click at [366, 224] on input "Unit number" at bounding box center [412, 216] width 226 height 38
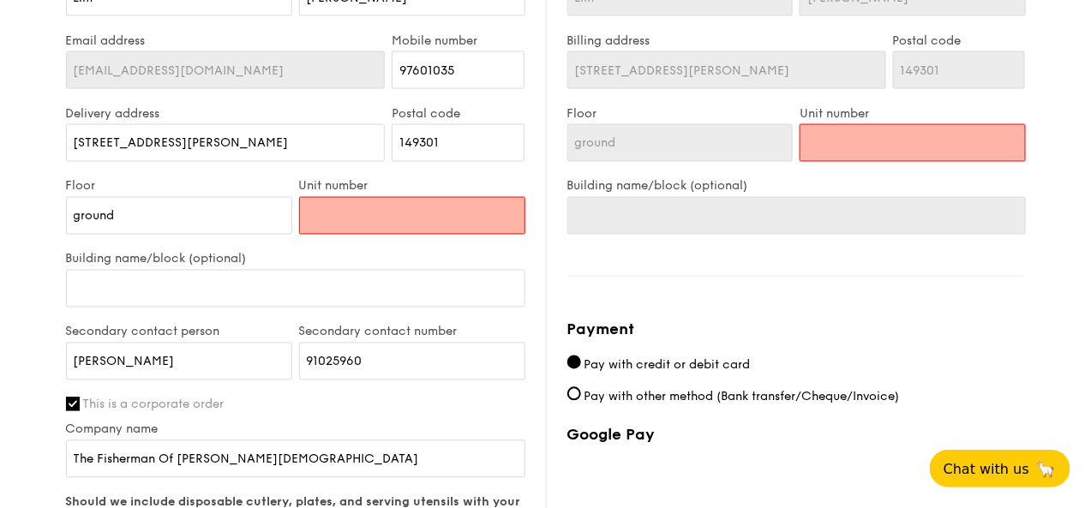
type input "1"
type input "13"
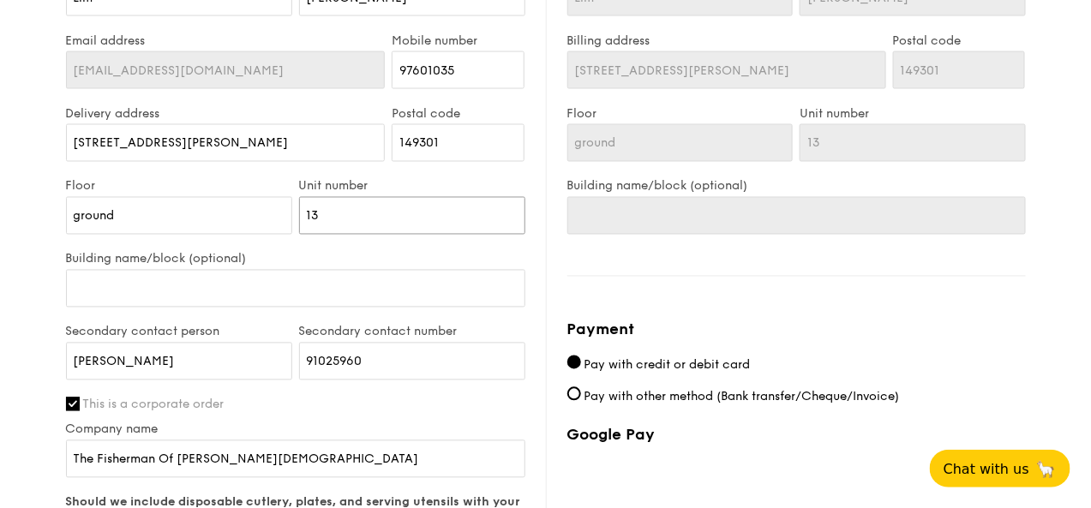
type input "132"
type input "13"
type input "1"
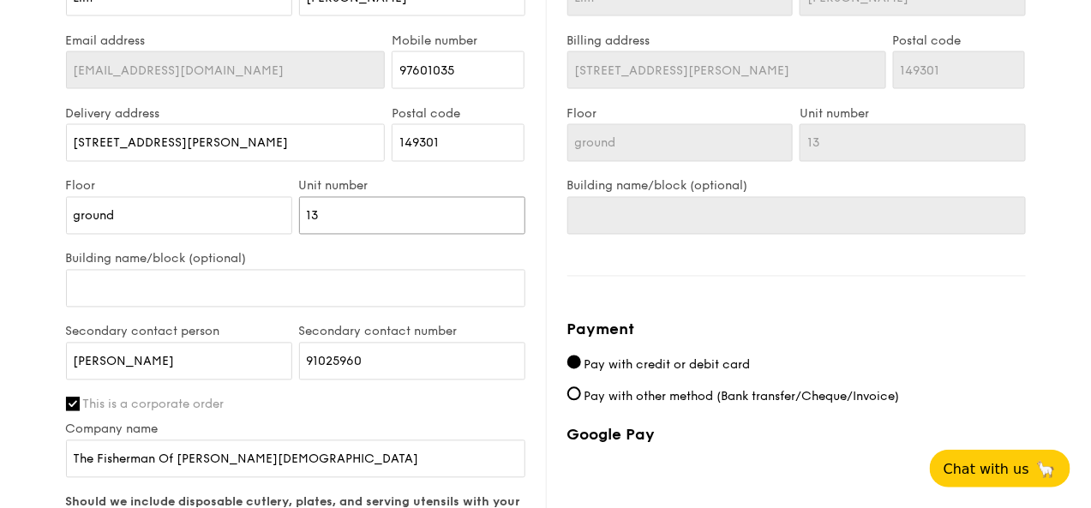
type input "1"
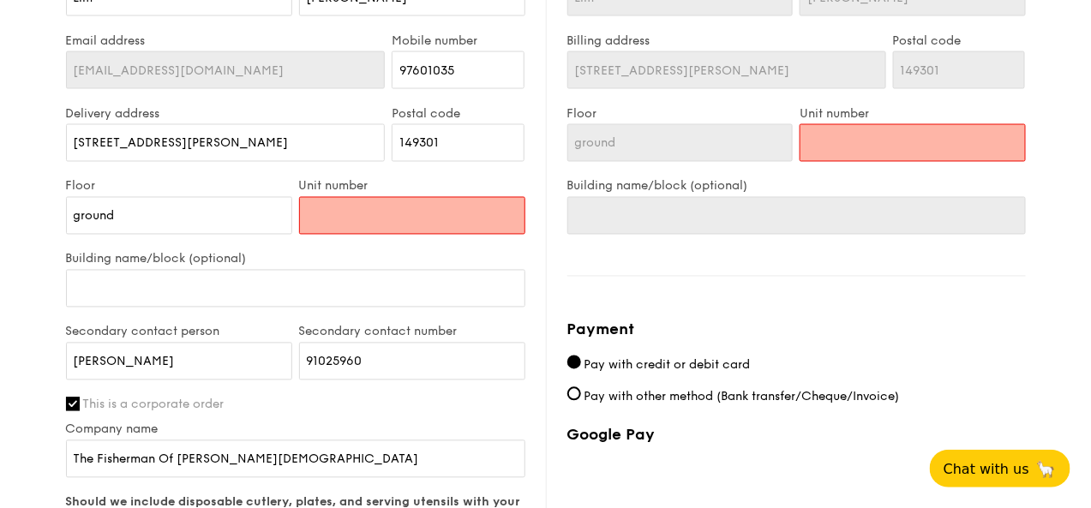
type input "a"
type input "as"
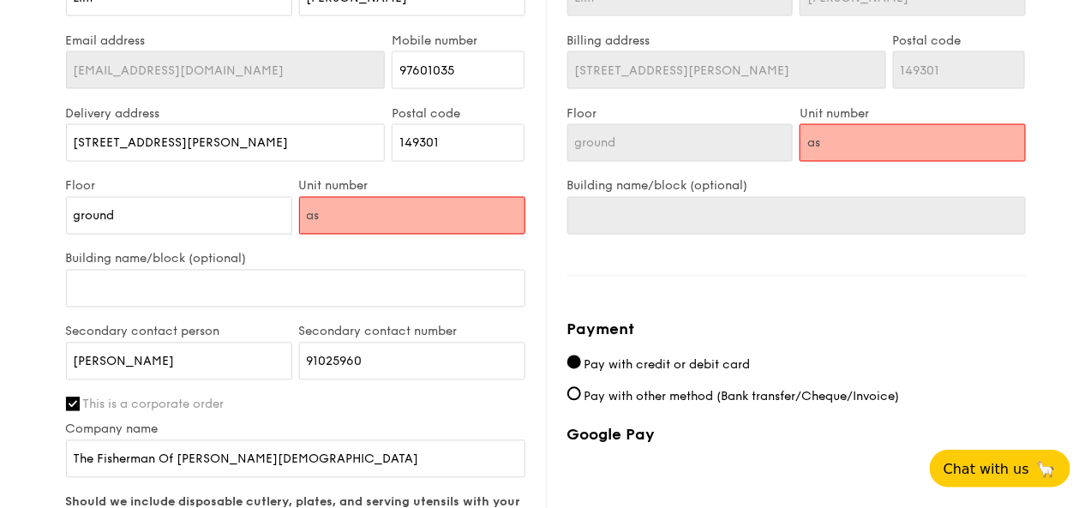
type input "as"
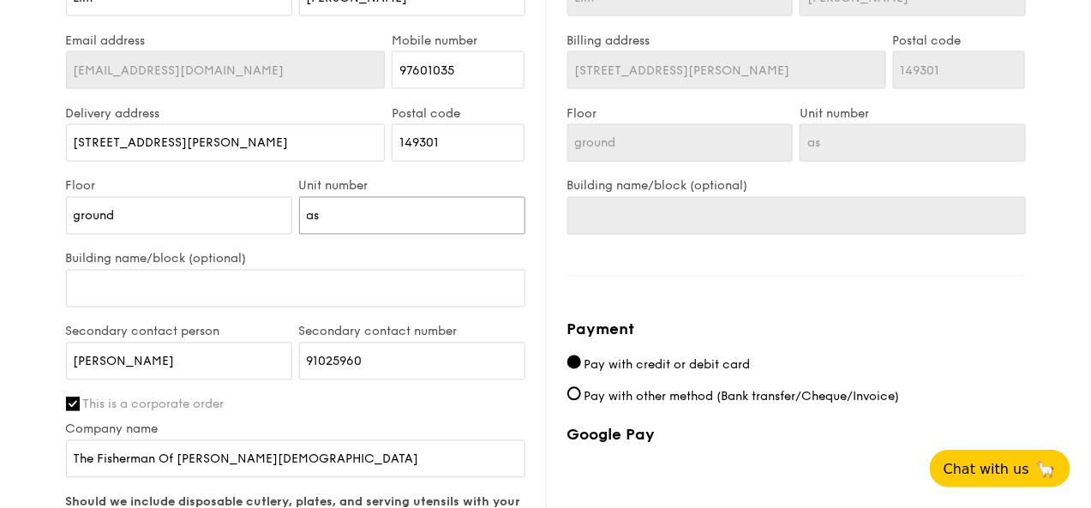
type input "as a"
type input "as ab"
type input "as abo"
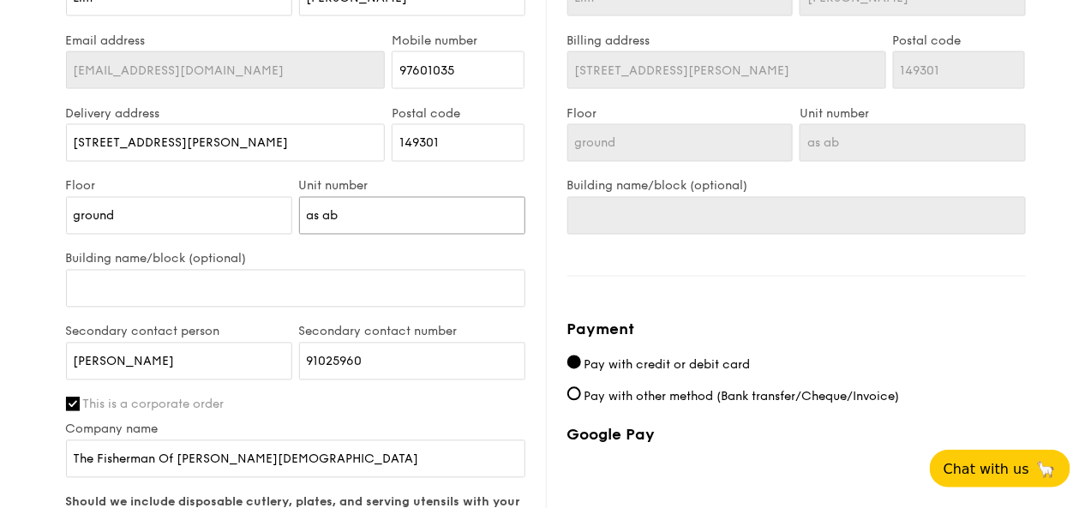
type input "as abo"
type input "as abov"
type input "as above"
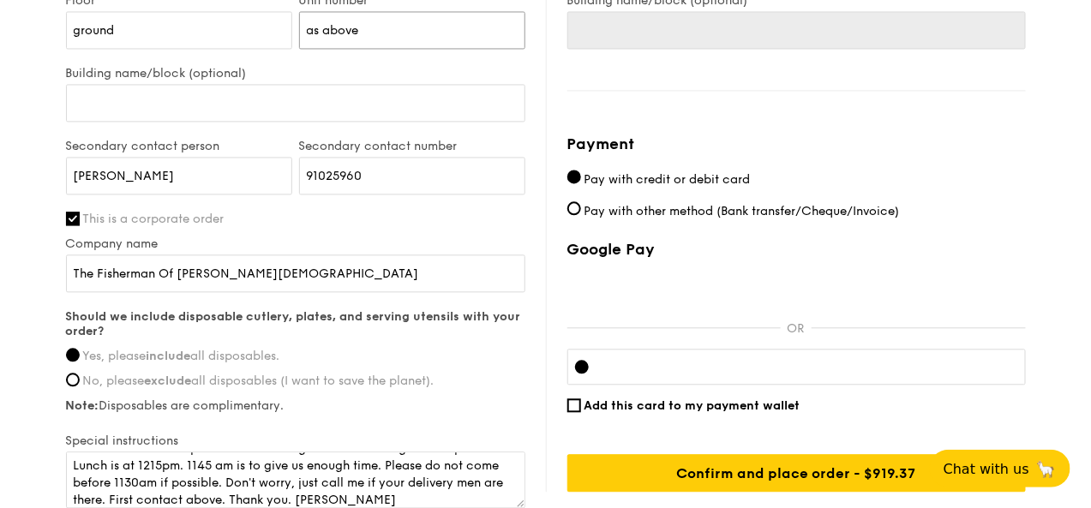
scroll to position [1081, 0]
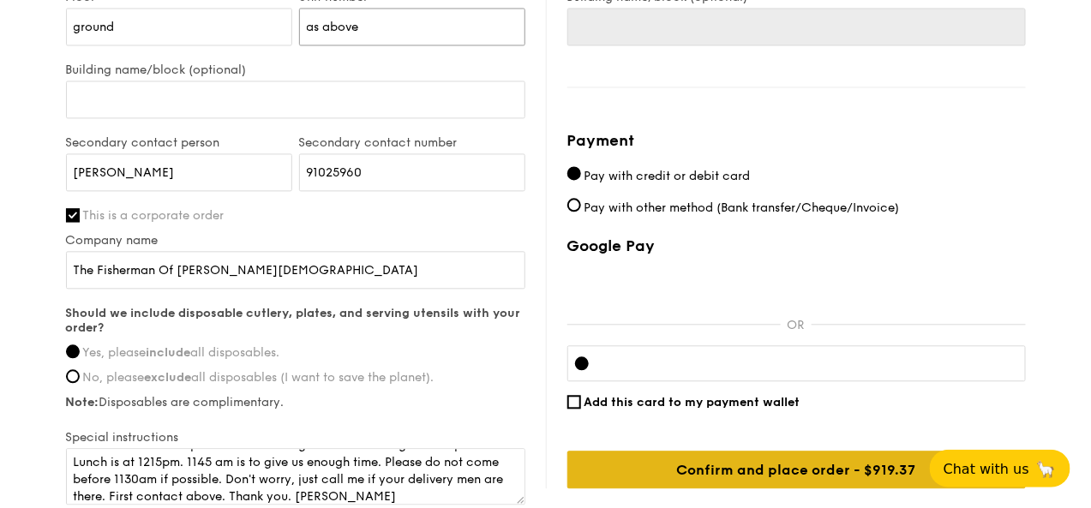
type input "as above"
click at [830, 481] on input "Confirm and place order - $944.38" at bounding box center [796, 470] width 459 height 38
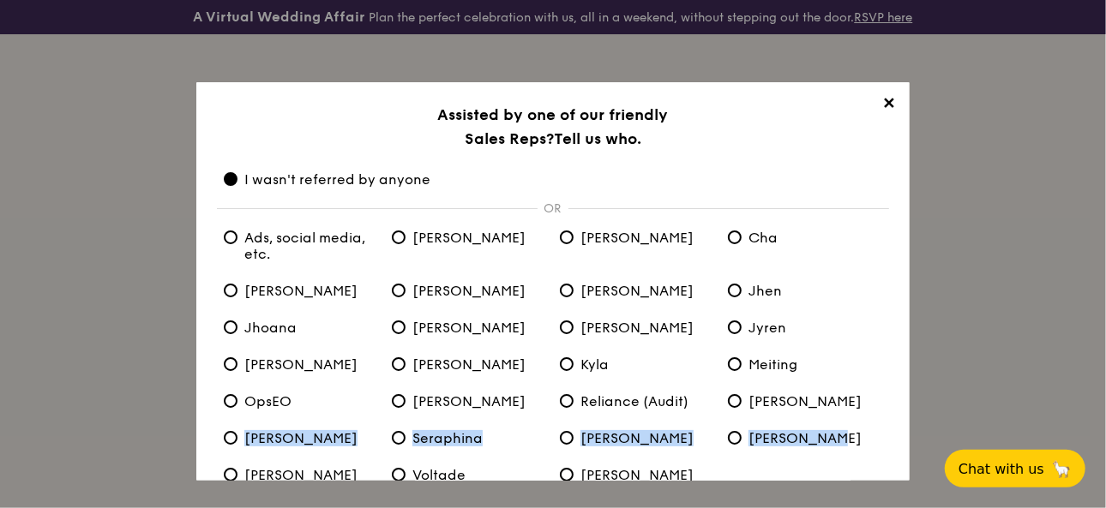
drag, startPoint x: 905, startPoint y: 395, endPoint x: 900, endPoint y: 456, distance: 61.1
click at [901, 464] on div "✕ Assisted by one of our friendly Sales Reps? Tell us who. I wasn't referred by…" at bounding box center [552, 281] width 713 height 399
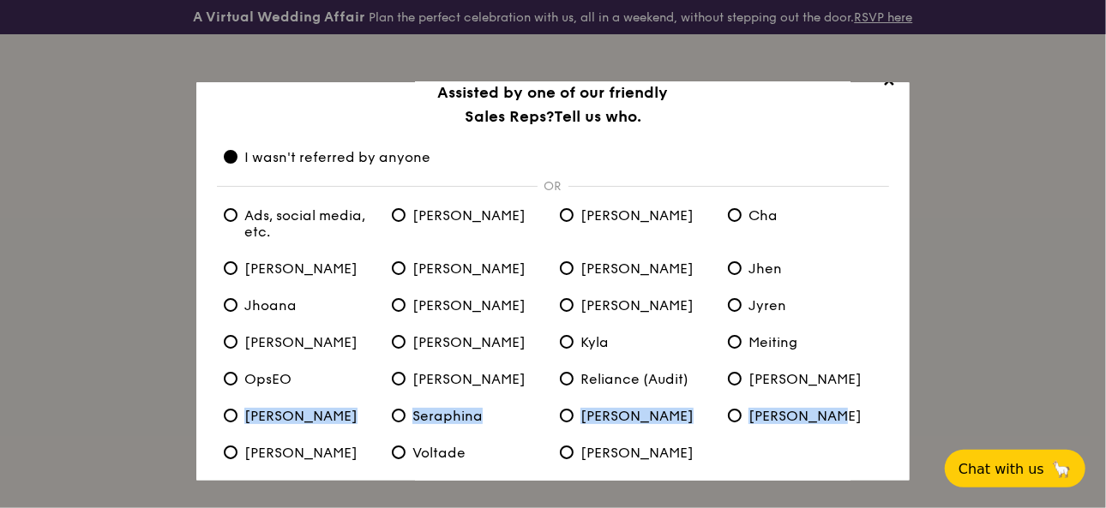
scroll to position [23, 0]
click at [399, 384] on input "[PERSON_NAME]" at bounding box center [399, 378] width 14 height 14
radio input "true"
radio anyone "false"
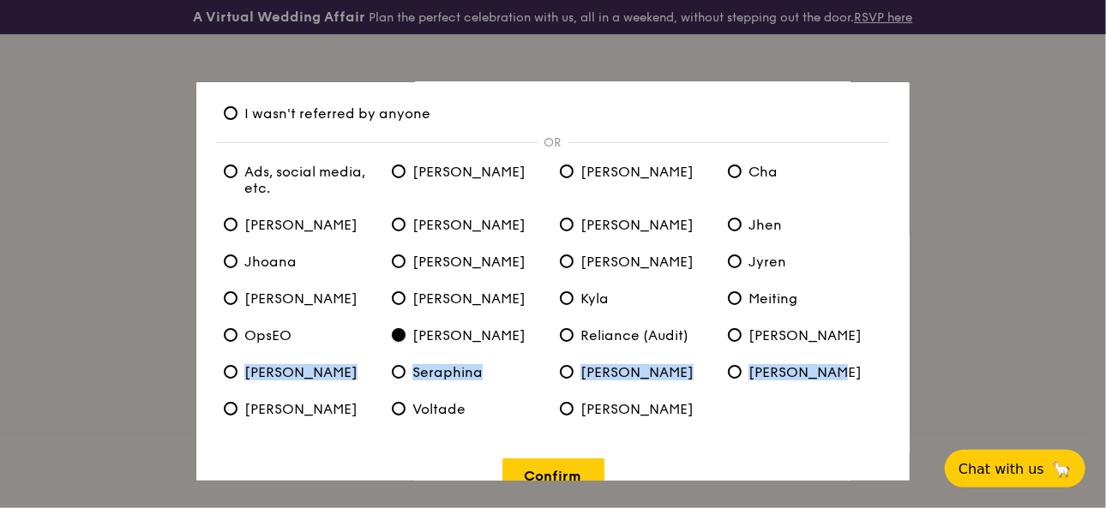
scroll to position [99, 0]
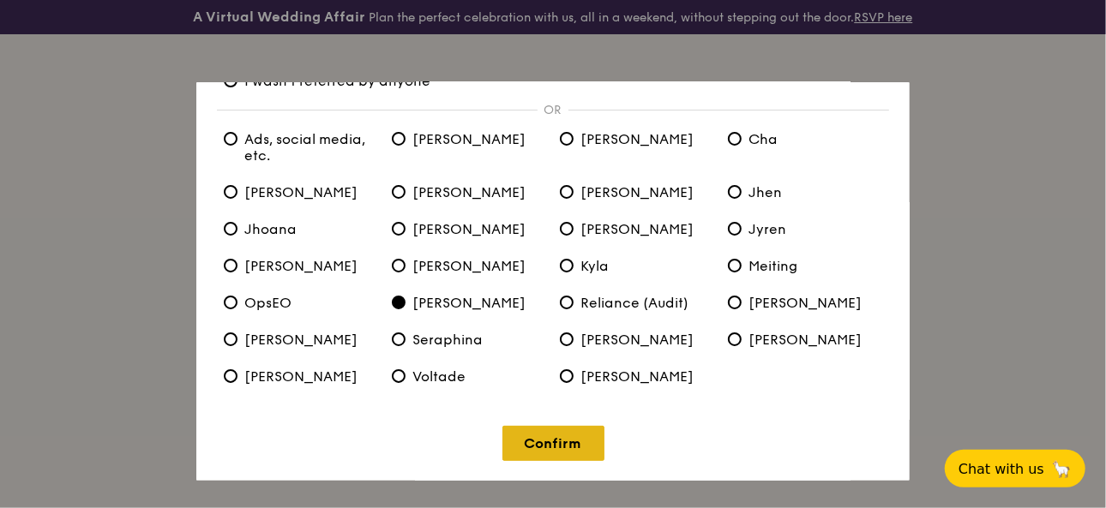
click at [568, 448] on link "Confirm" at bounding box center [553, 443] width 102 height 35
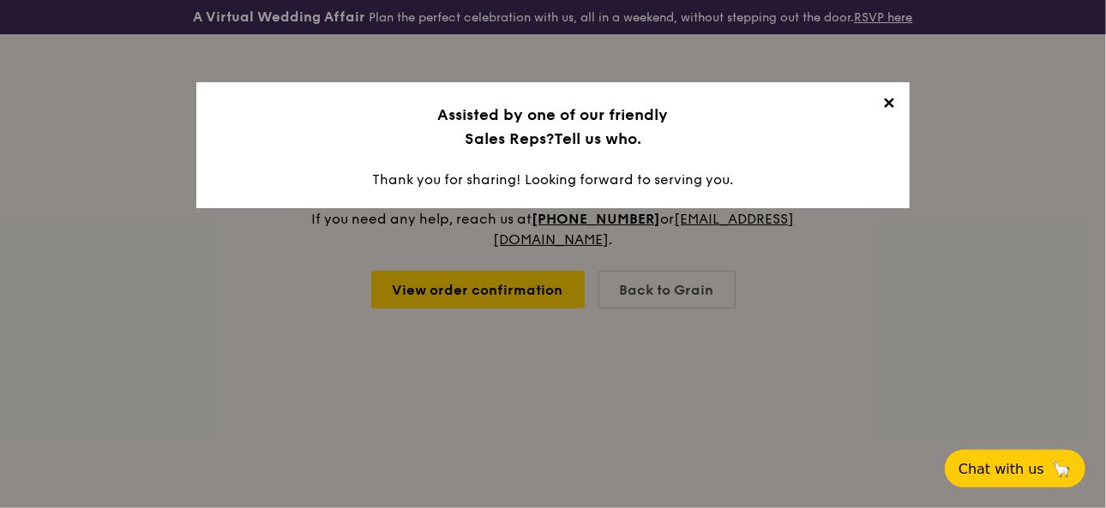
scroll to position [0, 0]
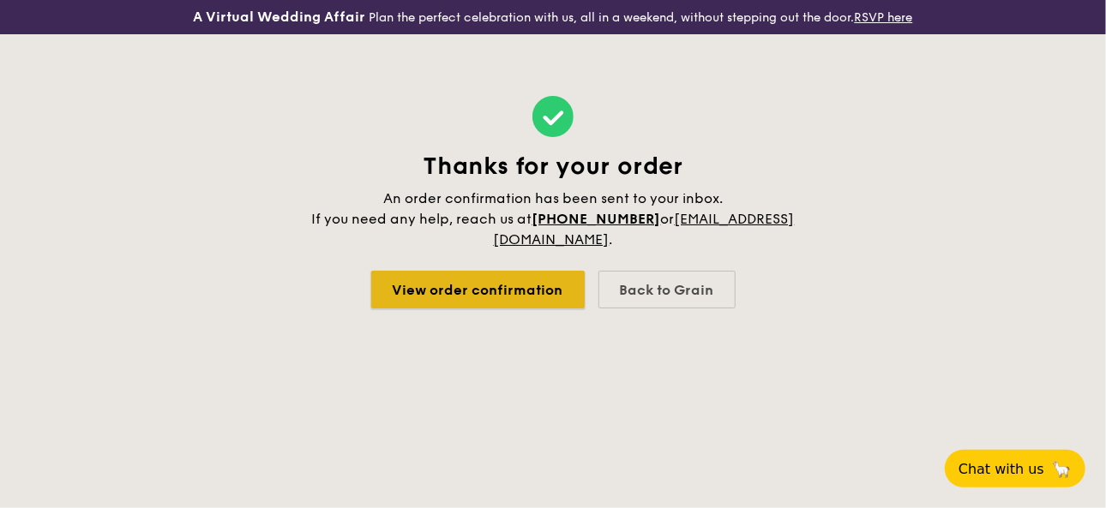
click at [518, 293] on link "View order confirmation" at bounding box center [477, 290] width 213 height 38
